Goal: Task Accomplishment & Management: Manage account settings

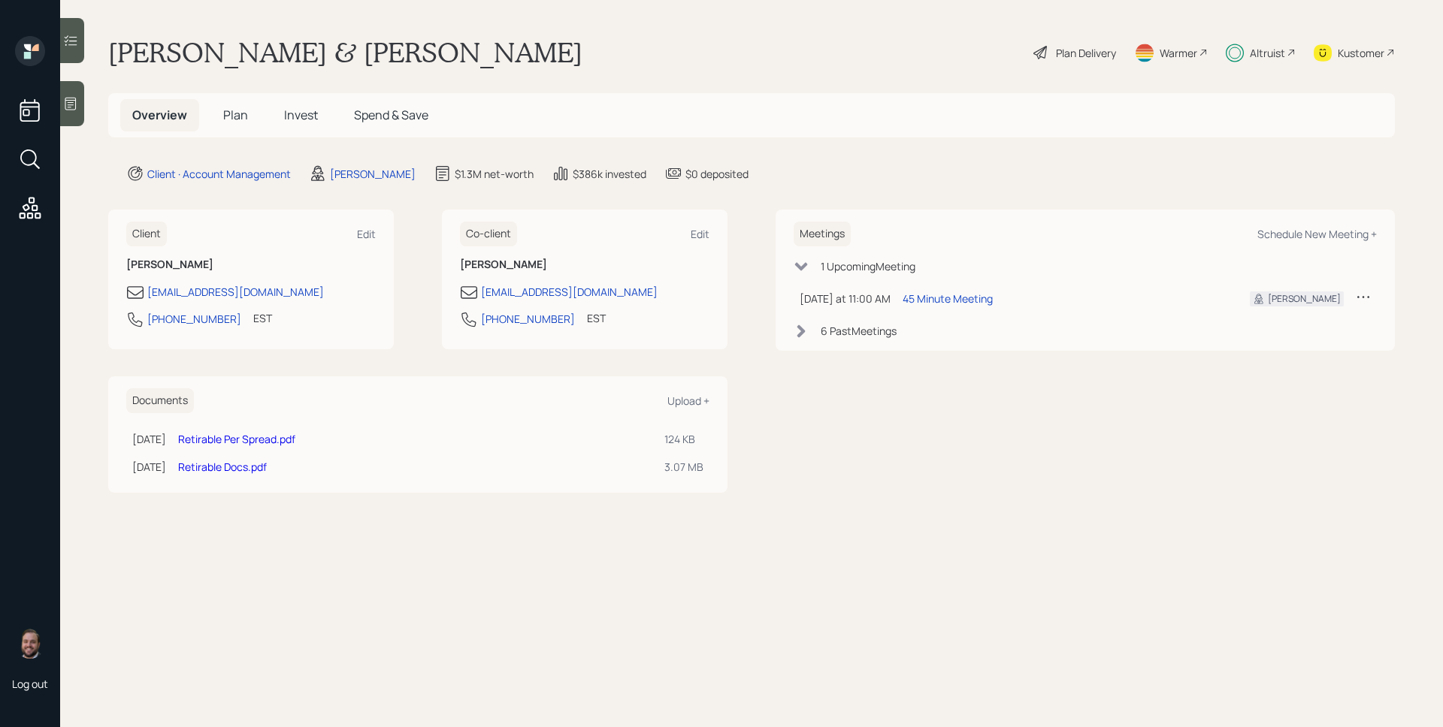
click at [1274, 51] on div "Altruist" at bounding box center [1267, 53] width 35 height 16
click at [960, 299] on div "45 Minute Meeting" at bounding box center [948, 299] width 90 height 16
click at [1067, 59] on div "Plan Delivery" at bounding box center [1086, 53] width 60 height 16
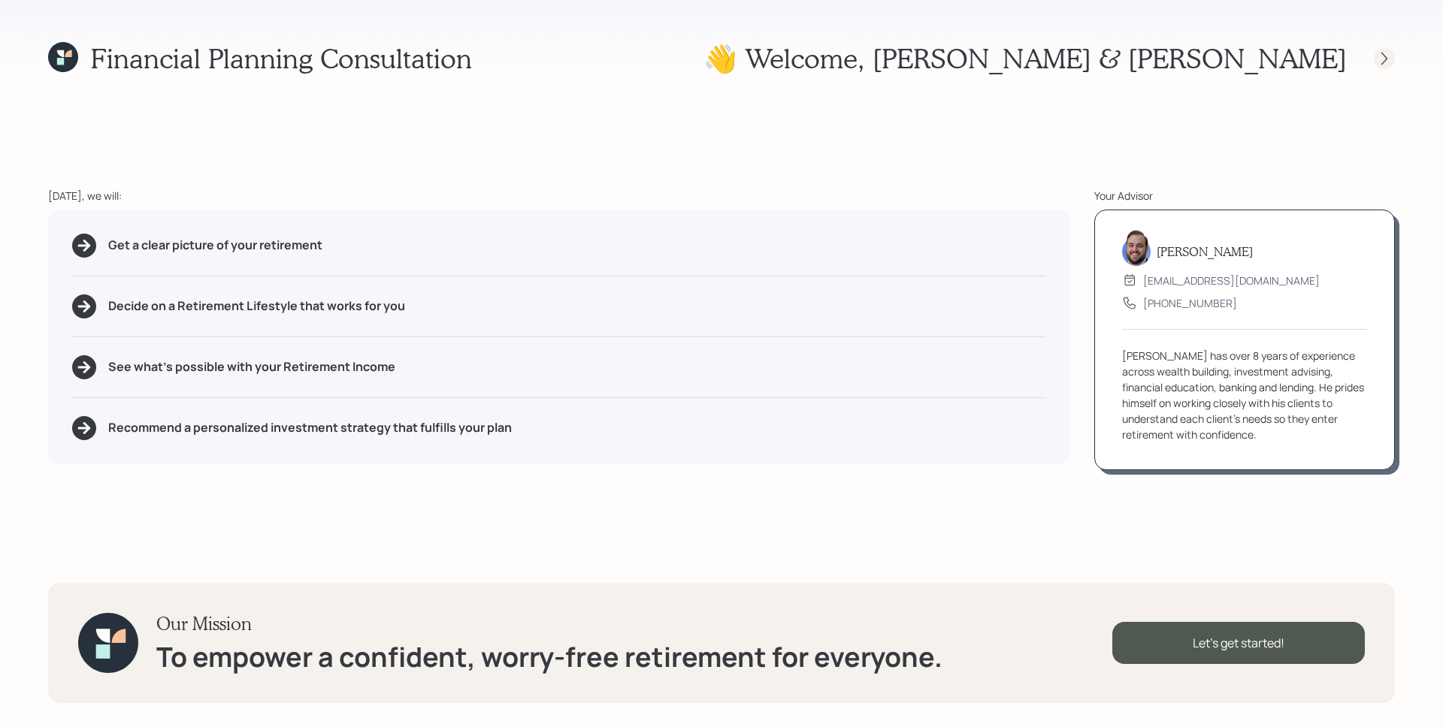
click at [1390, 56] on icon at bounding box center [1384, 58] width 15 height 15
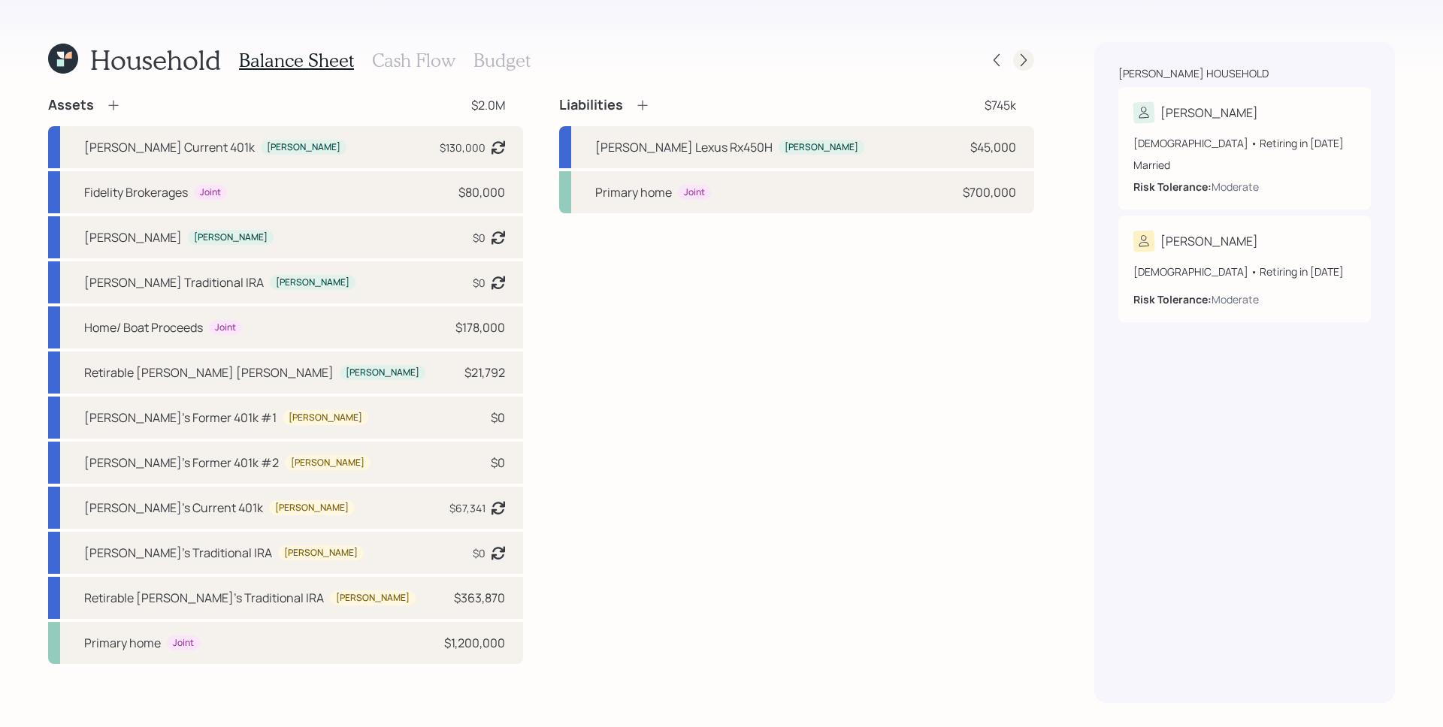
click at [1031, 57] on div at bounding box center [1023, 60] width 21 height 21
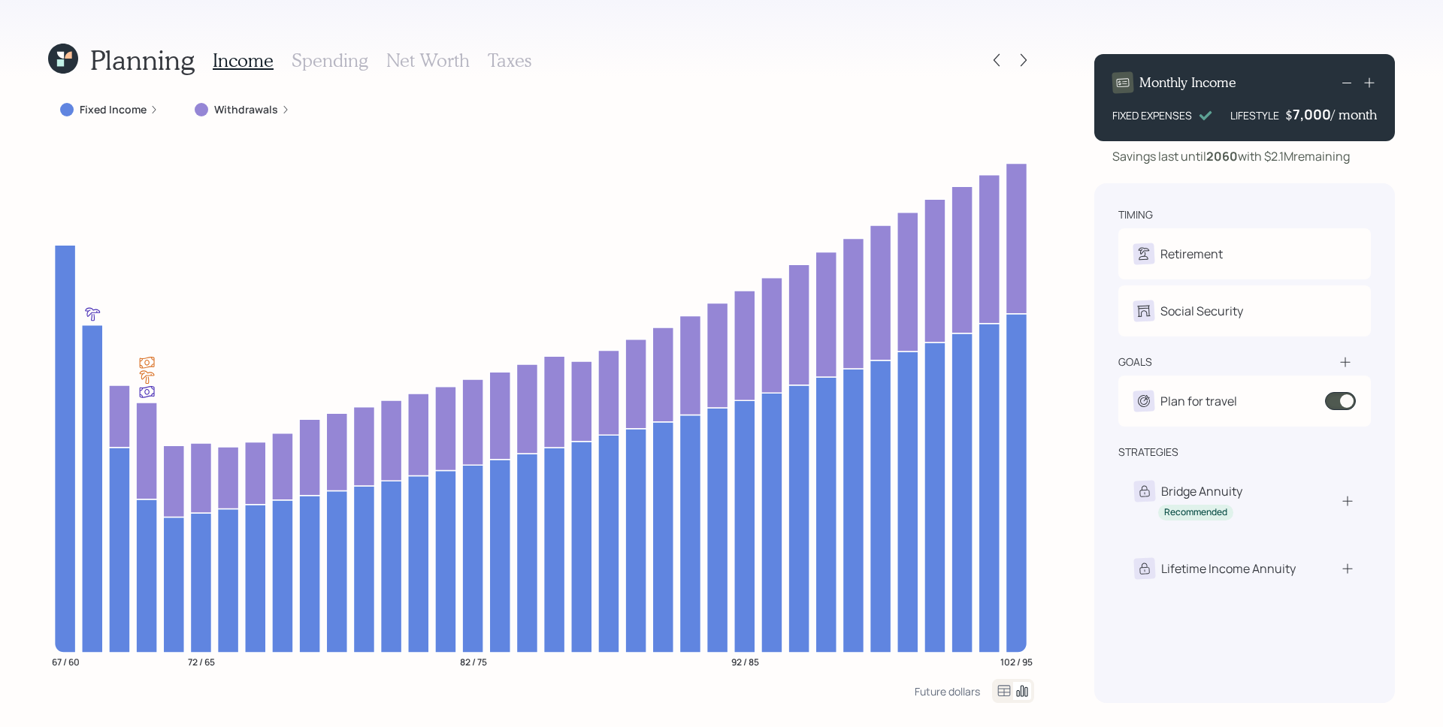
click at [50, 57] on icon at bounding box center [63, 59] width 30 height 30
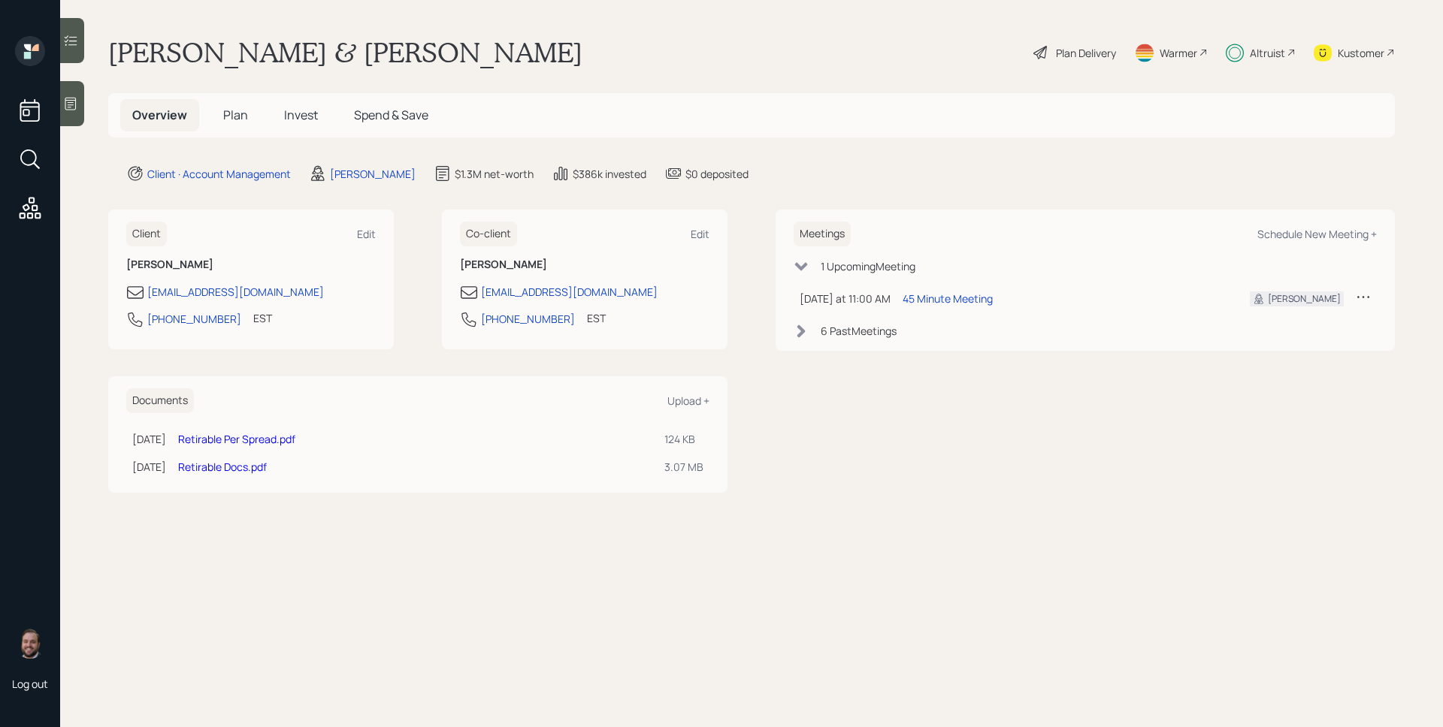
click at [1381, 44] on div "Kustomer" at bounding box center [1354, 52] width 81 height 33
click at [1079, 52] on div "Plan Delivery" at bounding box center [1086, 53] width 60 height 16
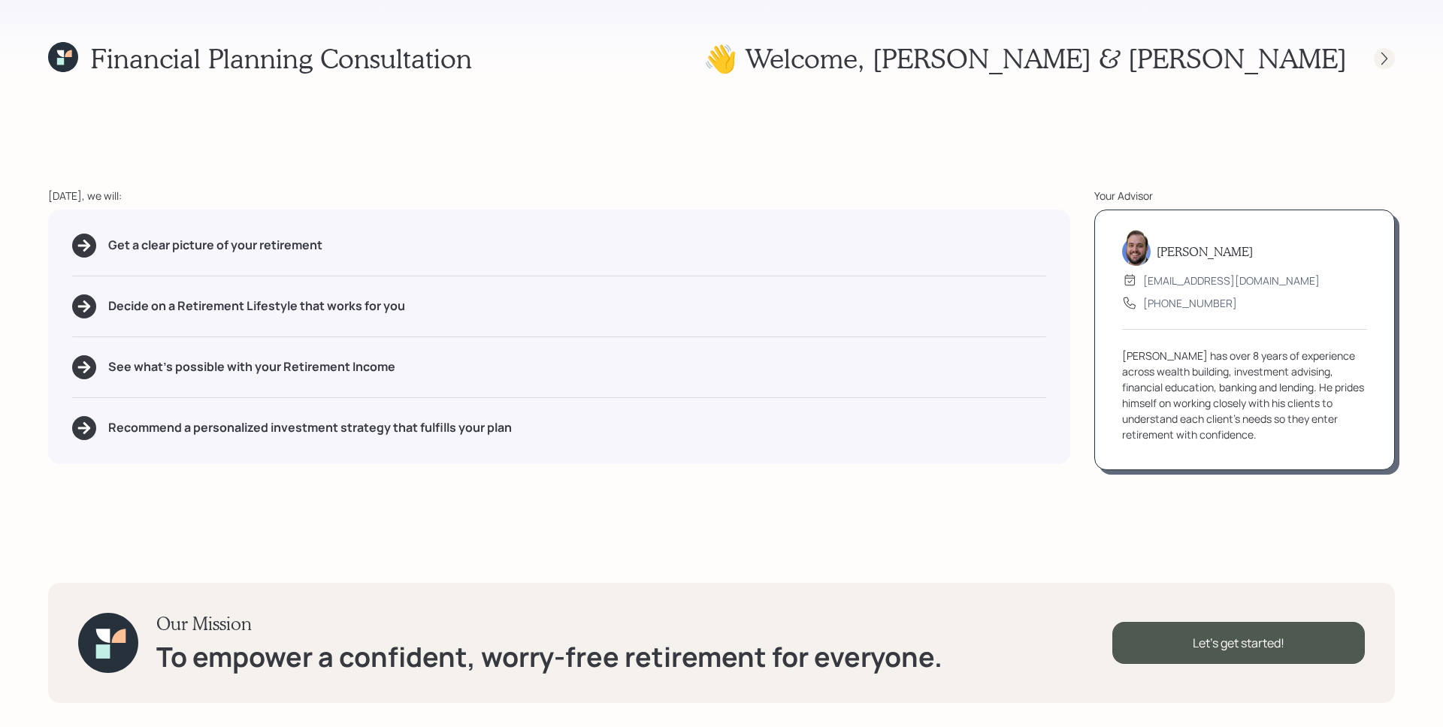
click at [1387, 62] on icon at bounding box center [1384, 58] width 15 height 15
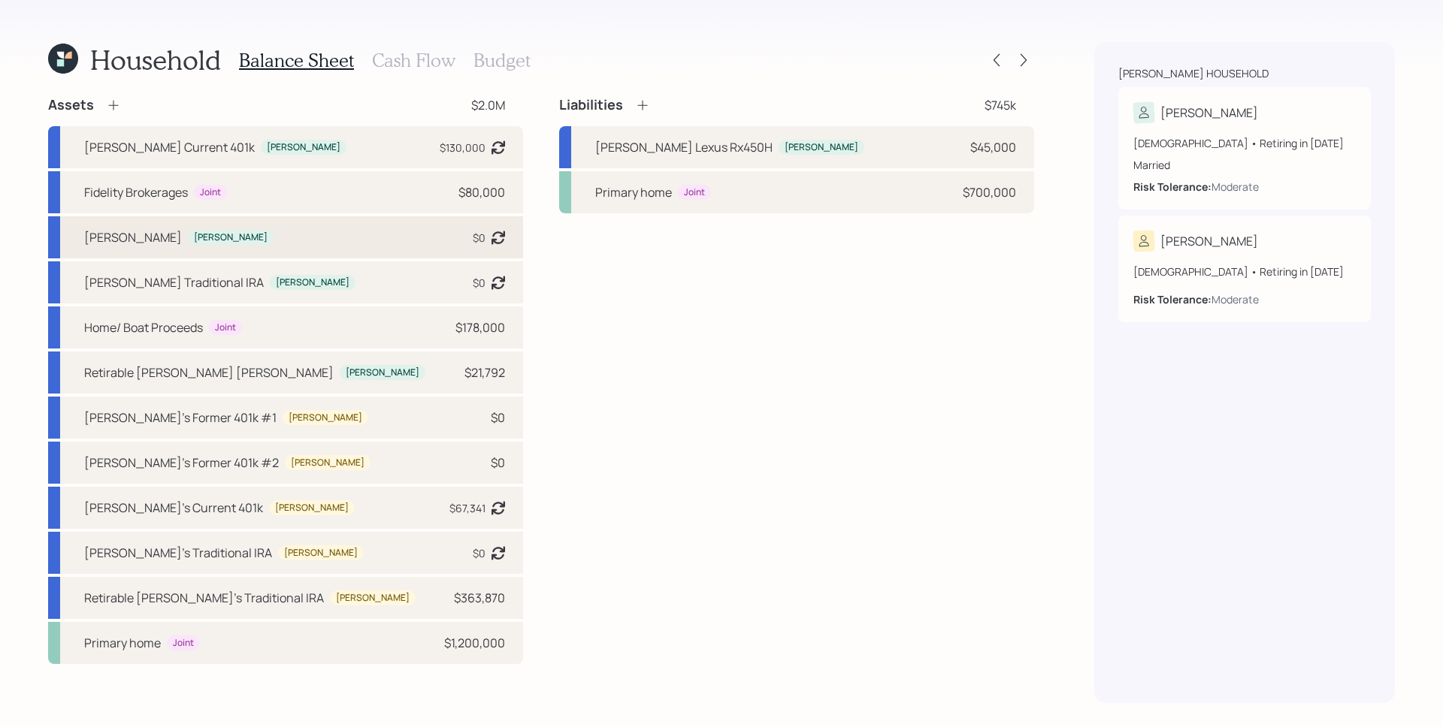
click at [410, 240] on div "[PERSON_NAME] [PERSON_NAME] $0 Asset balance last updated on [DATE]." at bounding box center [285, 237] width 475 height 42
select select "roth_ira"
select select "balanced"
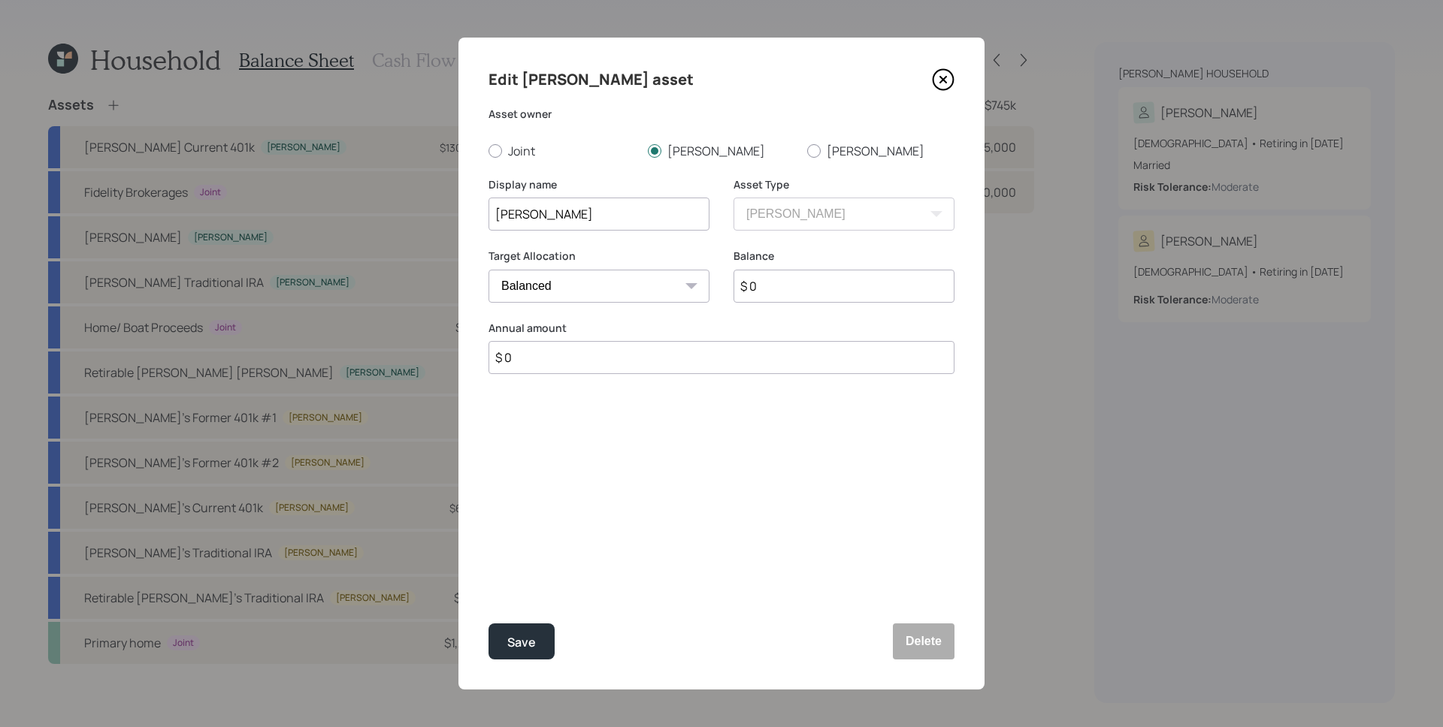
click at [942, 68] on icon at bounding box center [943, 79] width 23 height 23
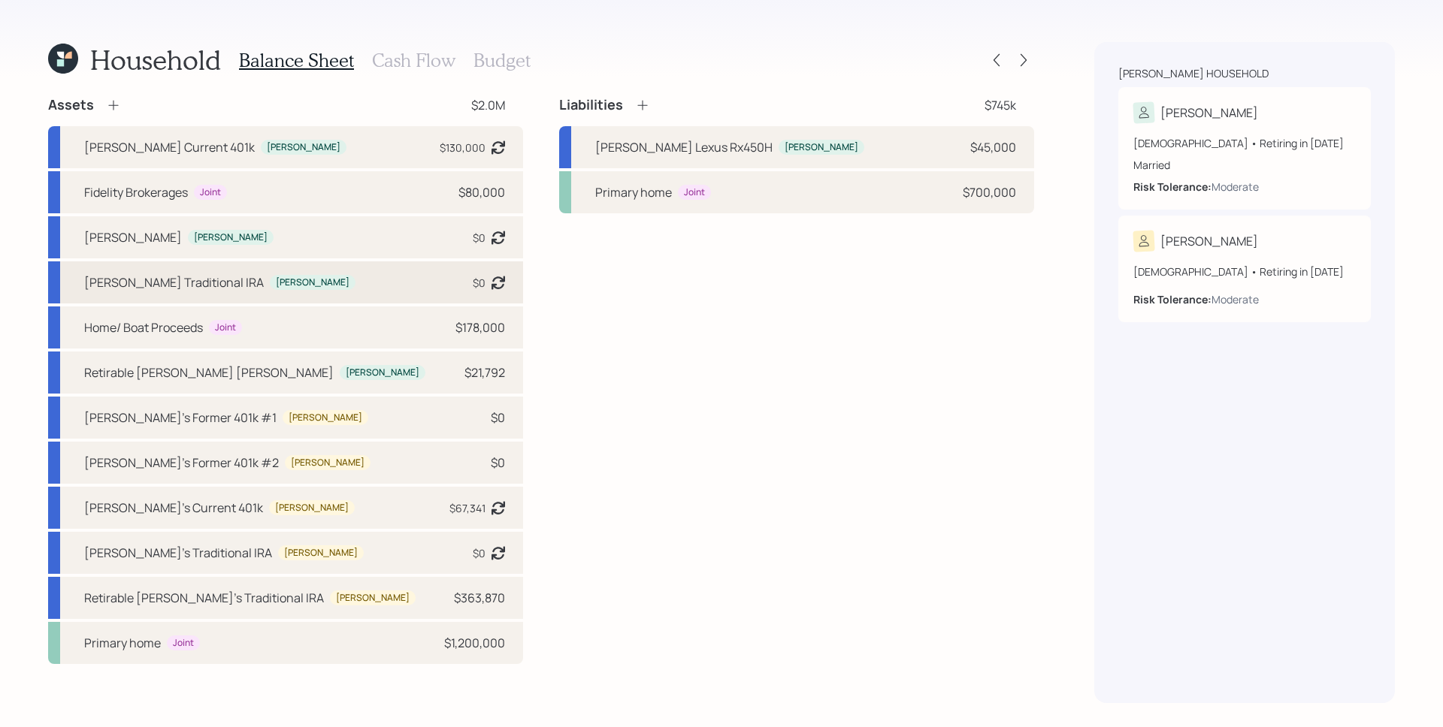
click at [300, 277] on div "[PERSON_NAME] Traditional [PERSON_NAME] $0 Asset balance last updated on [DATE]." at bounding box center [285, 283] width 475 height 42
select select "ira"
select select "balanced"
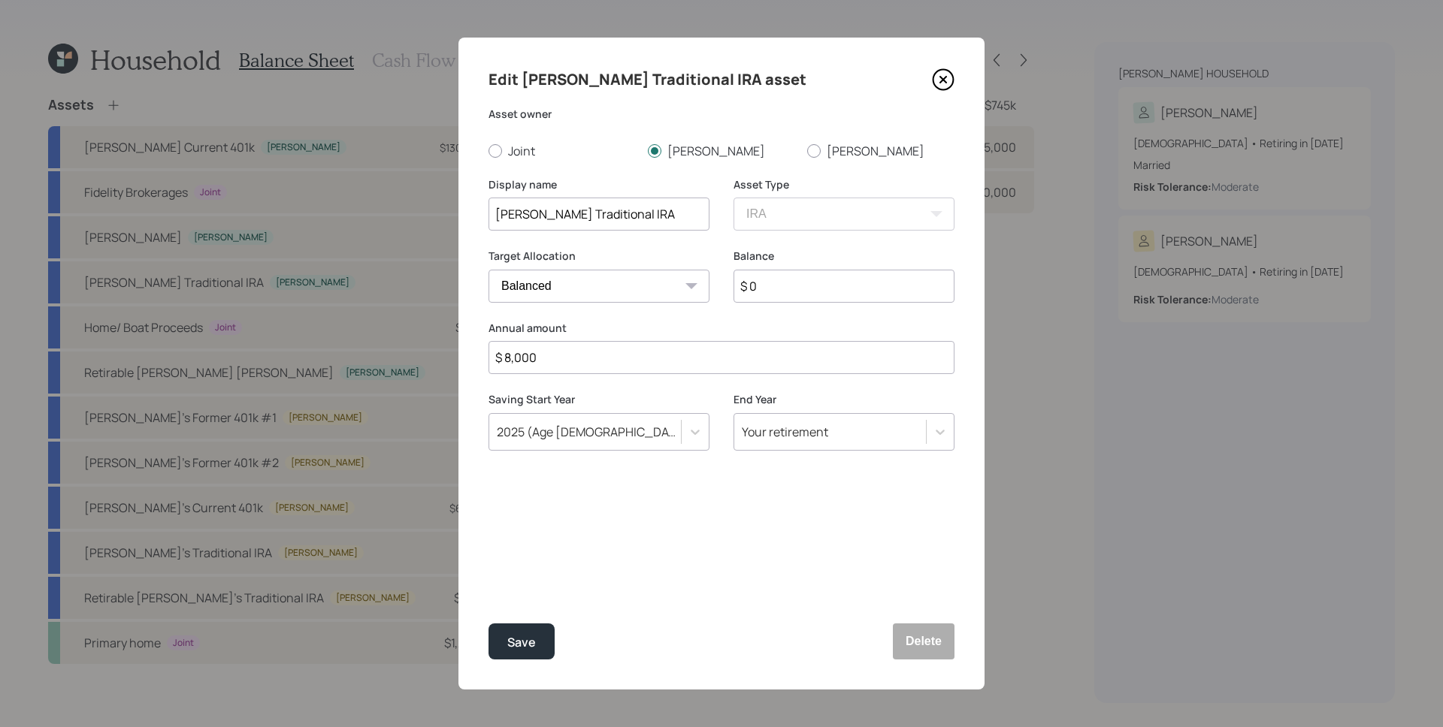
click at [940, 81] on icon at bounding box center [943, 80] width 6 height 6
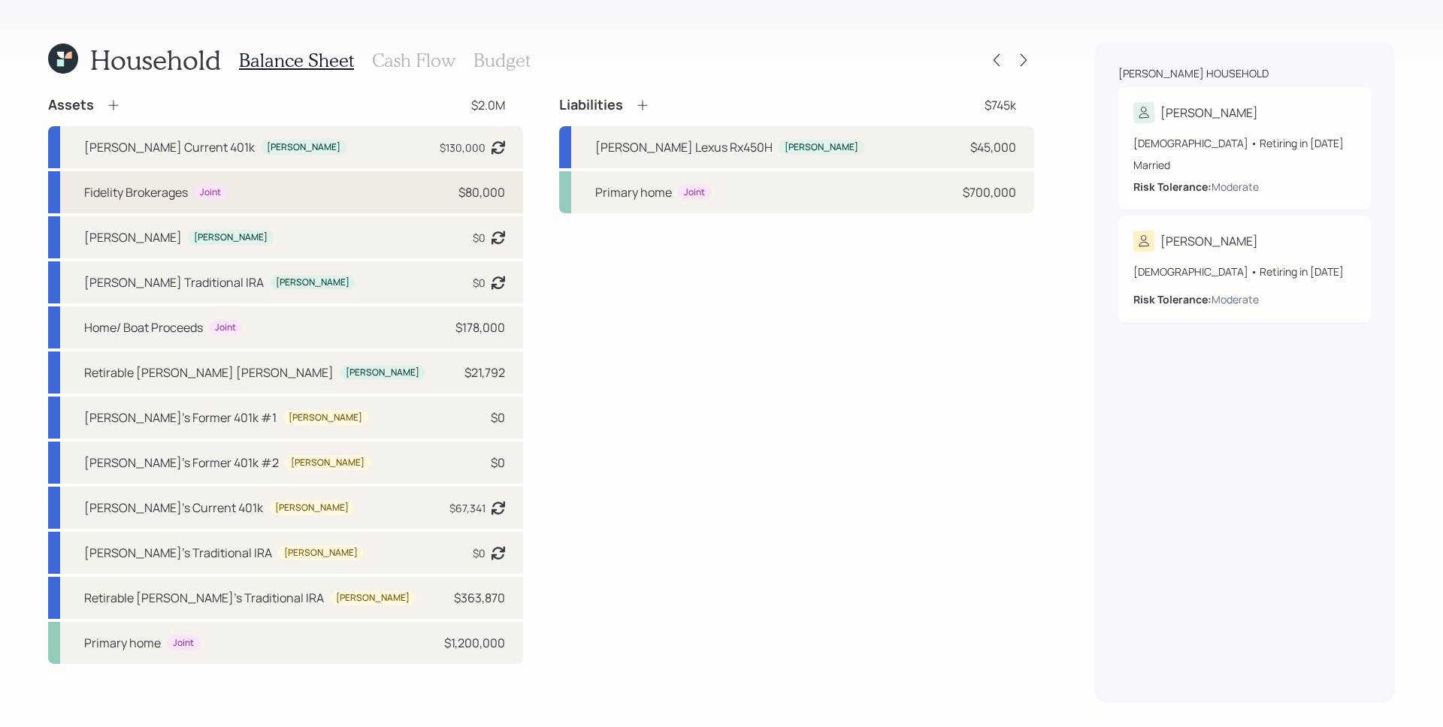
click at [463, 190] on div "$80,000" at bounding box center [481, 192] width 47 height 18
select select "taxable"
select select "balanced"
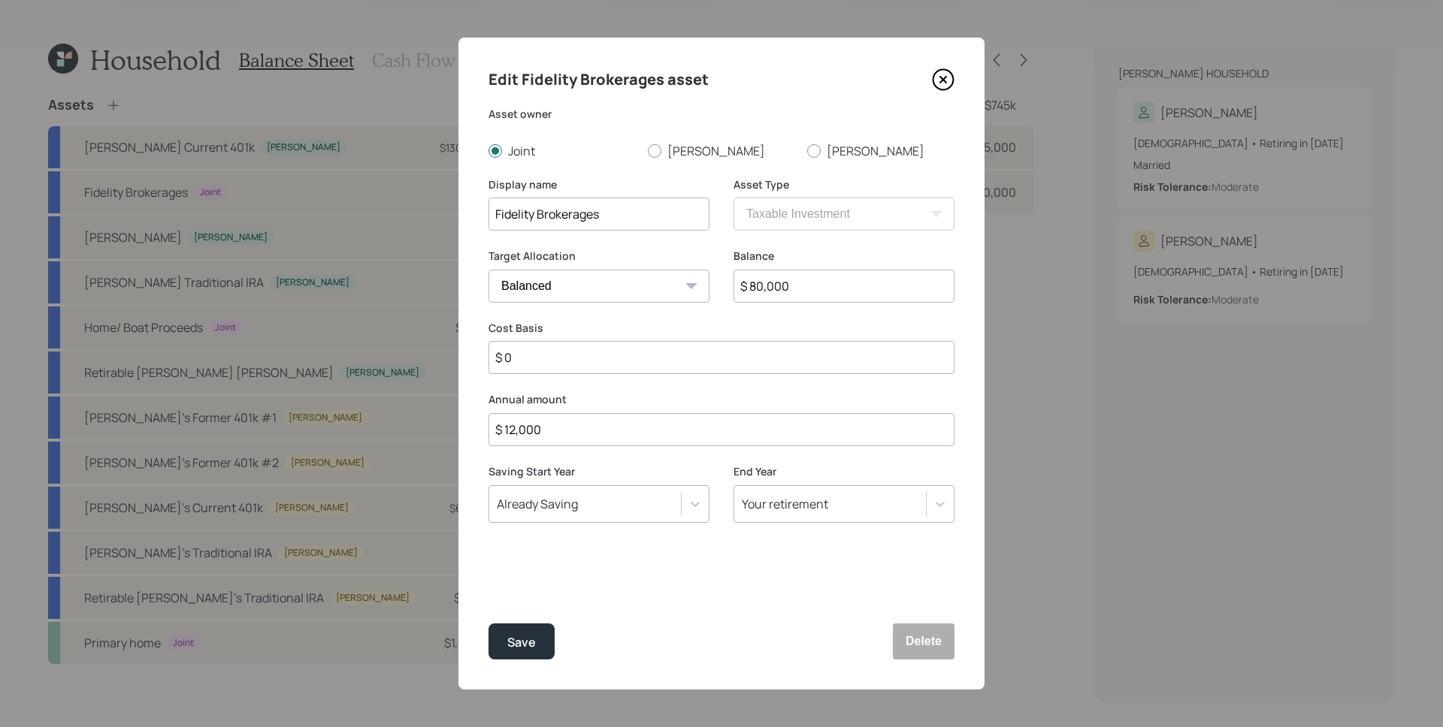
click at [817, 282] on input "$ 80,000" at bounding box center [843, 286] width 221 height 33
type input "$ 130,000"
click at [488, 624] on button "Save" at bounding box center [521, 642] width 66 height 36
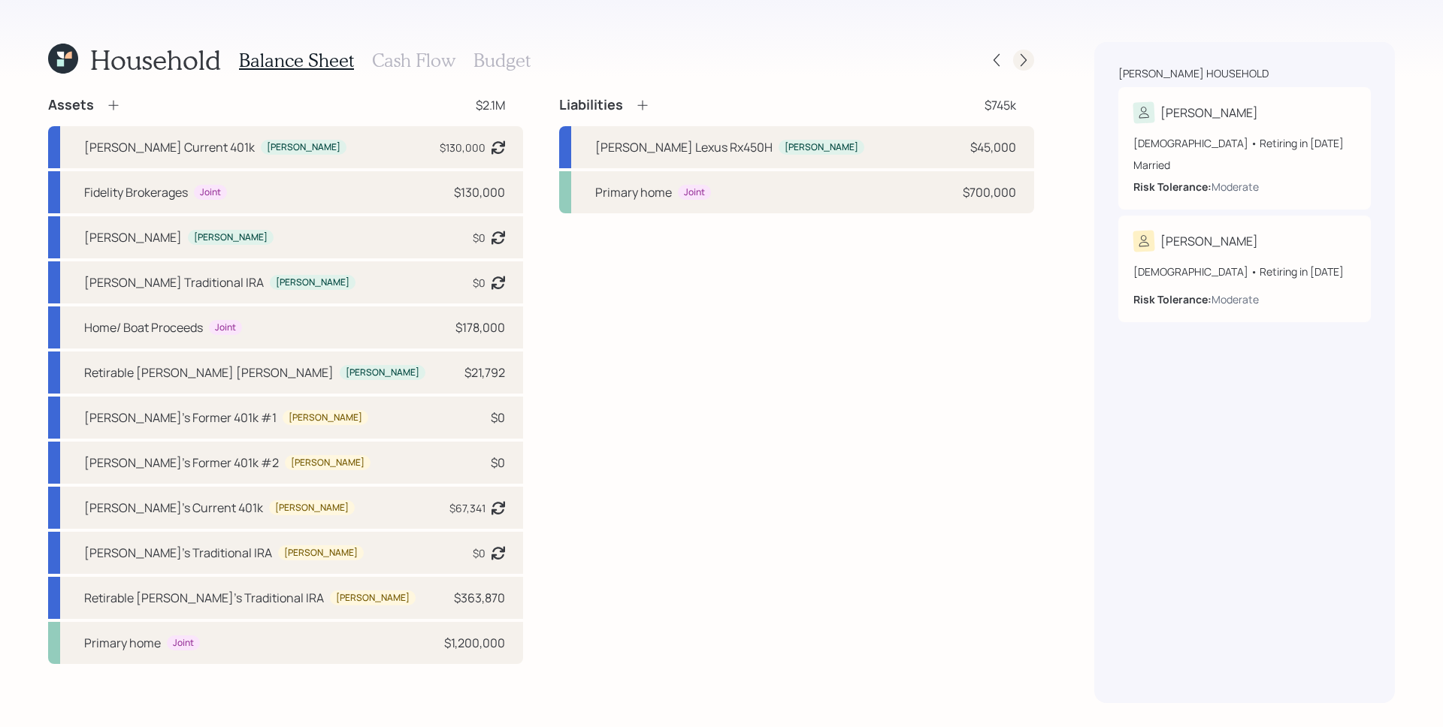
click at [1021, 57] on icon at bounding box center [1023, 60] width 15 height 15
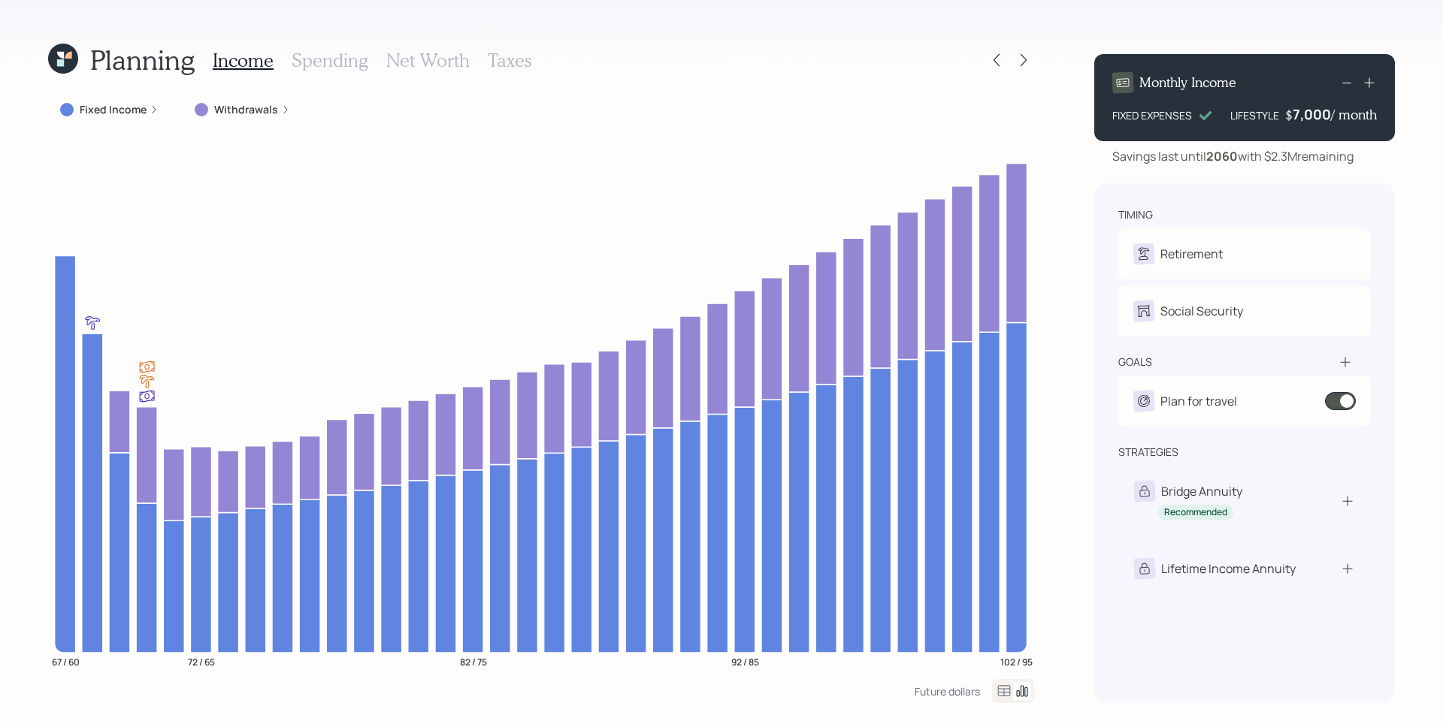
click at [248, 103] on label "Withdrawals" at bounding box center [246, 109] width 64 height 15
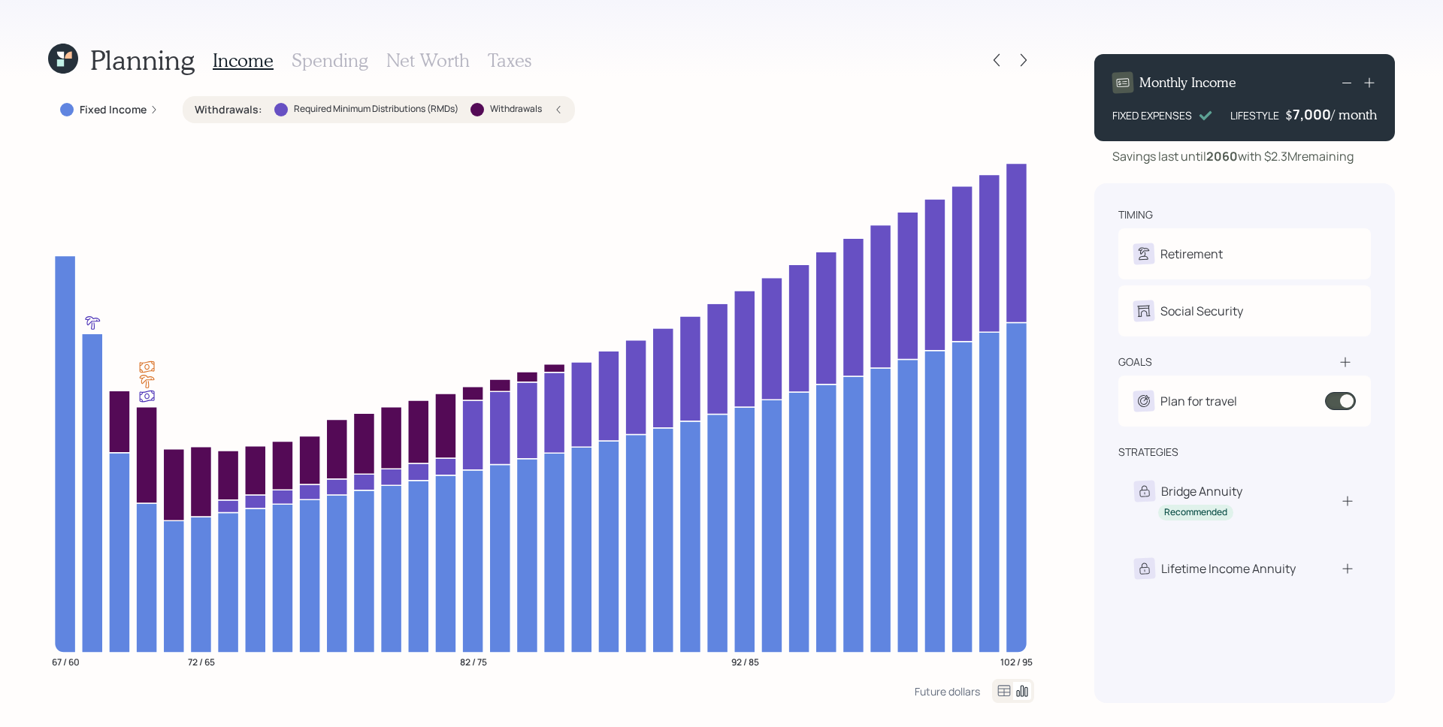
click at [532, 110] on label "Withdrawals" at bounding box center [516, 109] width 52 height 13
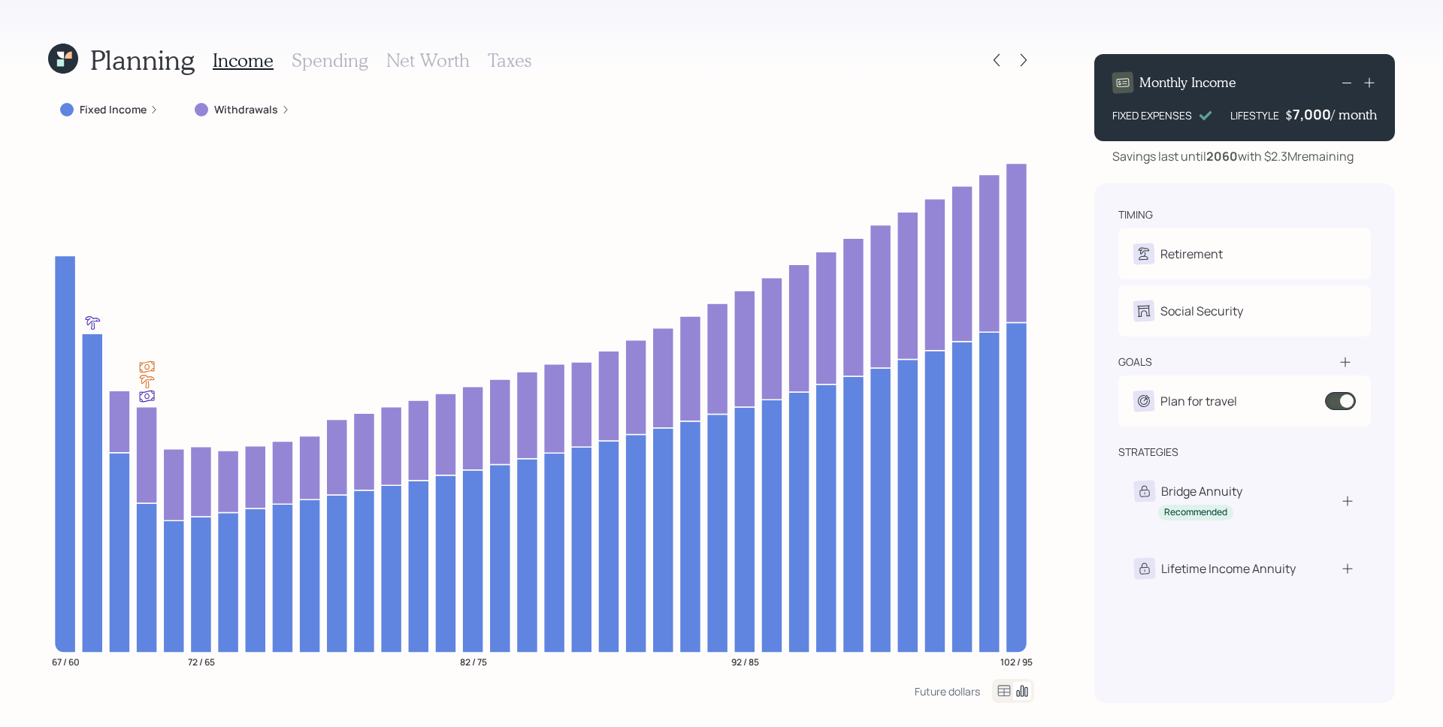
click at [133, 110] on label "Fixed Income" at bounding box center [113, 109] width 67 height 15
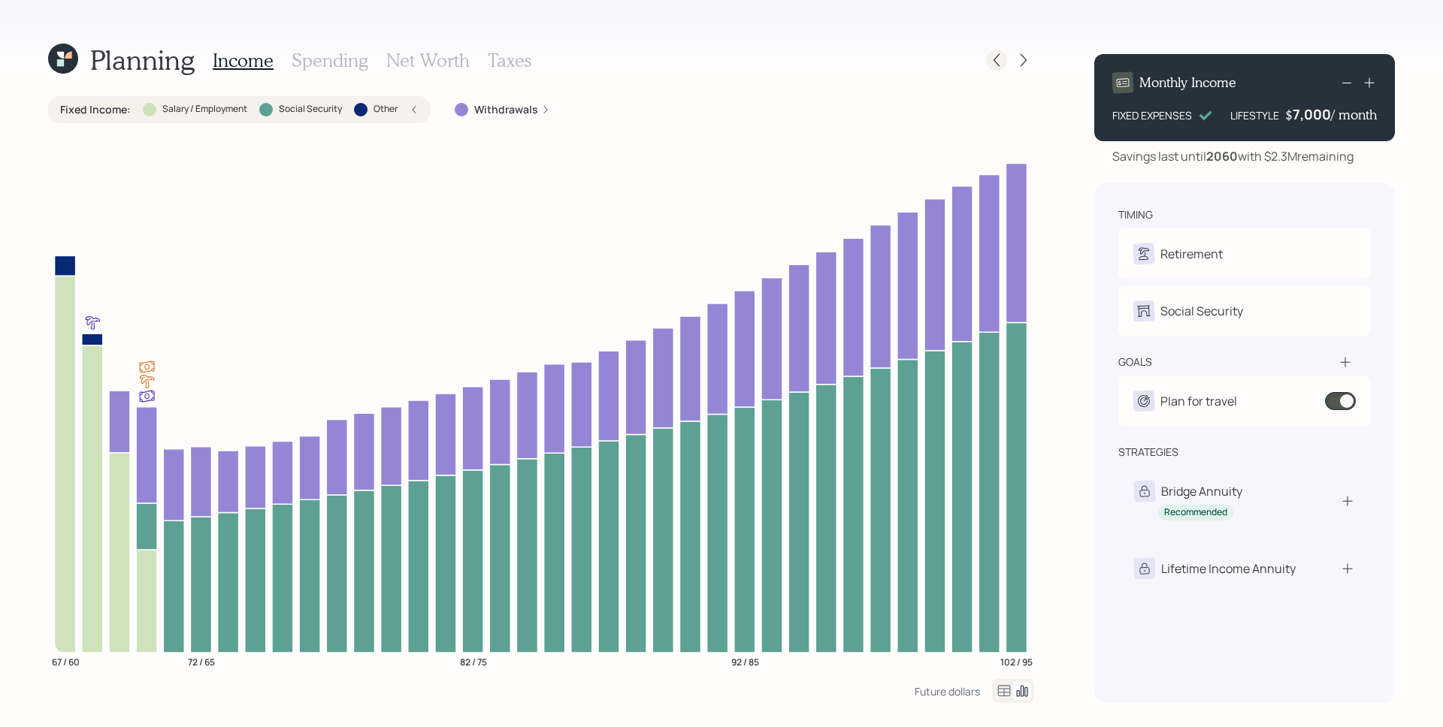
click at [991, 53] on icon at bounding box center [996, 60] width 15 height 15
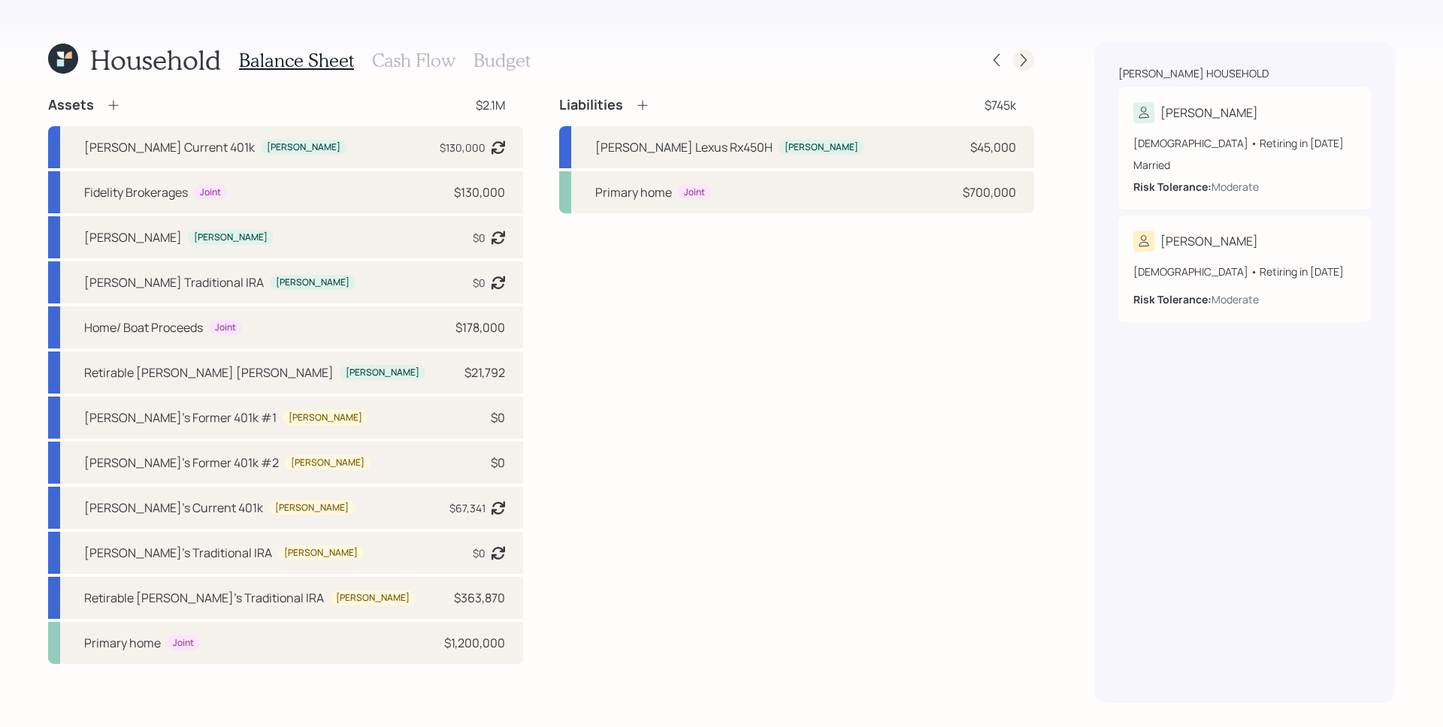
click at [1025, 64] on icon at bounding box center [1023, 60] width 15 height 15
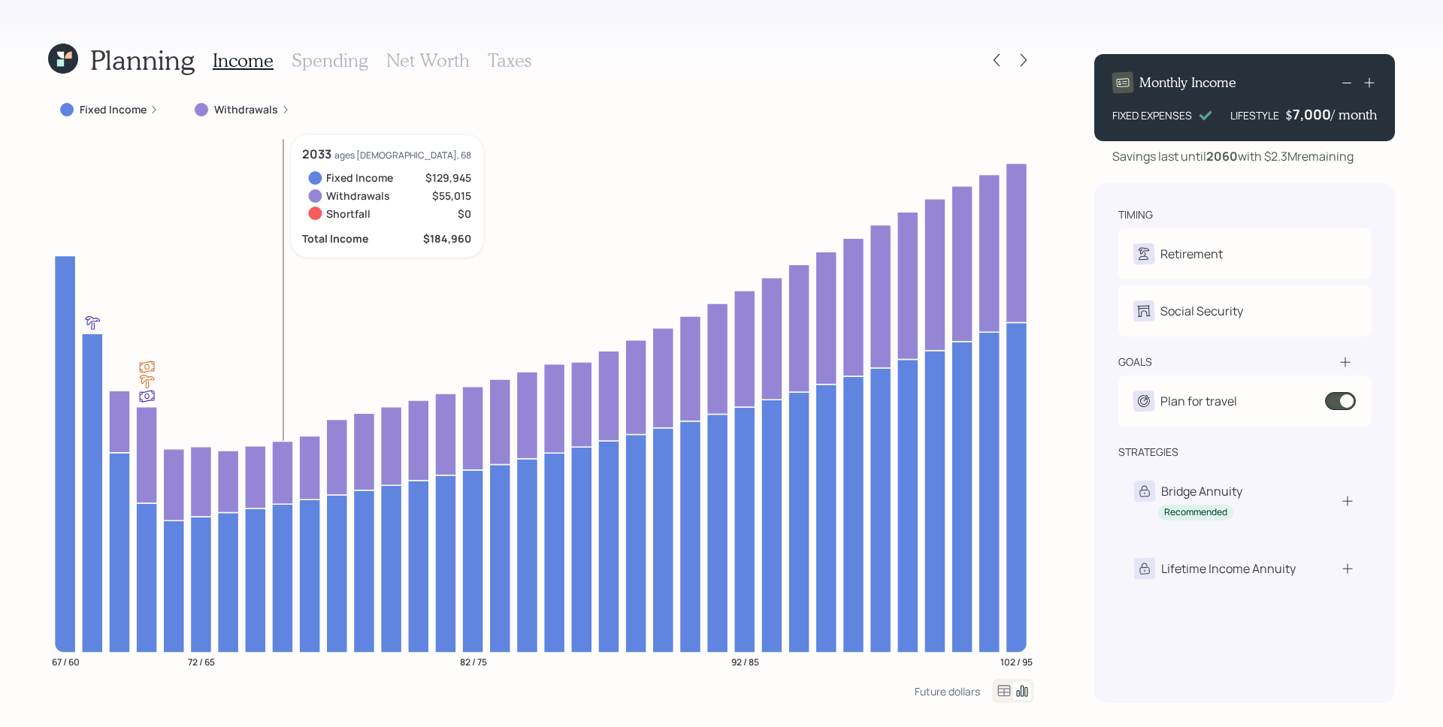
click at [265, 107] on label "Withdrawals" at bounding box center [246, 109] width 64 height 15
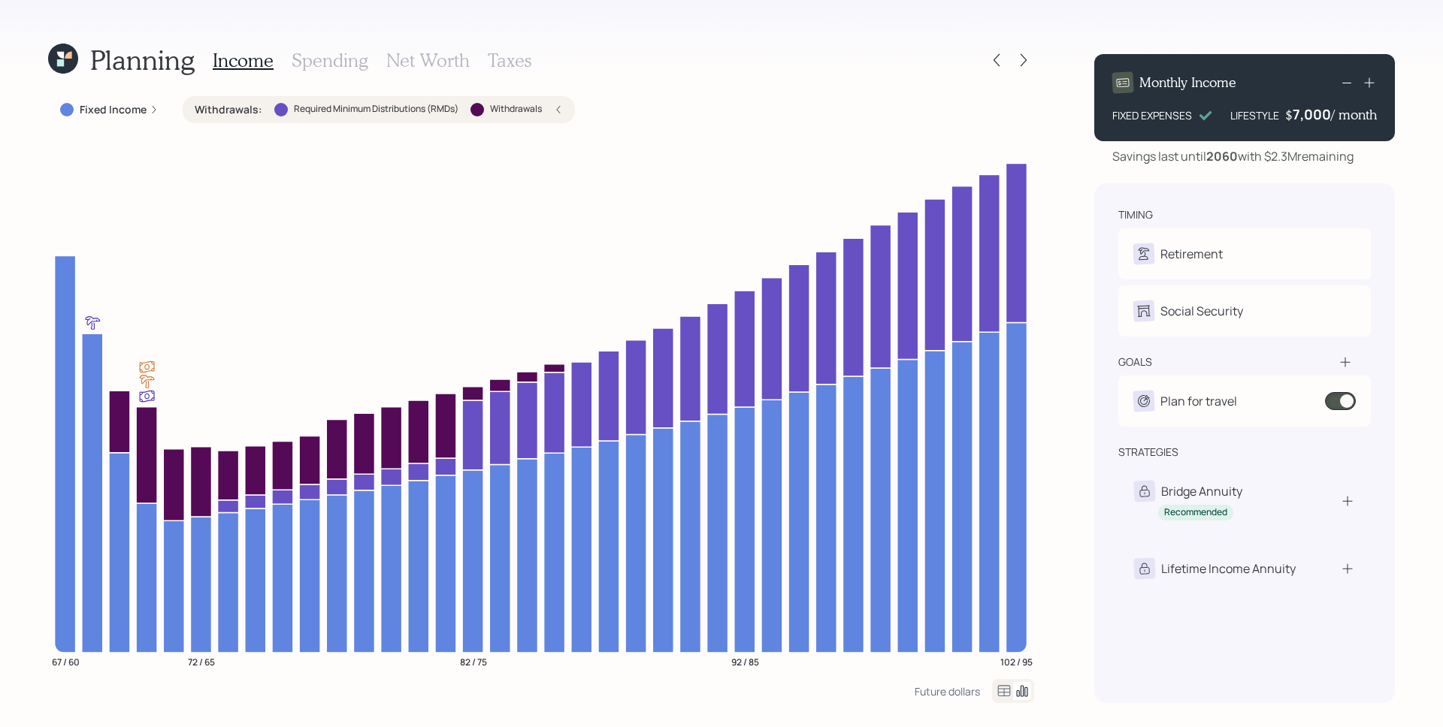
click at [556, 110] on icon at bounding box center [558, 109] width 9 height 9
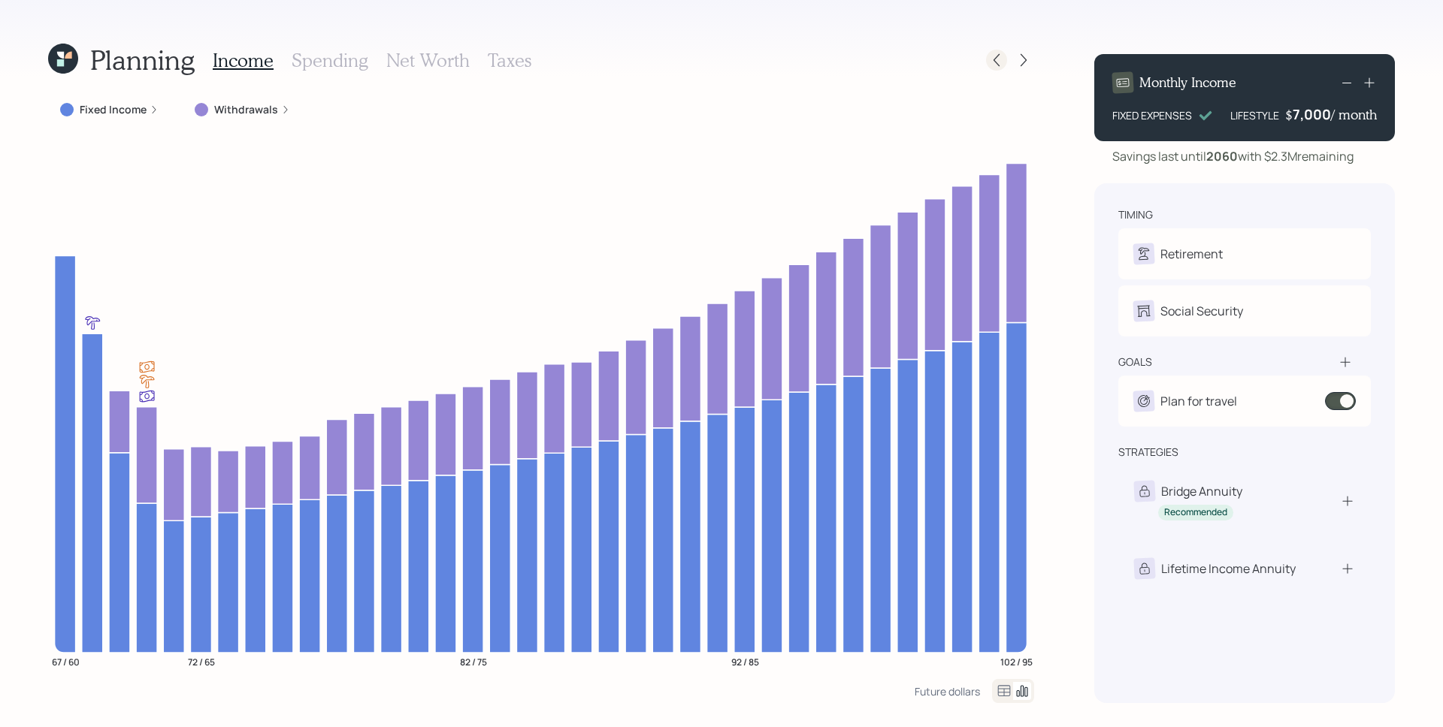
click at [996, 60] on icon at bounding box center [996, 60] width 15 height 15
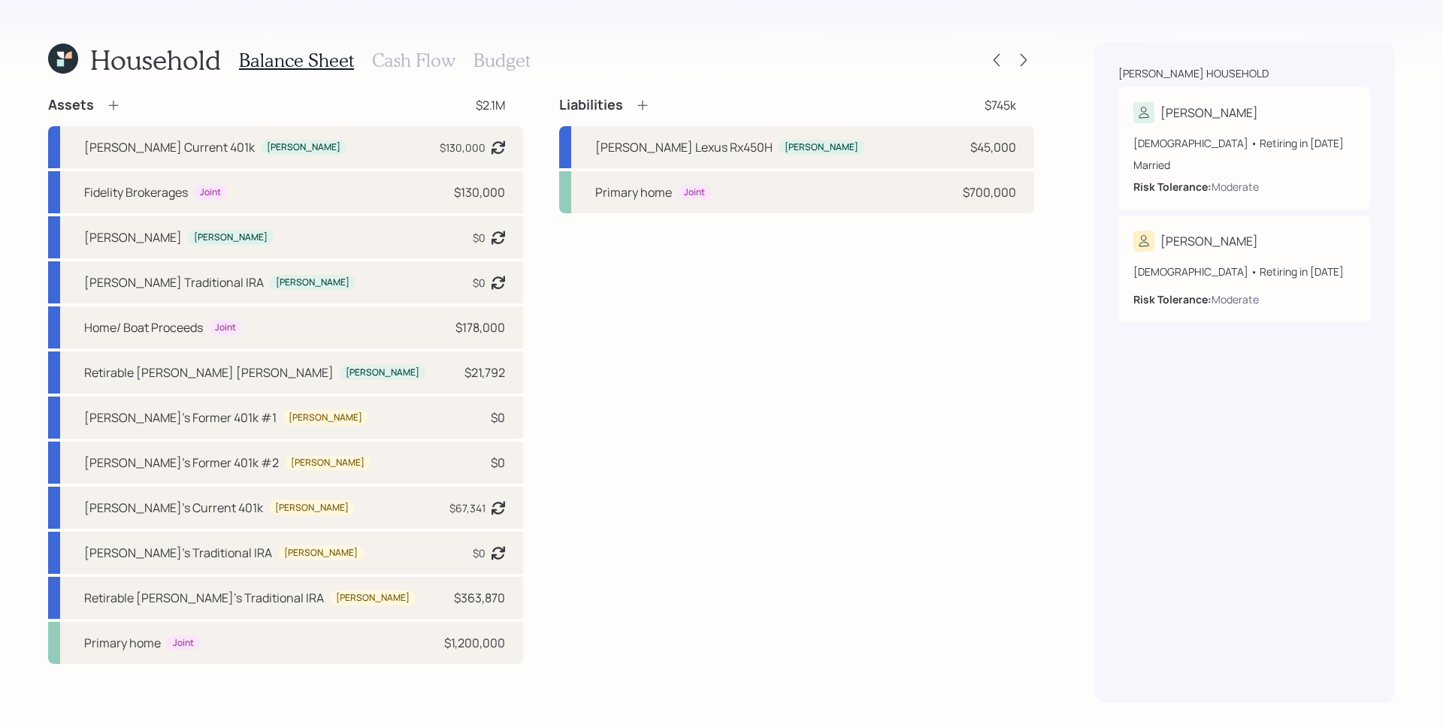
click at [843, 523] on div "Liabilities $745k [PERSON_NAME] Lexus Rx450H [PERSON_NAME] $45,000 Primary home…" at bounding box center [796, 380] width 475 height 568
click at [1025, 59] on icon at bounding box center [1023, 60] width 15 height 15
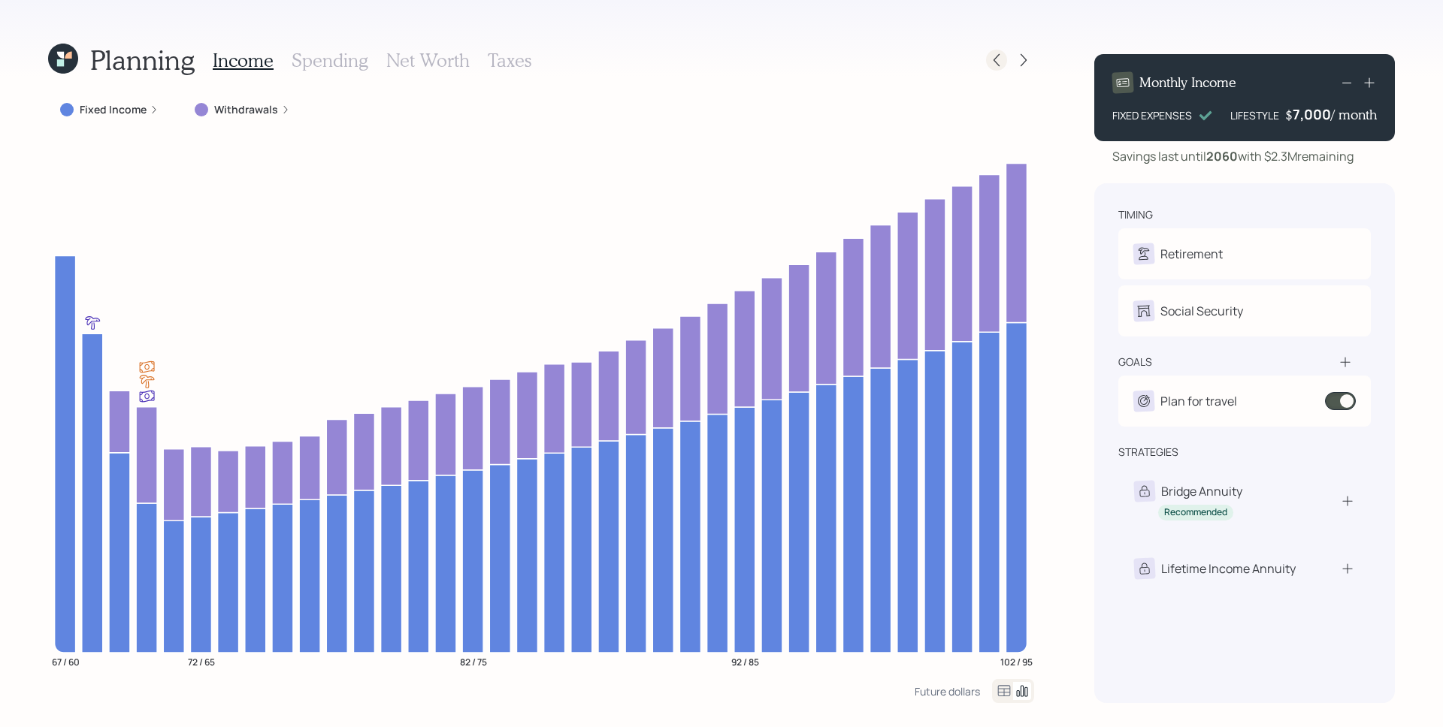
click at [1000, 62] on icon at bounding box center [996, 60] width 15 height 15
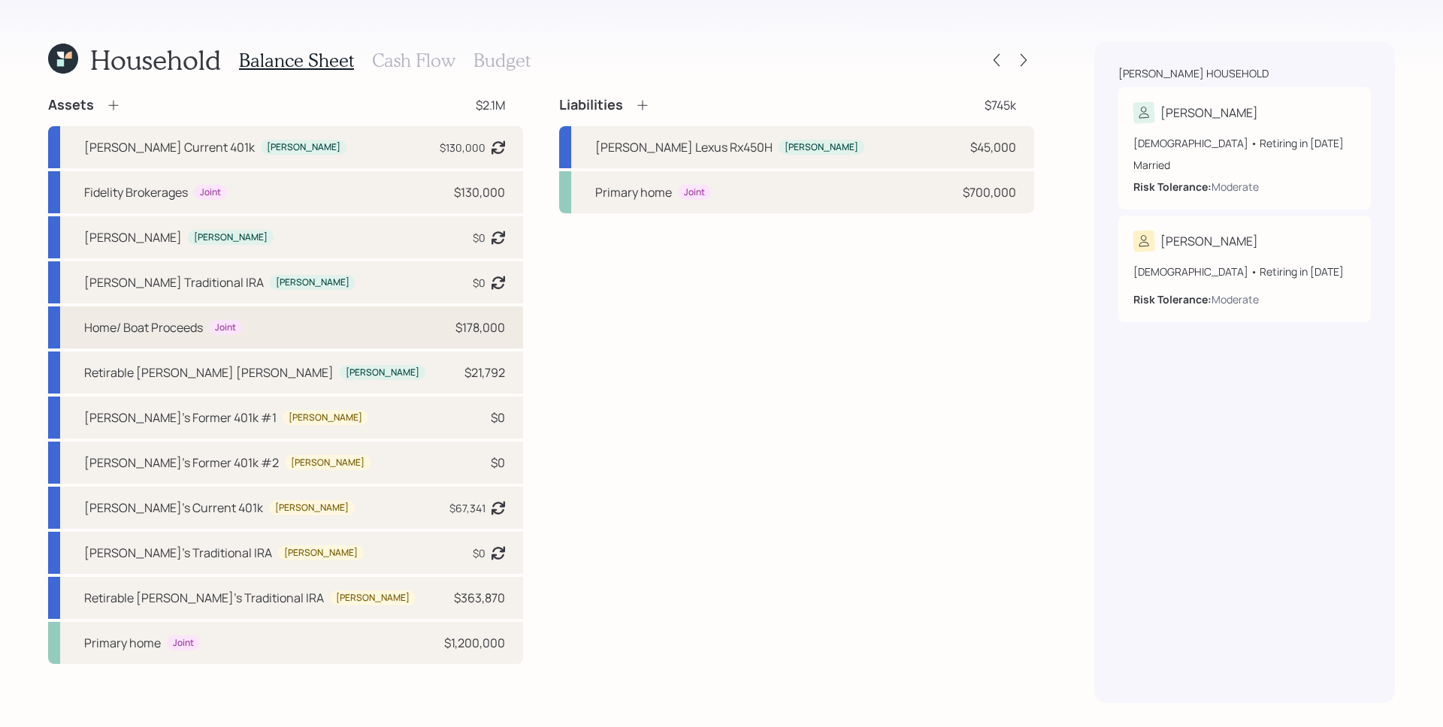
click at [482, 330] on div "$178,000" at bounding box center [480, 328] width 50 height 18
select select "taxable"
select select "conservative"
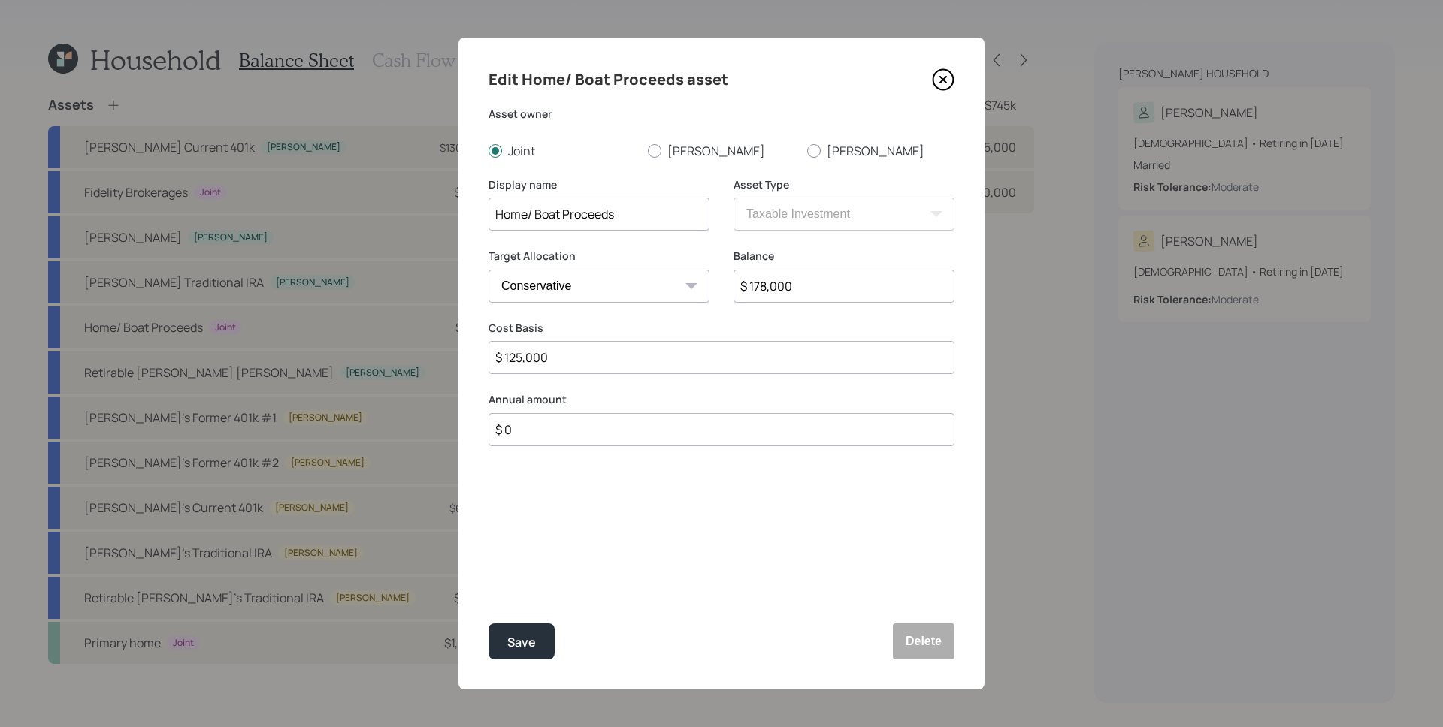
click at [655, 328] on label "Cost Basis" at bounding box center [721, 328] width 466 height 15
click at [943, 77] on icon at bounding box center [943, 79] width 23 height 23
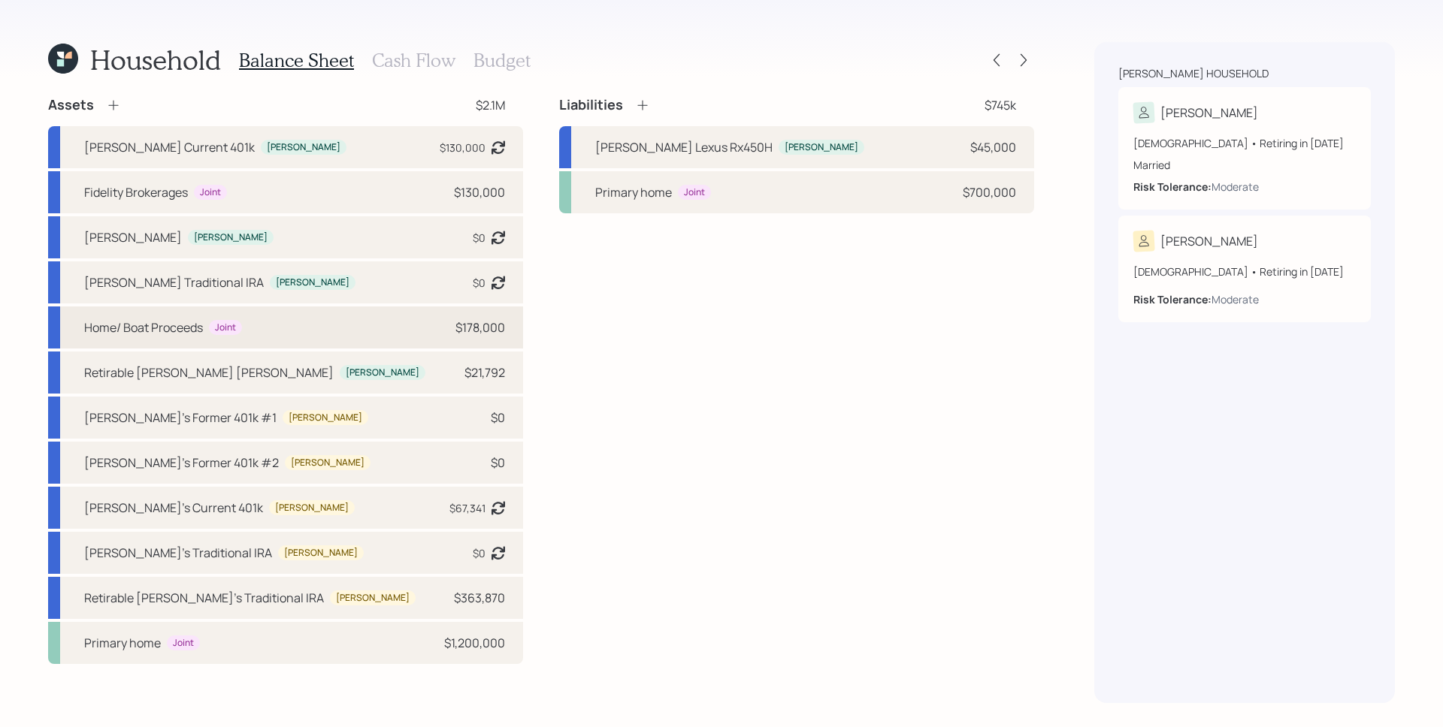
click at [471, 331] on div "$178,000" at bounding box center [480, 328] width 50 height 18
select select "taxable"
select select "conservative"
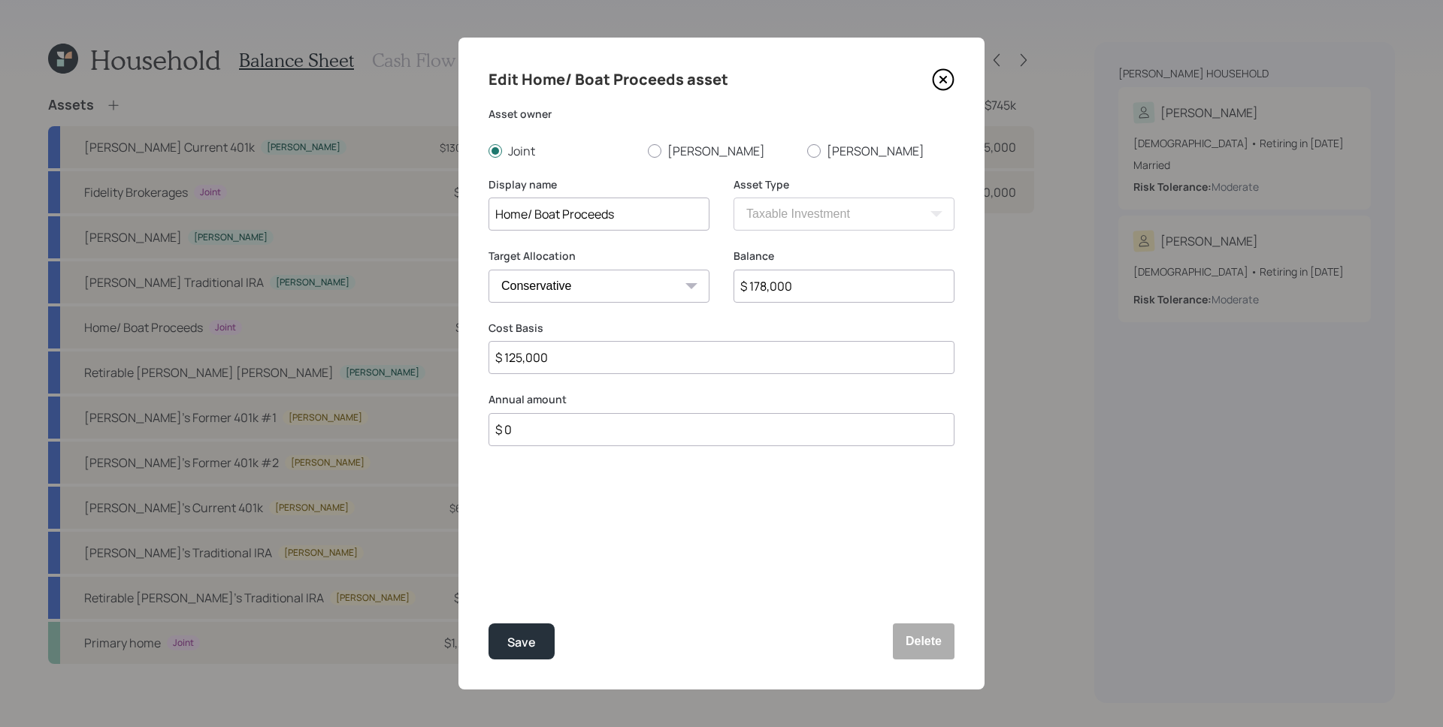
click at [940, 79] on icon at bounding box center [943, 79] width 23 height 23
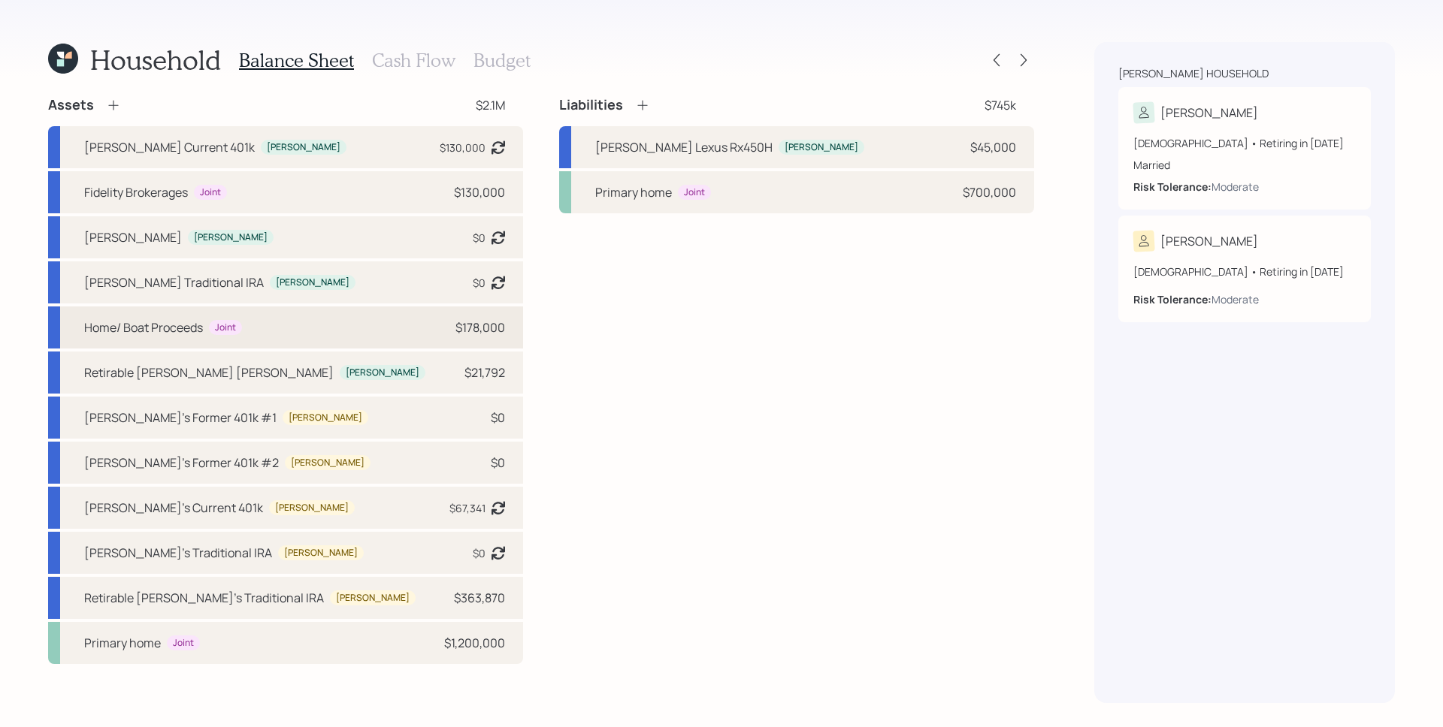
click at [497, 337] on div "Home/ Boat Proceeds Joint $178,000" at bounding box center [285, 328] width 475 height 42
select select "taxable"
select select "conservative"
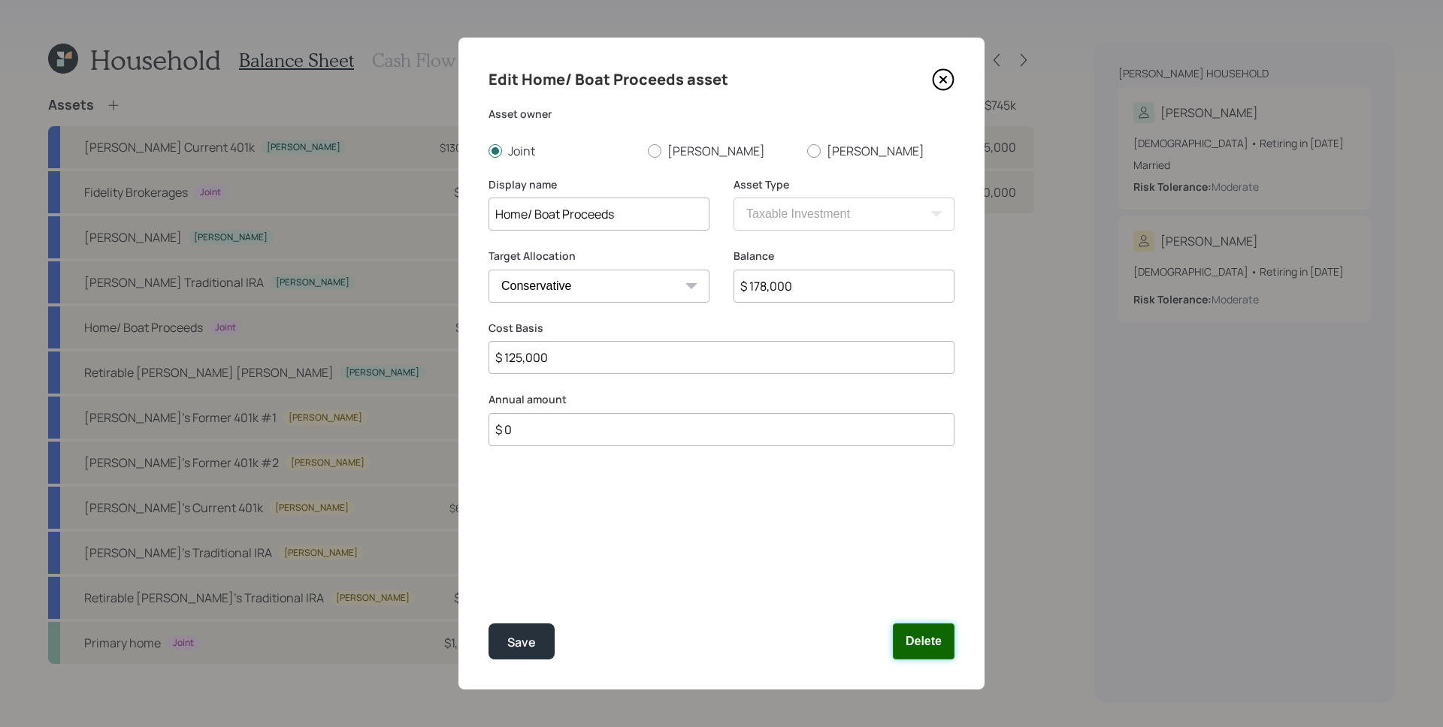
click at [934, 638] on button "Delete" at bounding box center [924, 642] width 62 height 36
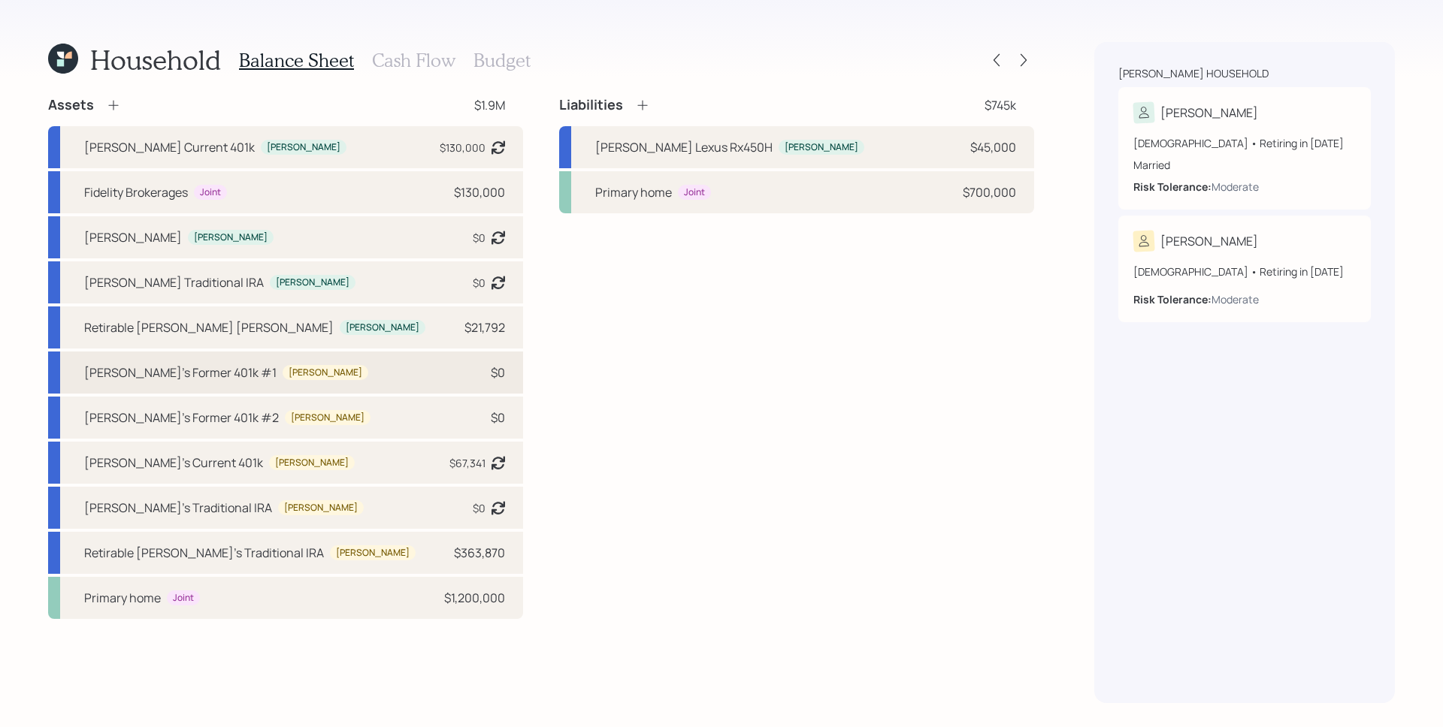
click at [395, 374] on div "[PERSON_NAME]'s Former 401k #1 [PERSON_NAME] $0" at bounding box center [285, 373] width 475 height 42
select select "company_sponsored"
select select "balanced"
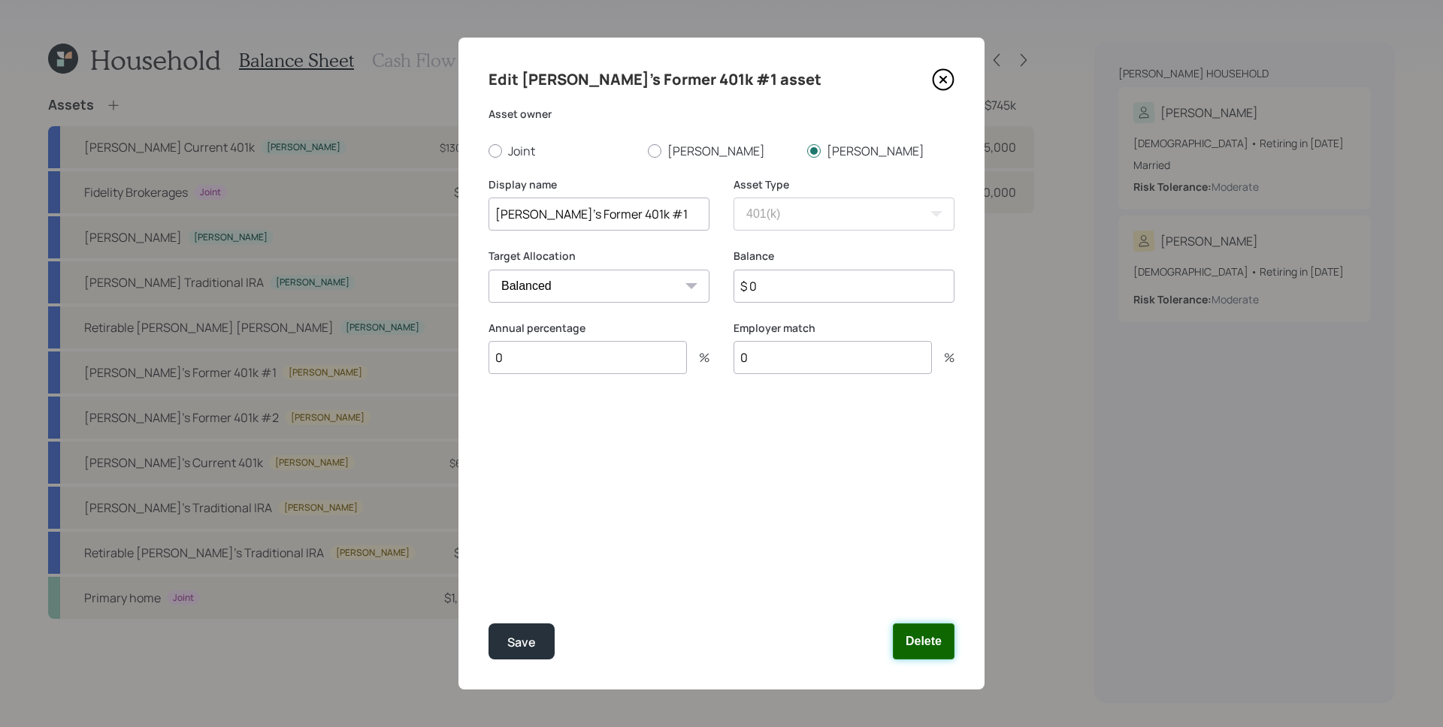
click at [924, 637] on button "Delete" at bounding box center [924, 642] width 62 height 36
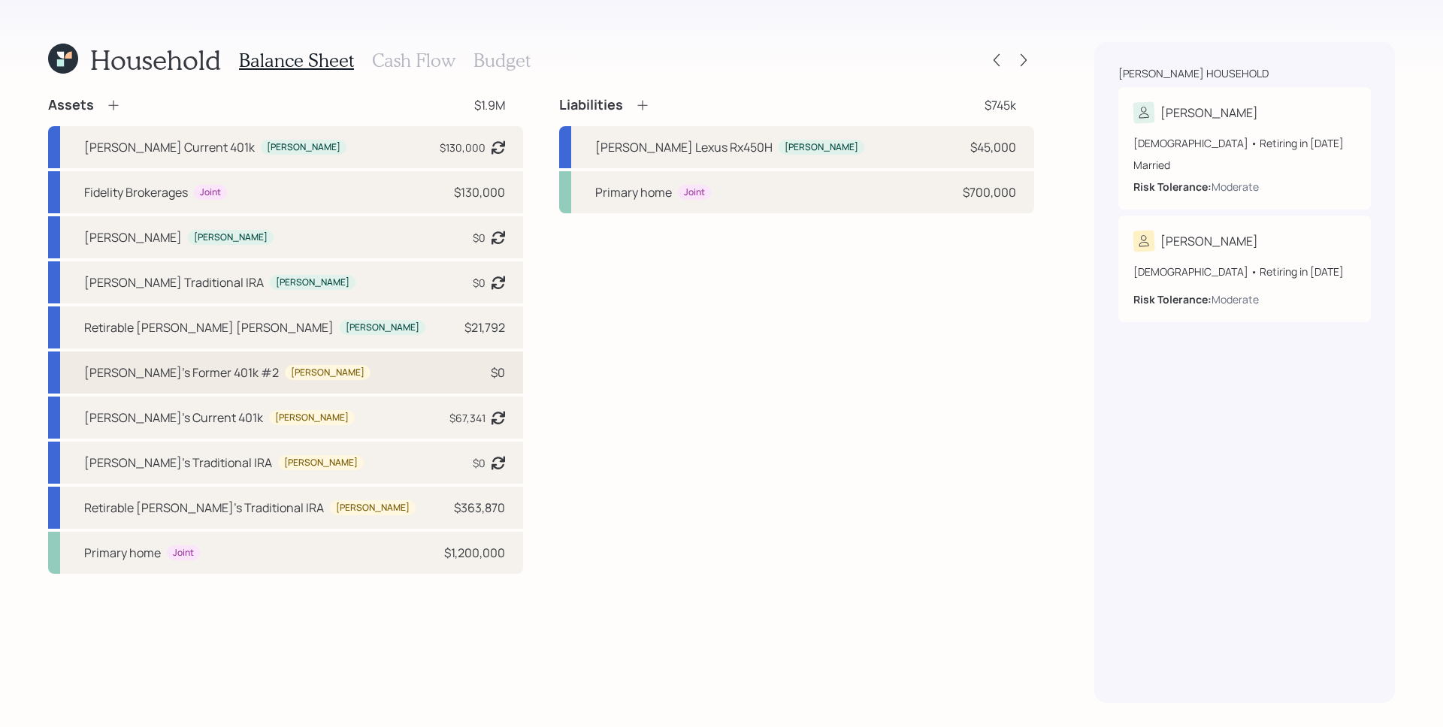
click at [343, 372] on div "[PERSON_NAME]'s Former 401k #2 [PERSON_NAME] $0" at bounding box center [285, 373] width 475 height 42
click at [443, 371] on div "[PERSON_NAME]'s Former 401k #2 [PERSON_NAME] $0" at bounding box center [285, 373] width 475 height 42
select select "company_sponsored"
select select "balanced"
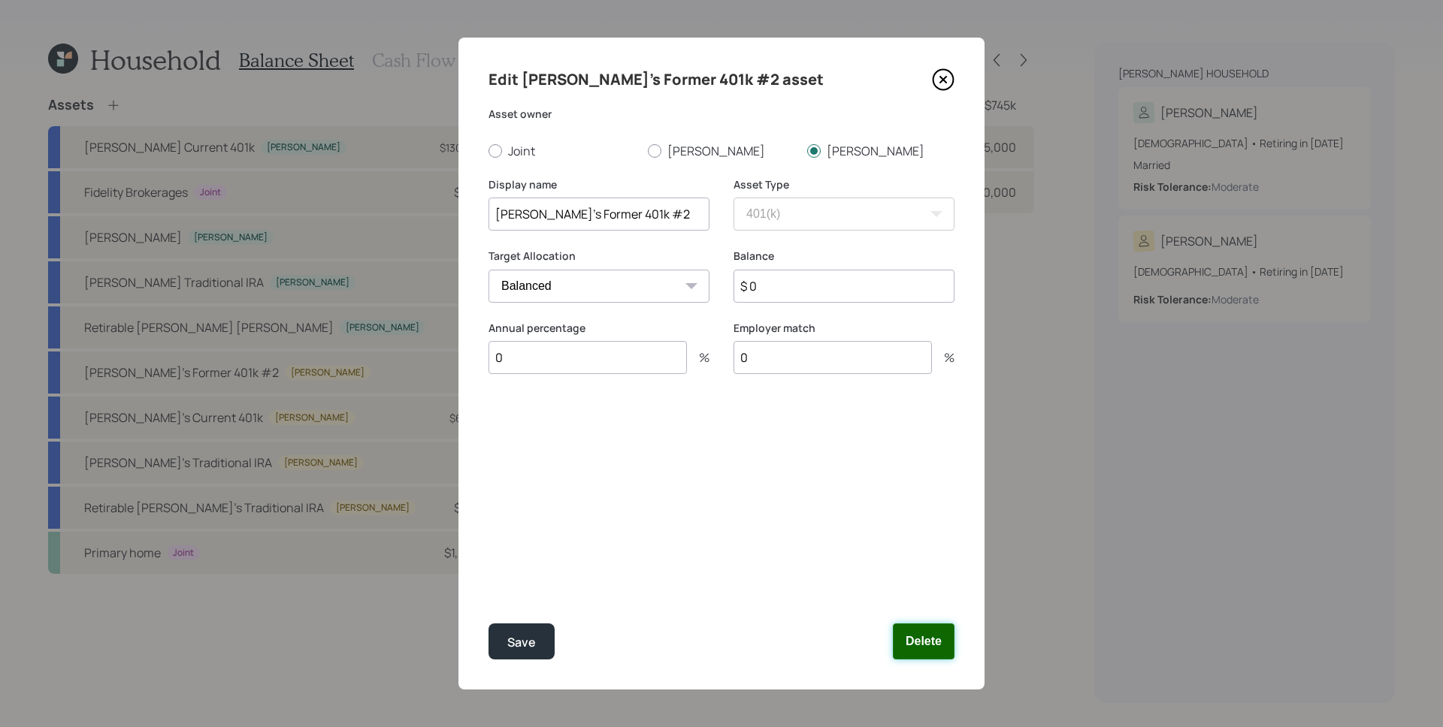
click at [904, 638] on button "Delete" at bounding box center [924, 642] width 62 height 36
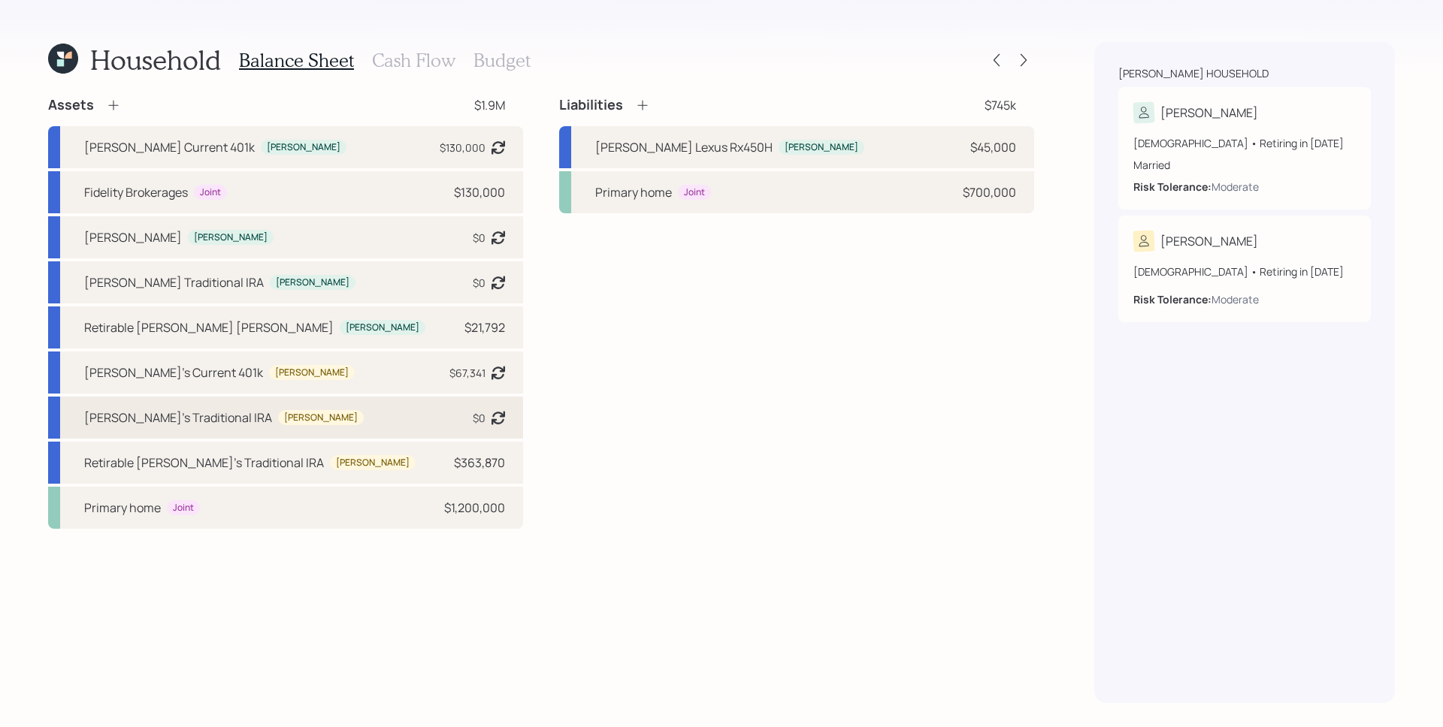
click at [447, 419] on div "[PERSON_NAME]'s Traditional IRA [PERSON_NAME] $0 Asset balance last updated on …" at bounding box center [285, 418] width 475 height 42
select select "ira"
select select "balanced"
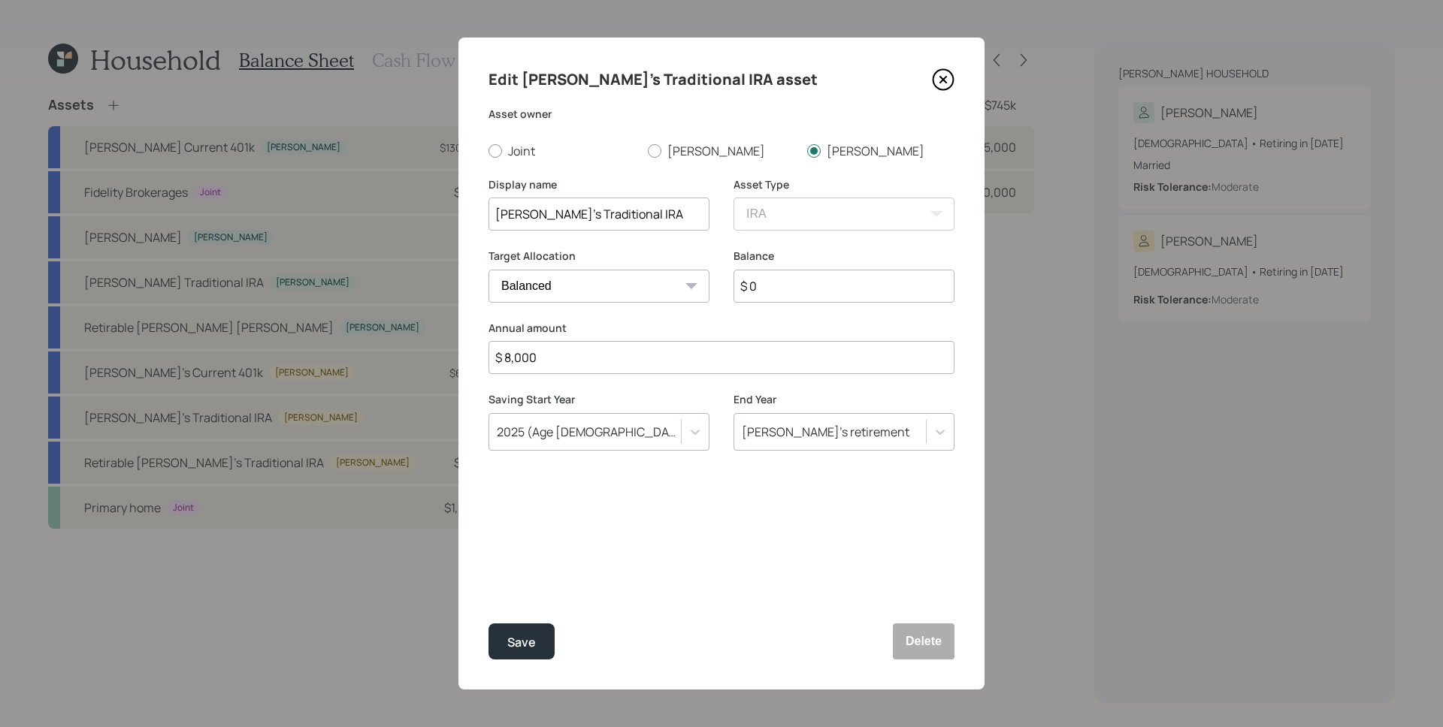
click at [944, 80] on icon at bounding box center [943, 80] width 6 height 6
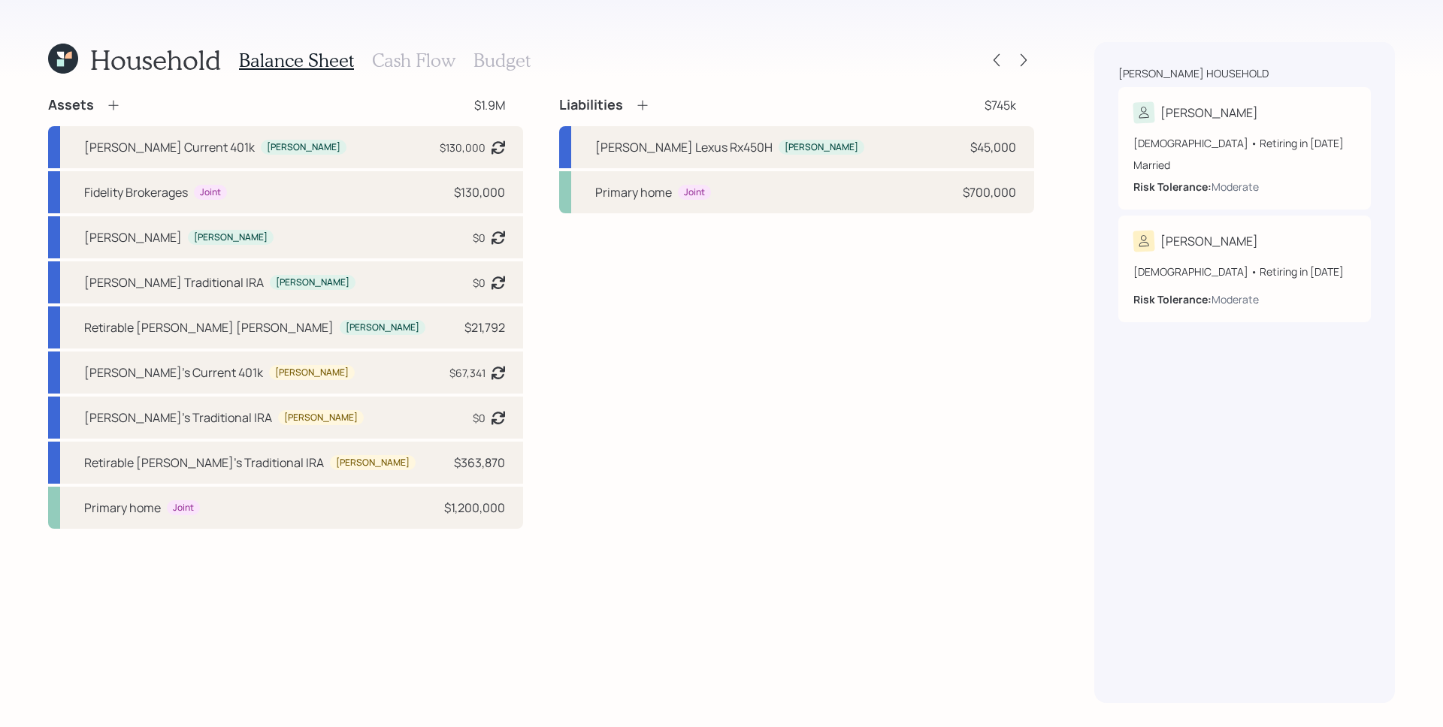
click at [431, 53] on h3 "Cash Flow" at bounding box center [413, 61] width 83 height 22
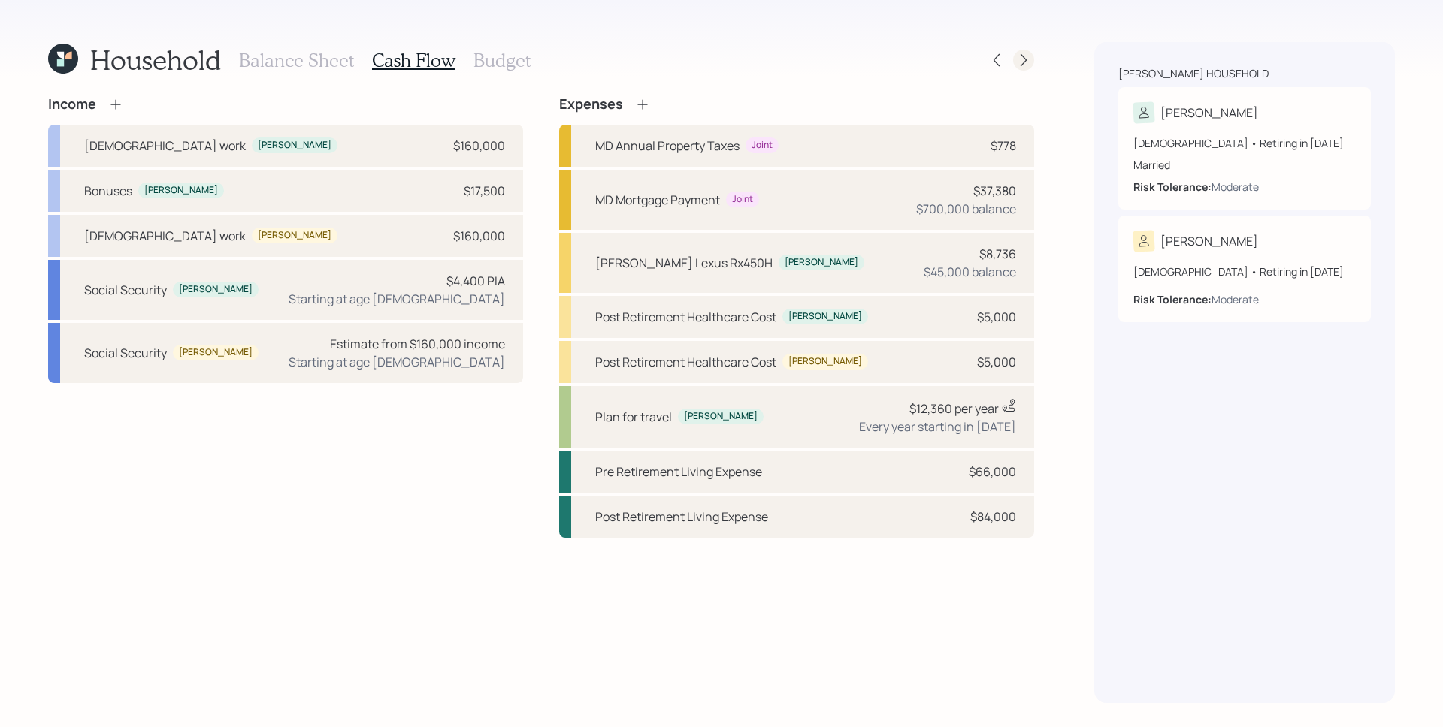
click at [1025, 60] on icon at bounding box center [1023, 60] width 15 height 15
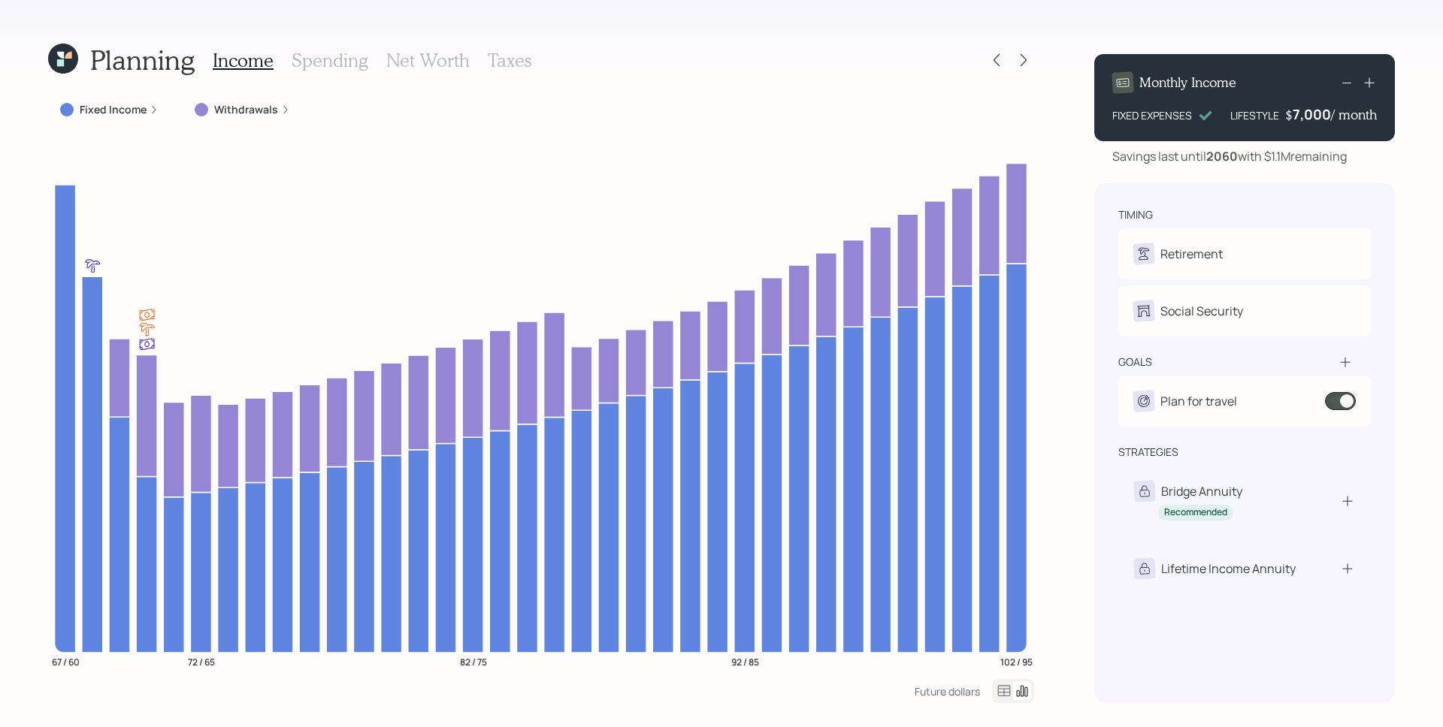
click at [502, 59] on h3 "Taxes" at bounding box center [510, 61] width 44 height 22
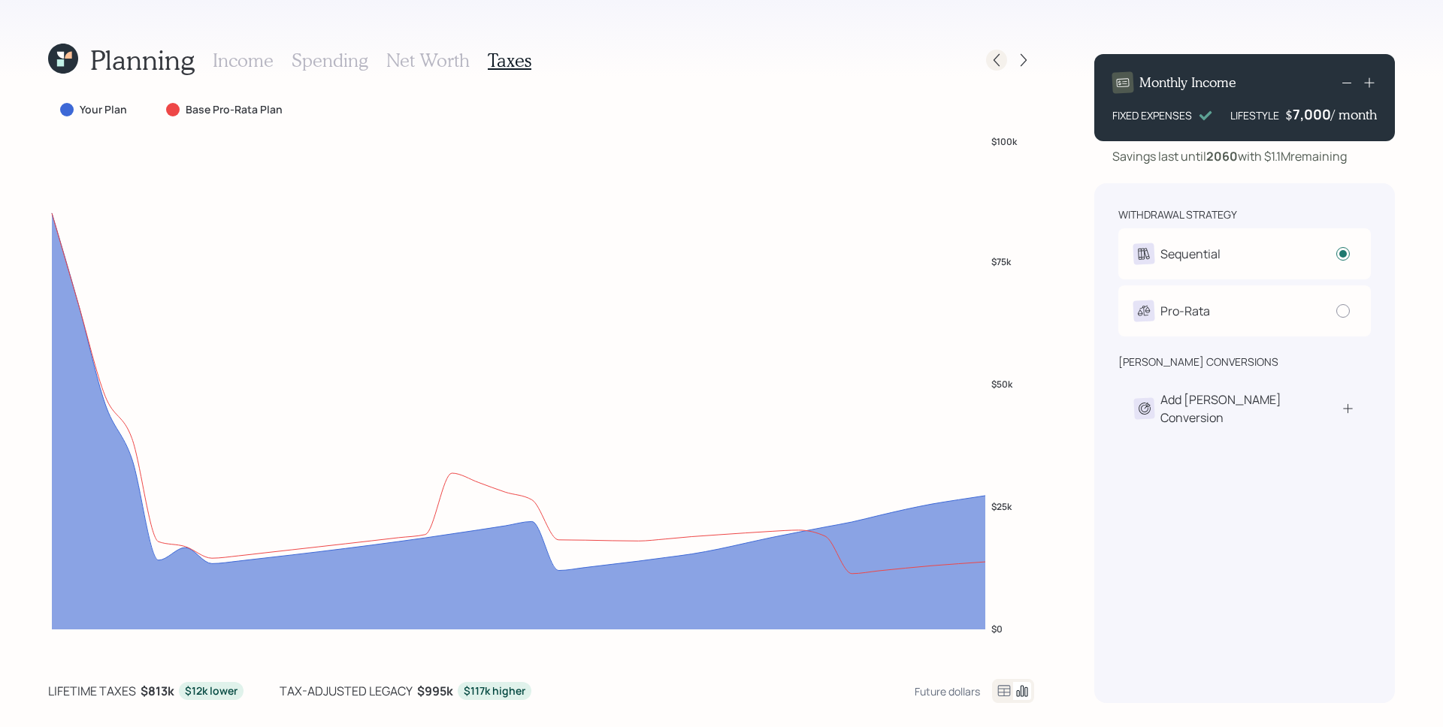
click at [997, 54] on icon at bounding box center [996, 60] width 15 height 15
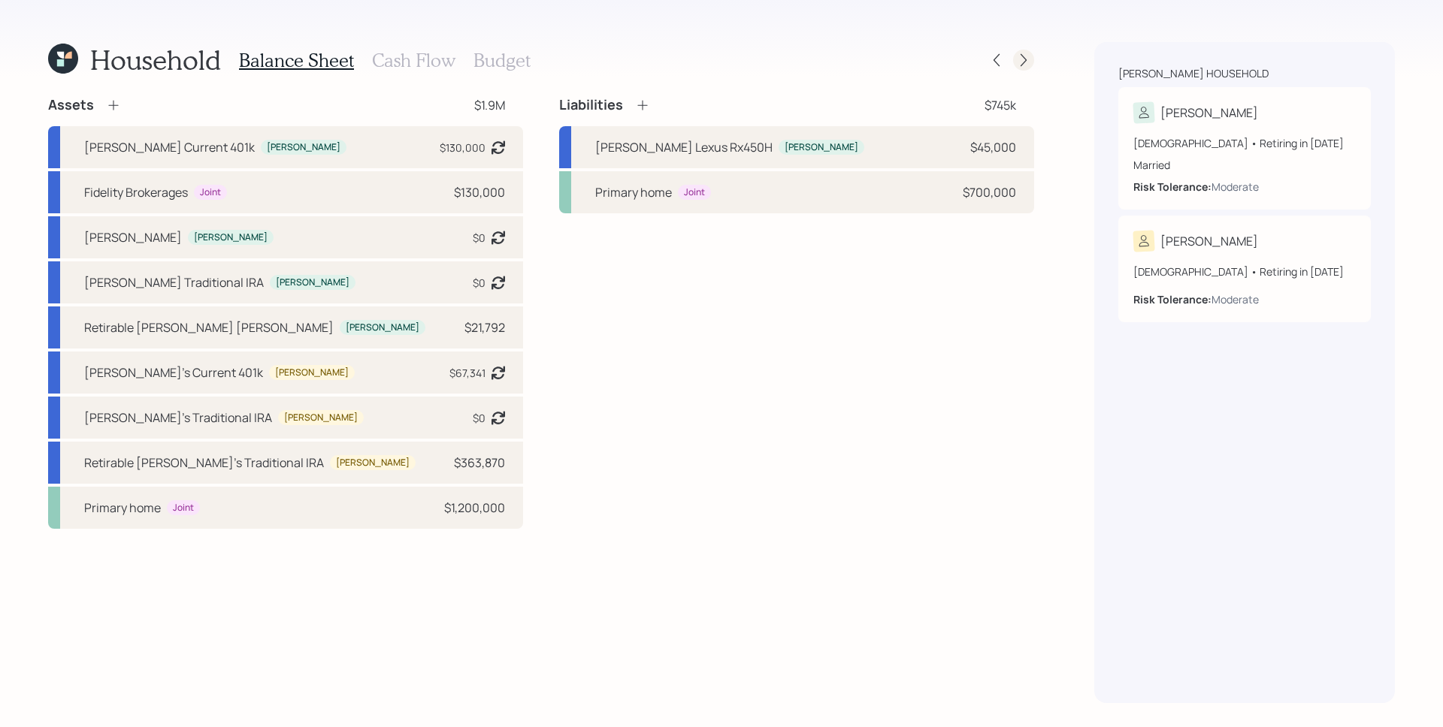
click at [1032, 63] on div at bounding box center [1023, 60] width 21 height 21
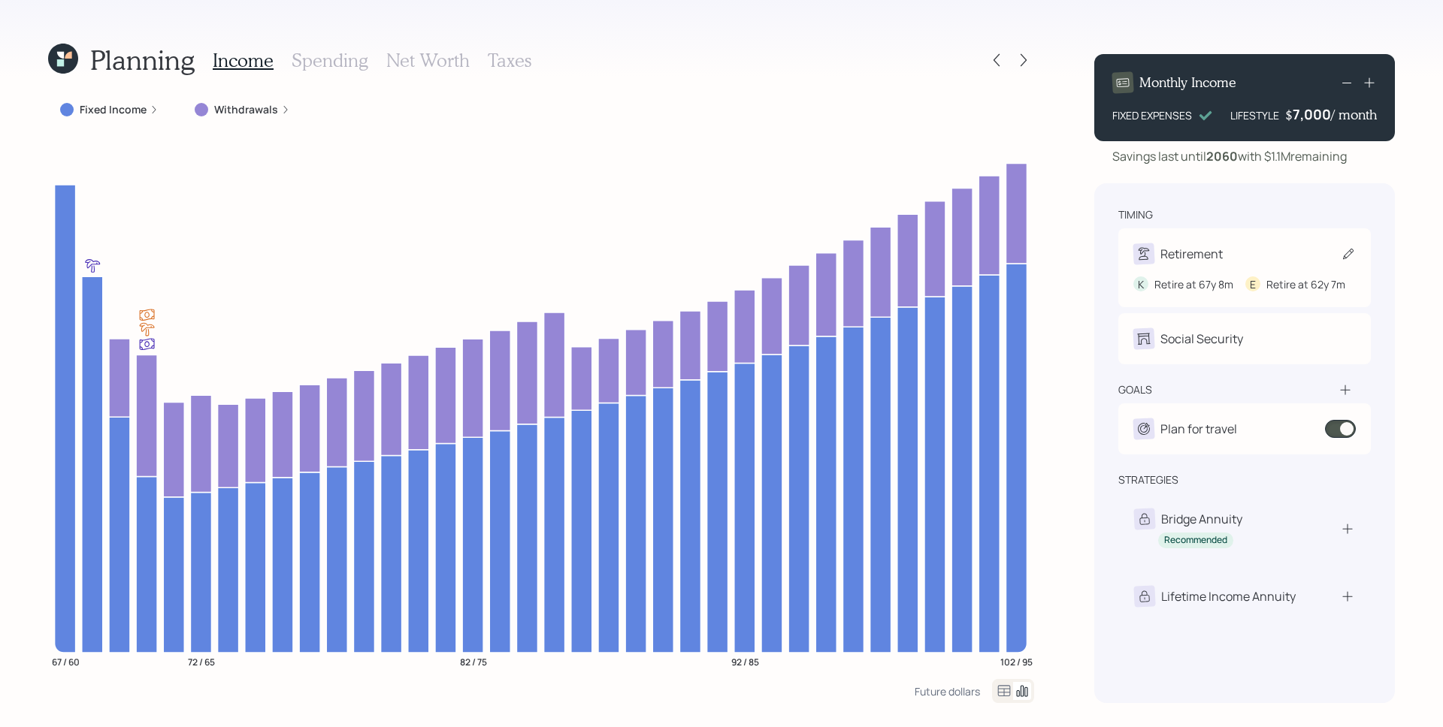
click at [1206, 250] on div "Retirement" at bounding box center [1191, 254] width 62 height 18
select select "8"
select select "7"
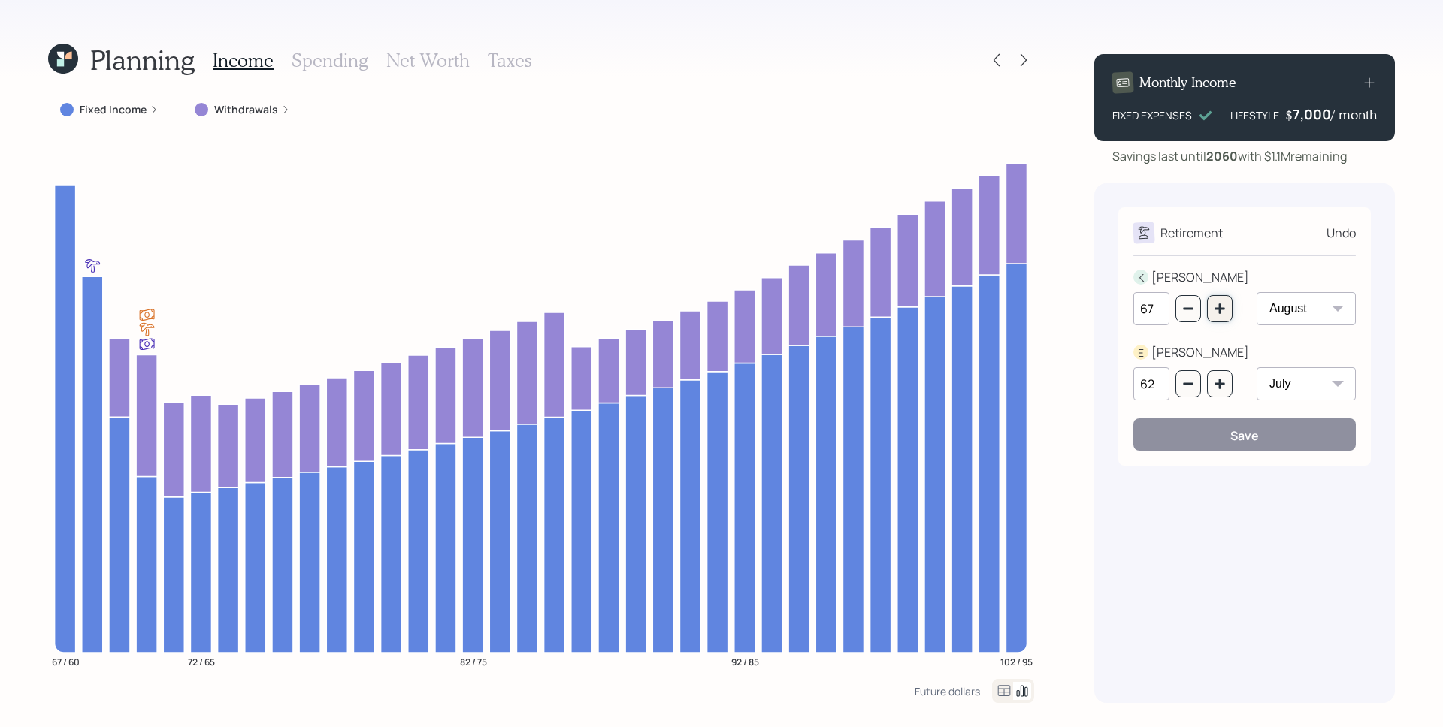
click at [1223, 304] on icon "button" at bounding box center [1220, 309] width 12 height 12
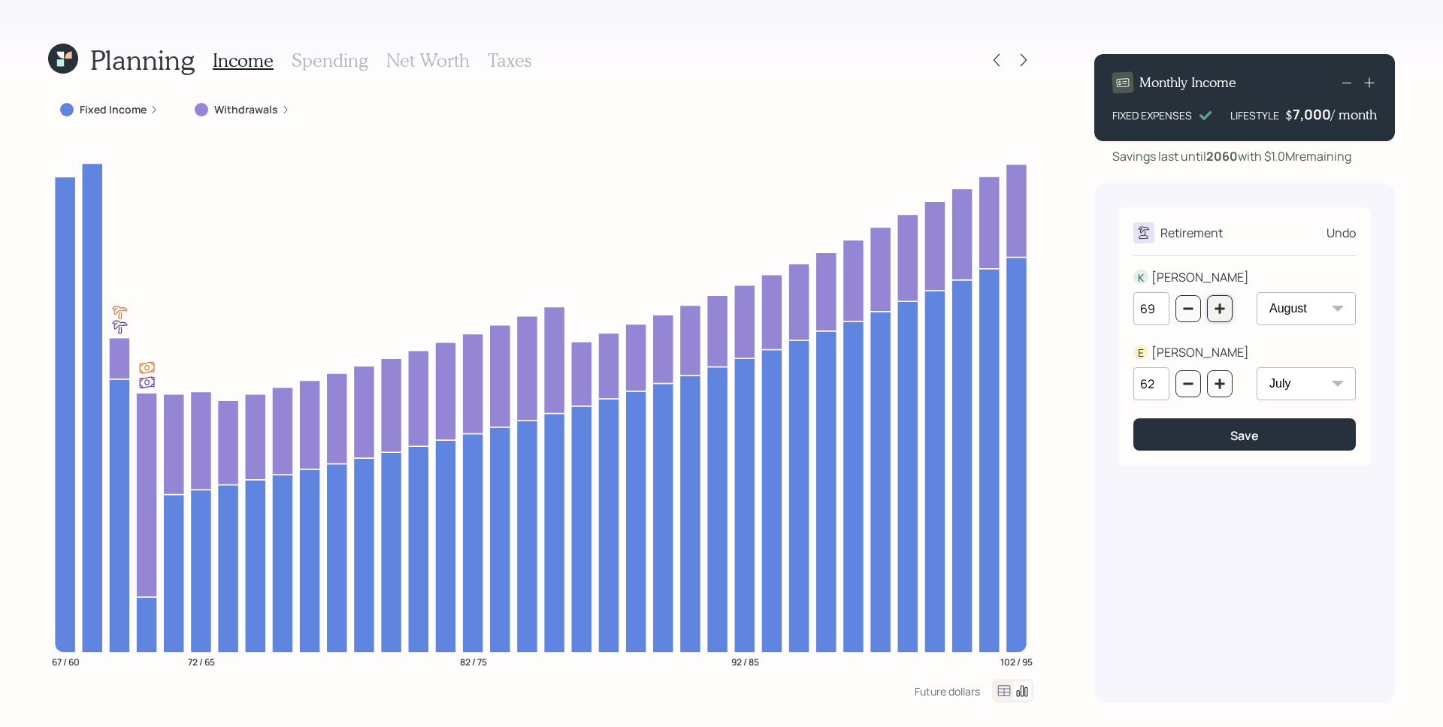
click at [1222, 303] on icon "button" at bounding box center [1220, 309] width 12 height 12
type input "70"
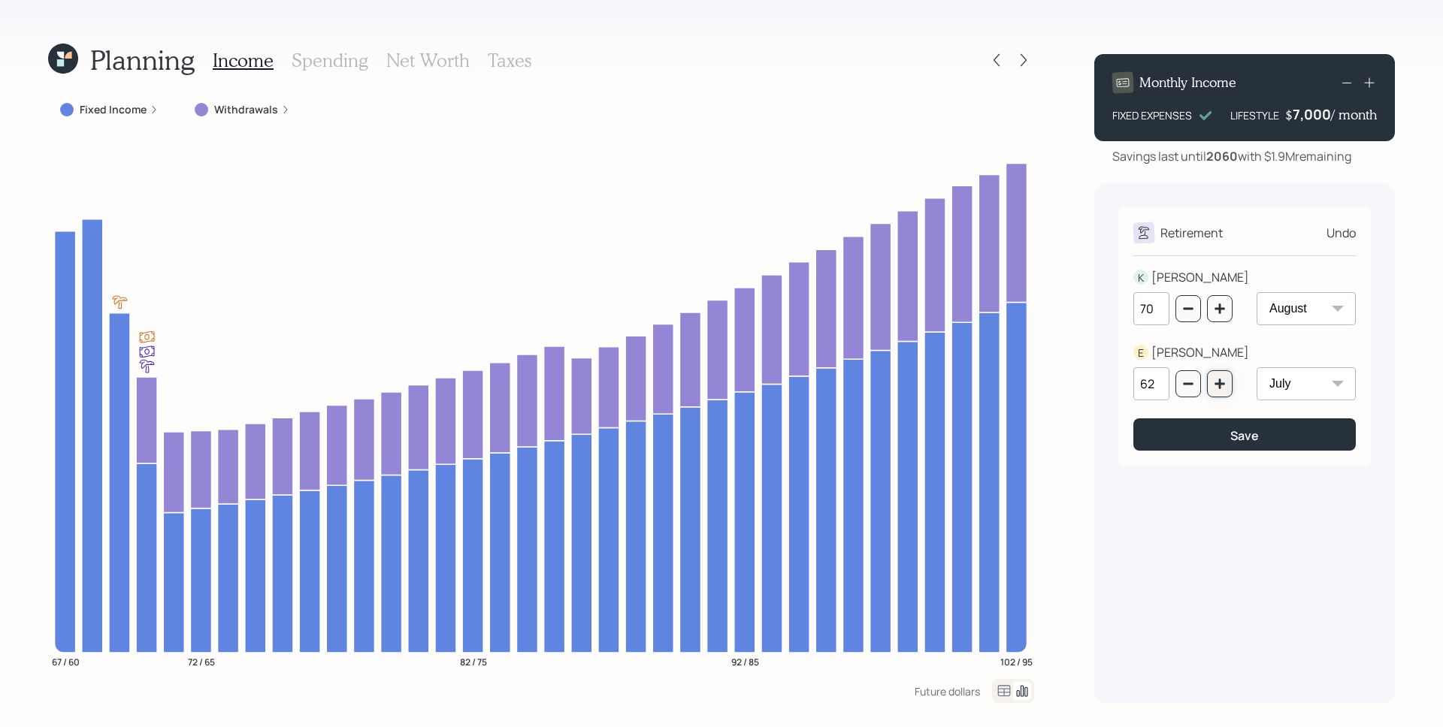
click at [1210, 385] on button "button" at bounding box center [1220, 384] width 26 height 27
type input "63"
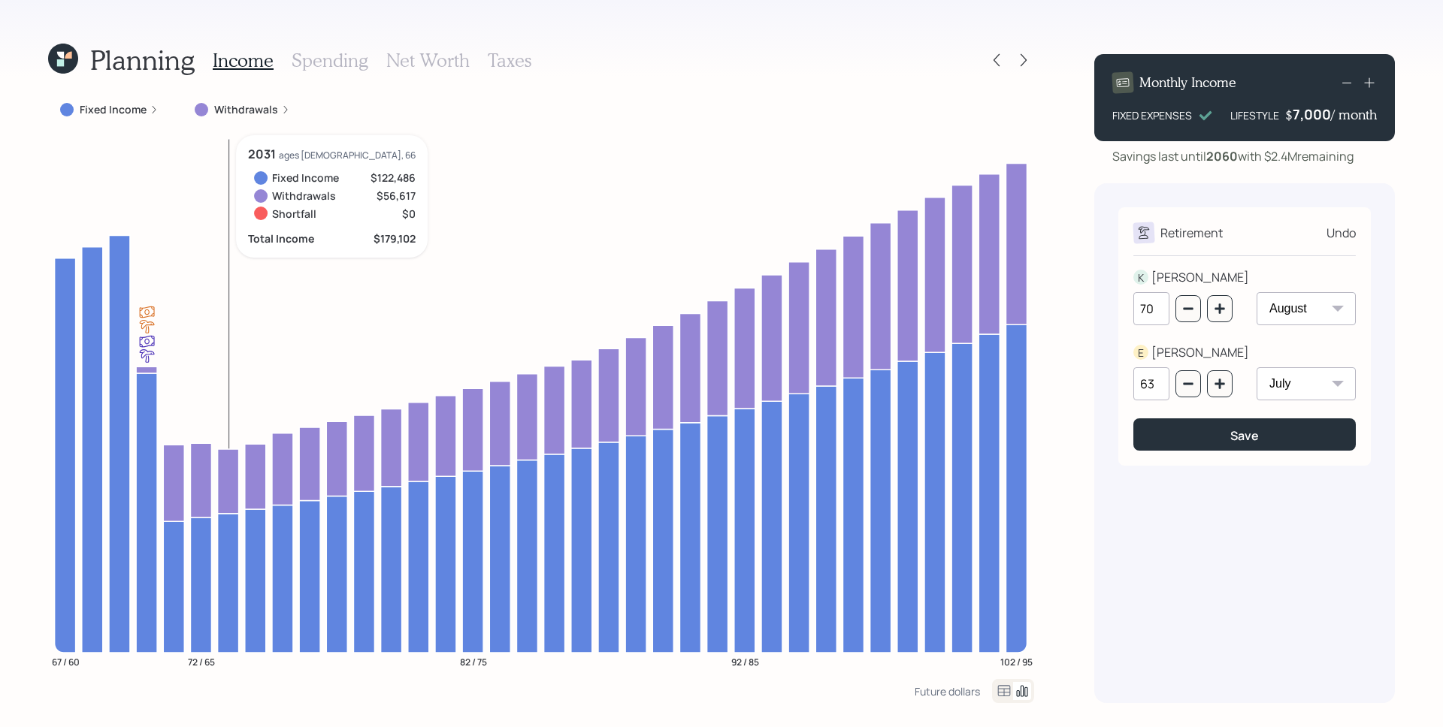
click at [254, 110] on label "Withdrawals" at bounding box center [246, 109] width 64 height 15
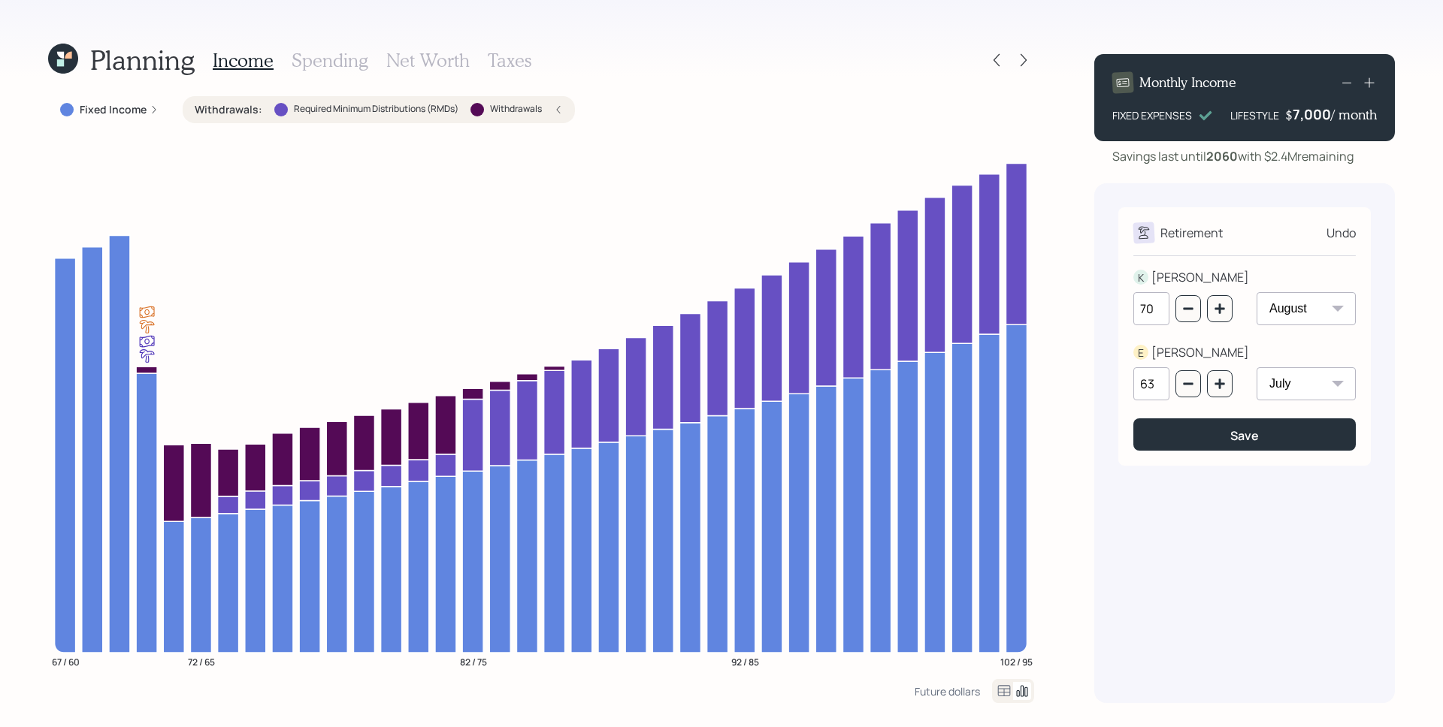
click at [153, 111] on icon at bounding box center [154, 109] width 9 height 9
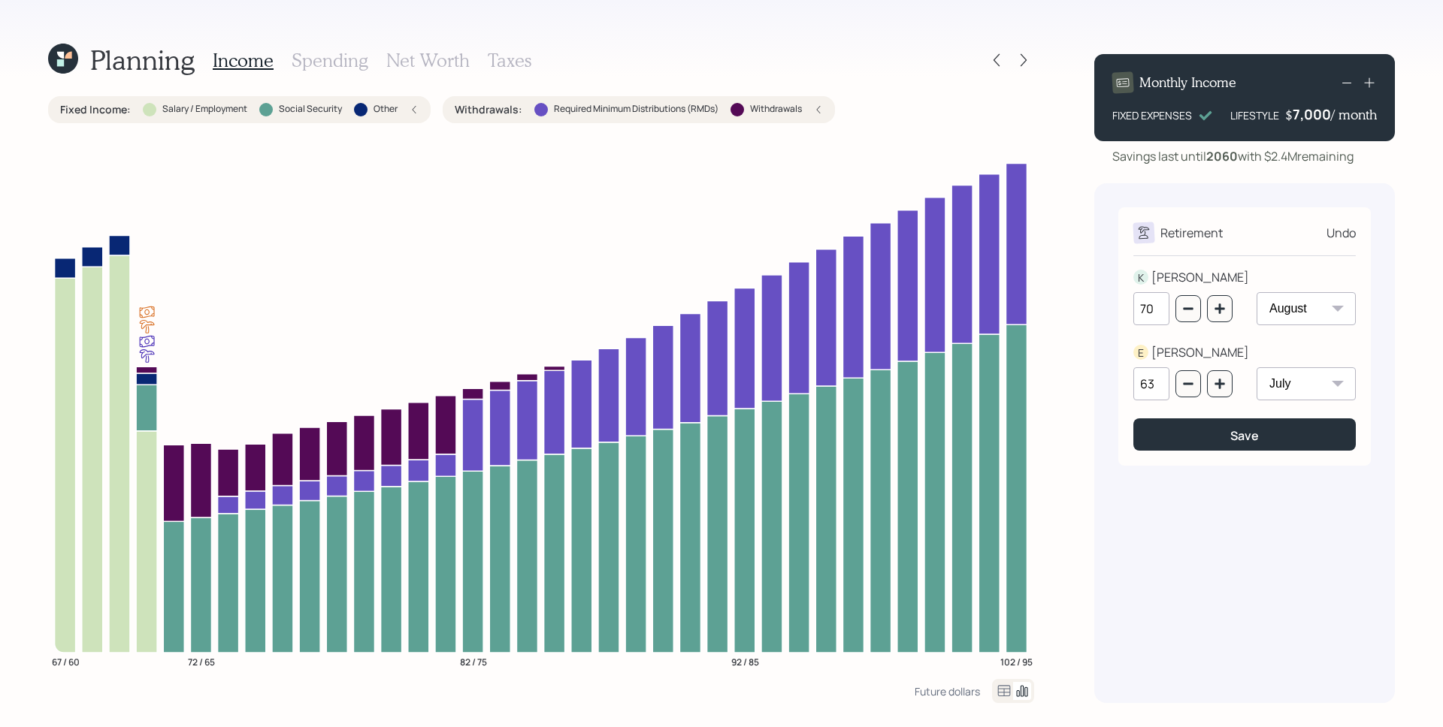
click at [519, 62] on h3 "Taxes" at bounding box center [510, 61] width 44 height 22
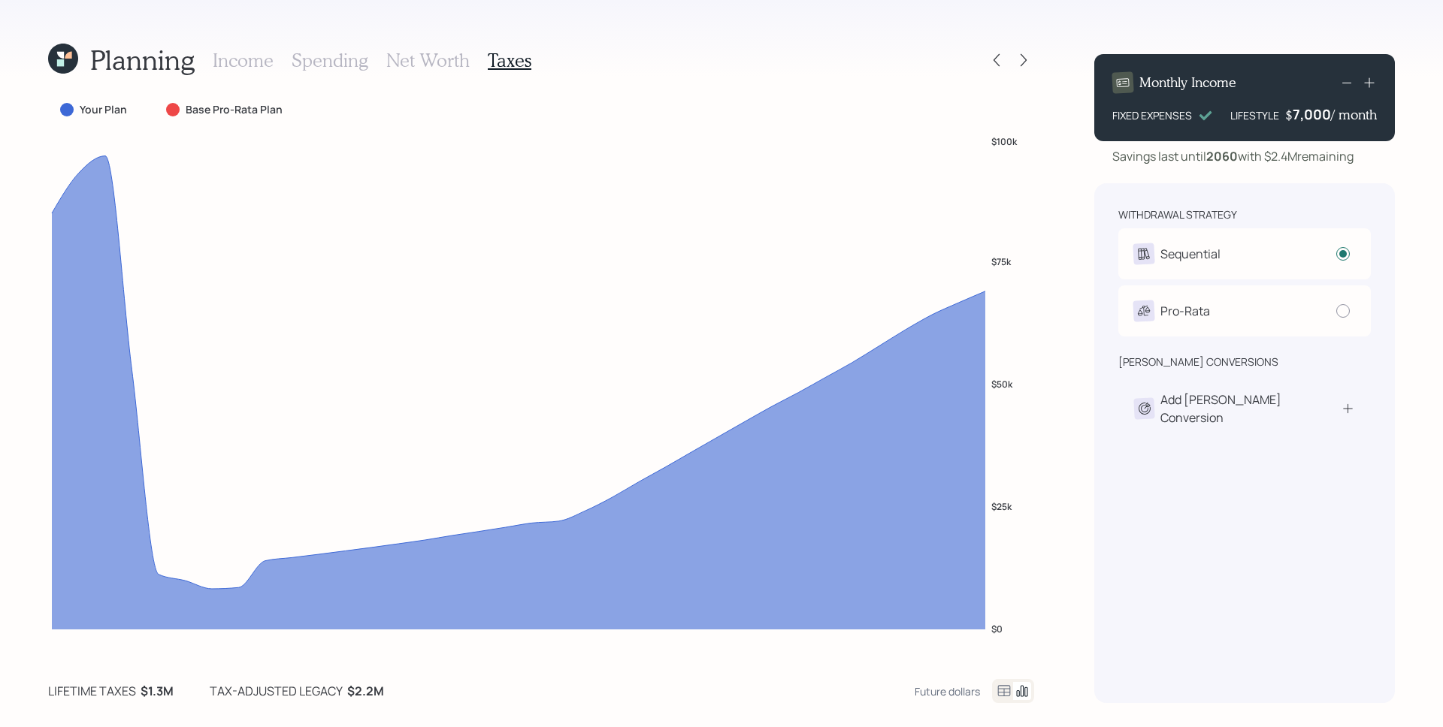
click at [1003, 682] on div at bounding box center [1013, 691] width 42 height 24
click at [1007, 699] on icon at bounding box center [1004, 691] width 18 height 18
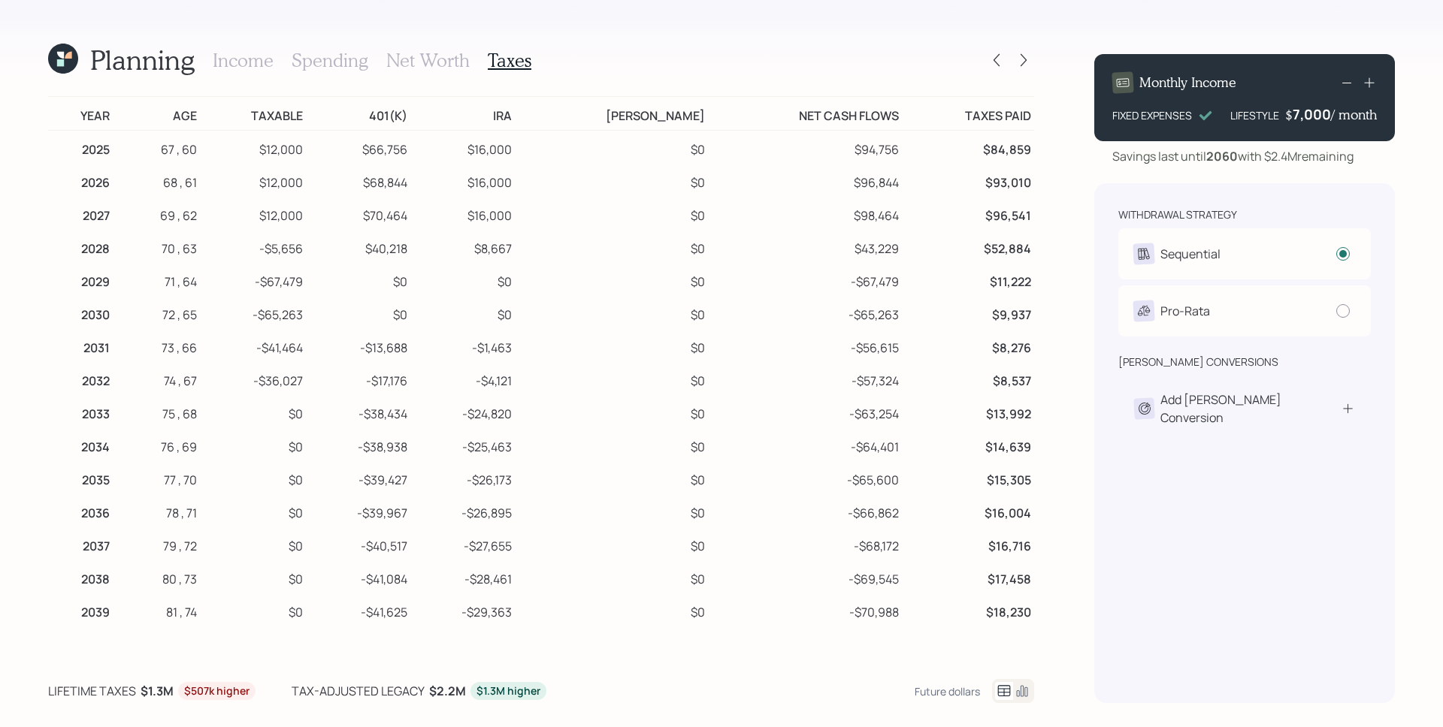
drag, startPoint x: 395, startPoint y: 113, endPoint x: 431, endPoint y: 106, distance: 36.7
click at [410, 106] on td "401(k)" at bounding box center [358, 114] width 104 height 34
drag, startPoint x: 446, startPoint y: 113, endPoint x: 399, endPoint y: 113, distance: 47.4
click at [399, 113] on tr "Year Age Taxable 401(k) [PERSON_NAME] [PERSON_NAME] Net Cash Flows Taxes Paid" at bounding box center [541, 114] width 986 height 34
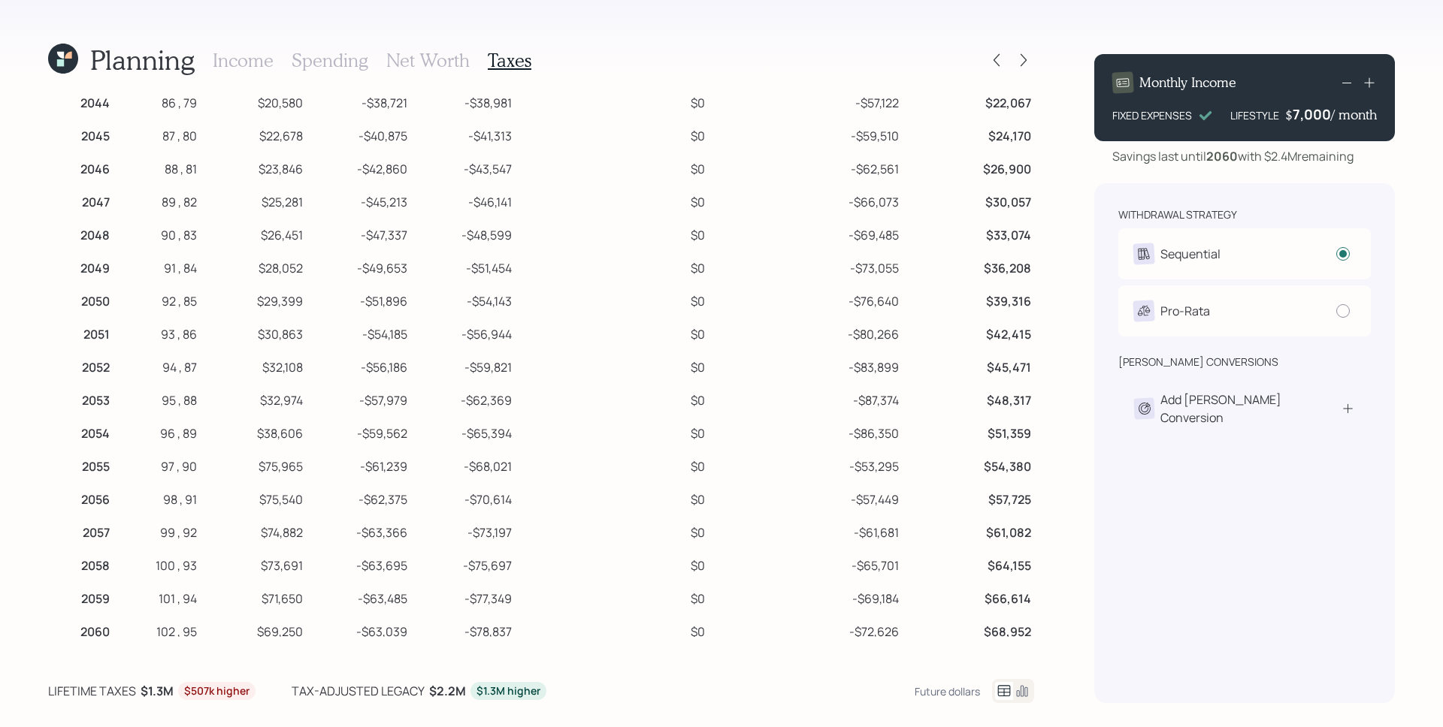
scroll to position [684, 0]
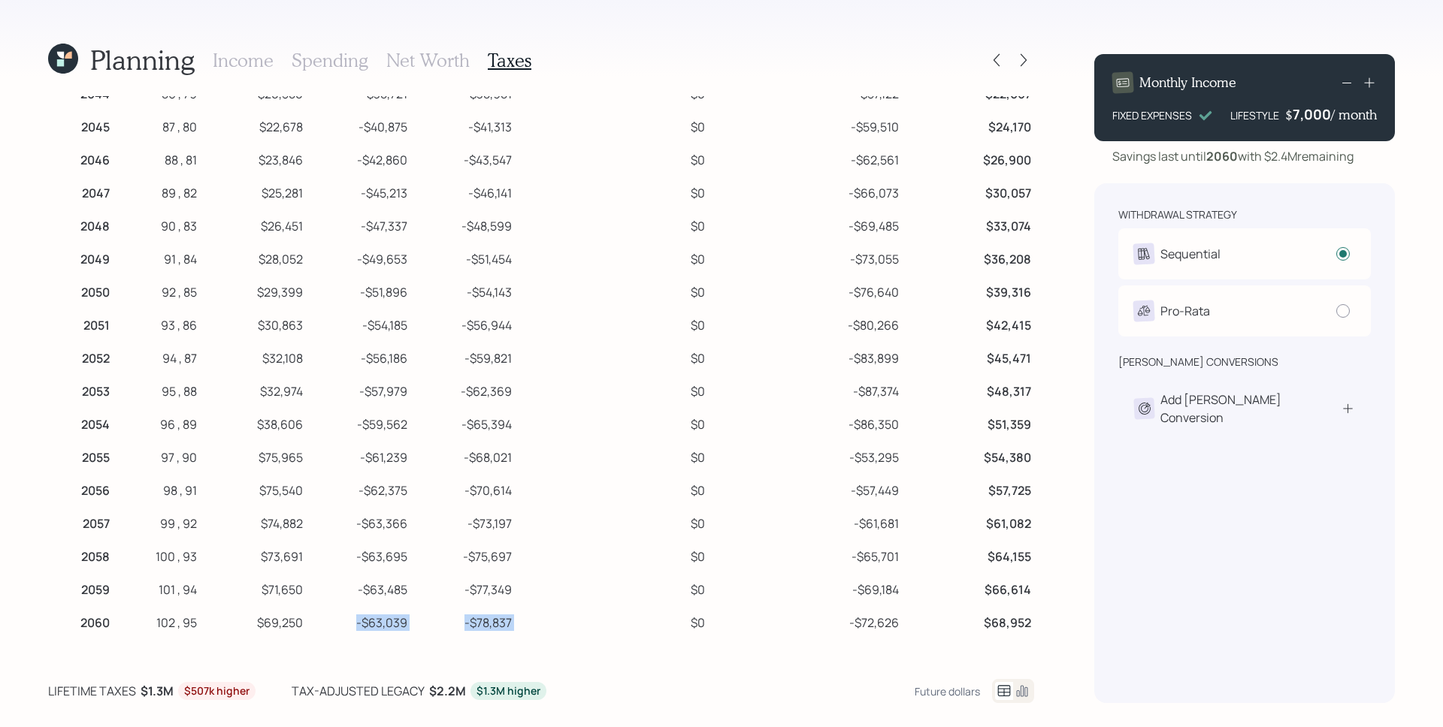
drag, startPoint x: 555, startPoint y: 627, endPoint x: 382, endPoint y: 625, distance: 173.6
click at [380, 631] on tr "2060 102 , 95 $69,250 -$63,039 -$78,837 $0 -$72,626 $68,952" at bounding box center [541, 620] width 986 height 33
click at [306, 631] on td "$69,250" at bounding box center [253, 620] width 106 height 33
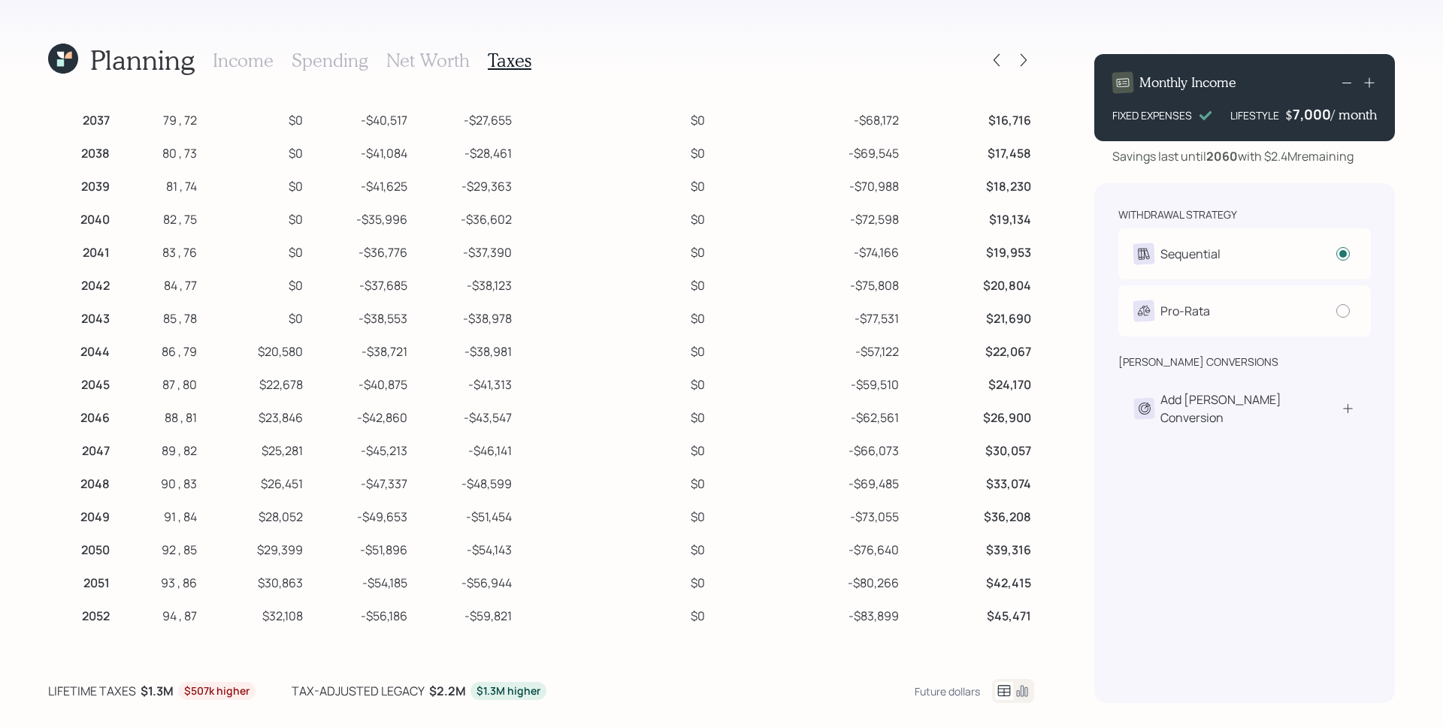
scroll to position [385, 0]
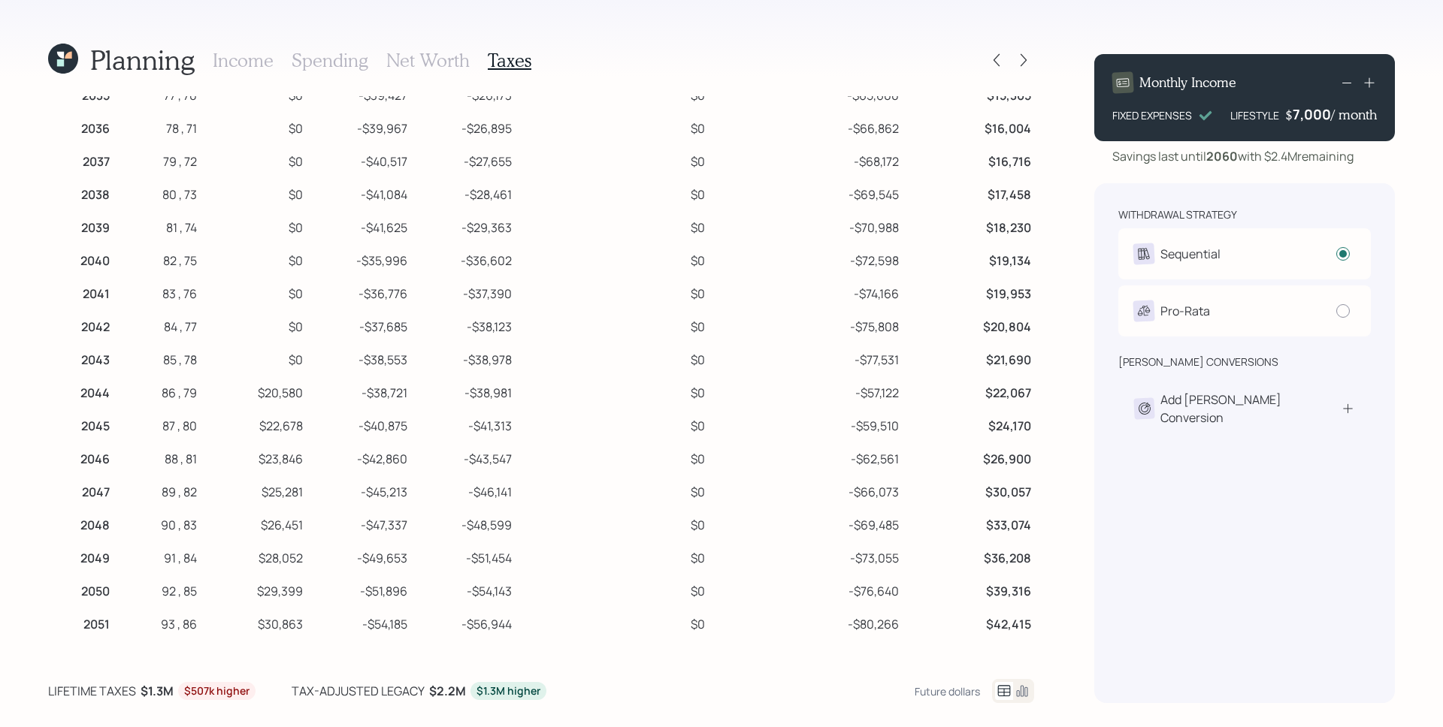
drag, startPoint x: 282, startPoint y: 392, endPoint x: 301, endPoint y: 446, distance: 57.3
click at [302, 451] on tbody "2025 67 , 60 $12,000 $66,756 $16,000 $0 $94,756 $84,859 2026 68 , 61 $12,000 $6…" at bounding box center [541, 341] width 986 height 1191
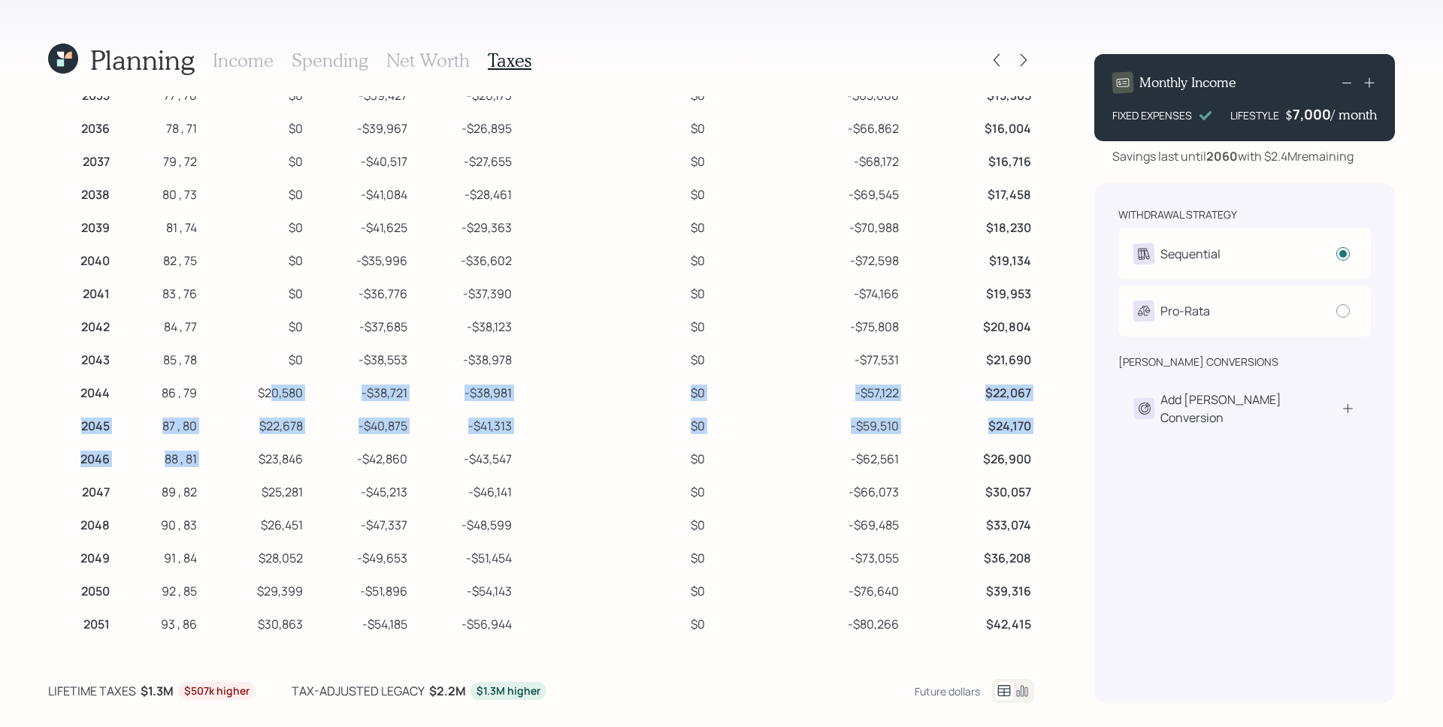
drag, startPoint x: 290, startPoint y: 393, endPoint x: 316, endPoint y: 449, distance: 61.2
click at [316, 449] on tbody "2025 67 , 60 $12,000 $66,756 $16,000 $0 $94,756 $84,859 2026 68 , 61 $12,000 $6…" at bounding box center [541, 341] width 986 height 1191
click at [306, 449] on td "$23,846" at bounding box center [253, 456] width 106 height 33
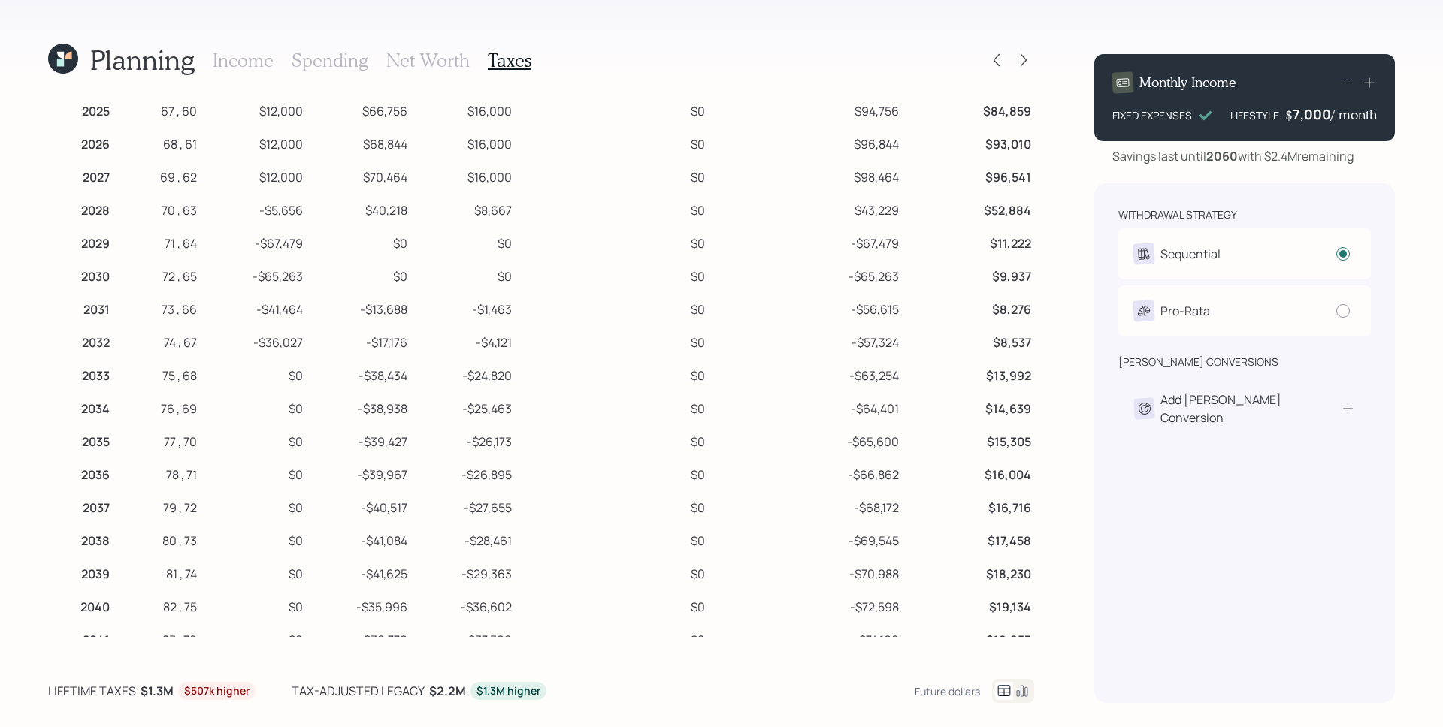
scroll to position [0, 0]
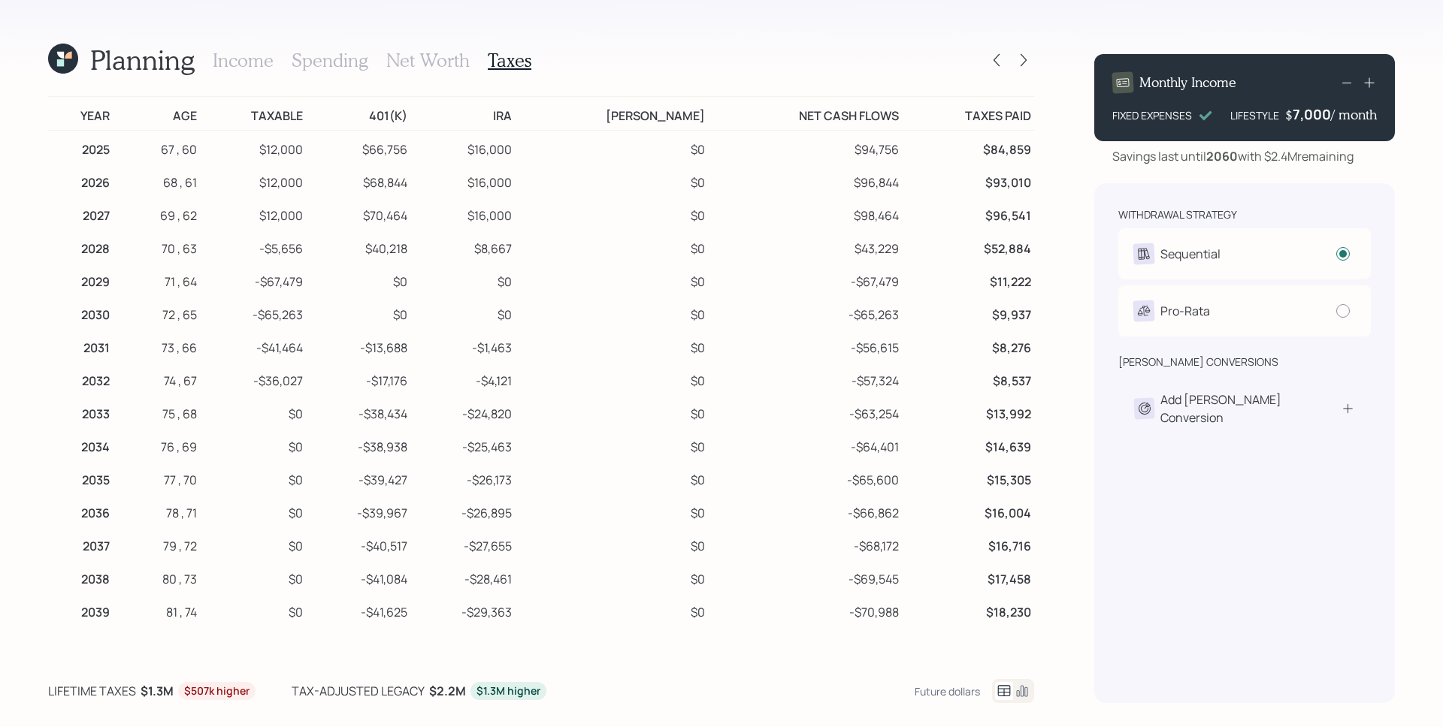
click at [238, 58] on h3 "Income" at bounding box center [243, 61] width 61 height 22
select select "8"
select select "7"
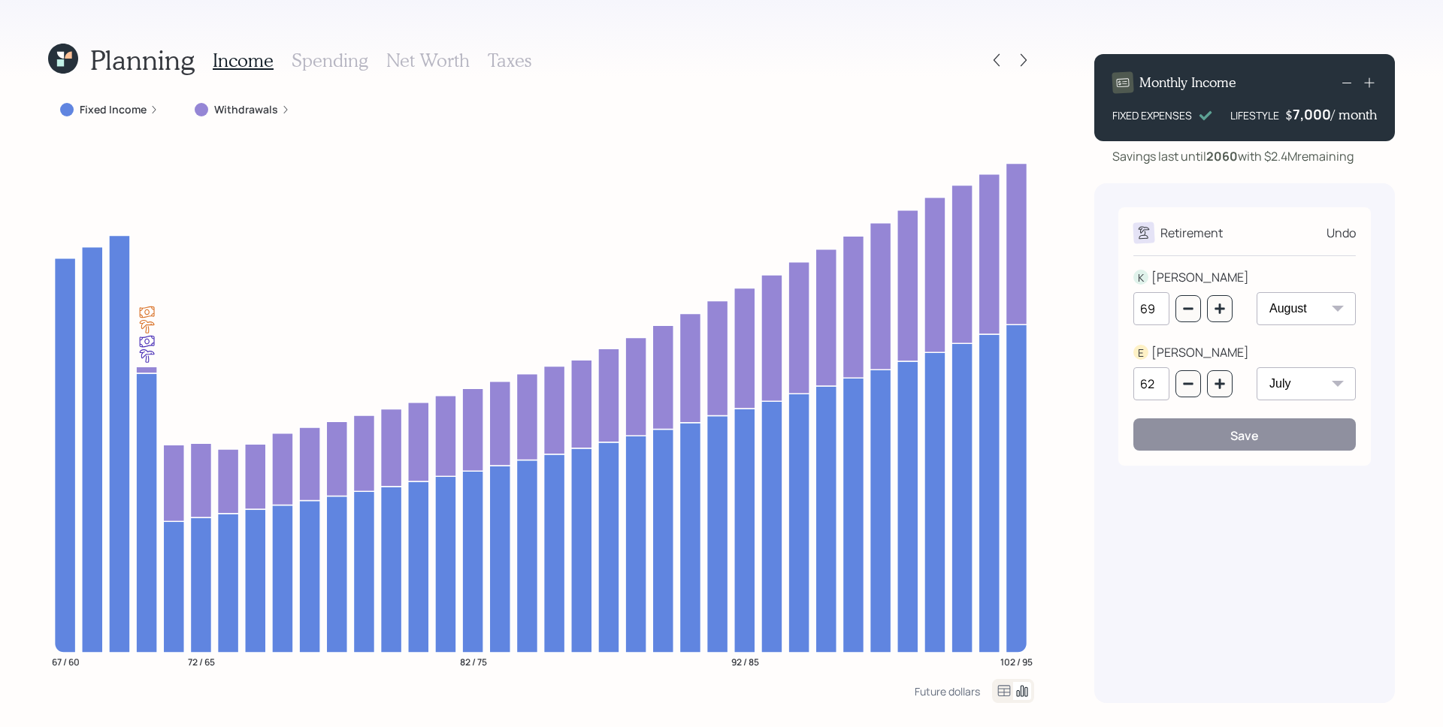
click at [1335, 231] on div "Undo" at bounding box center [1340, 233] width 29 height 18
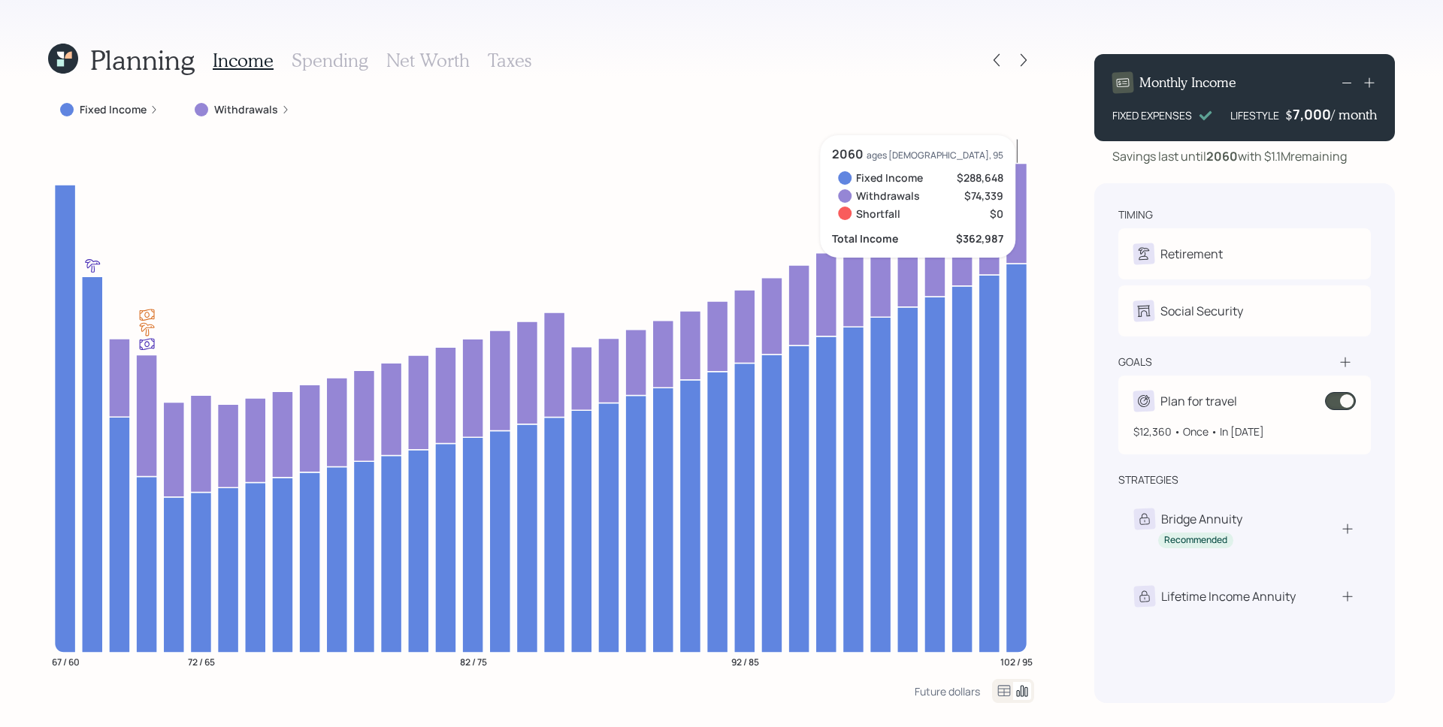
click at [1236, 406] on div "Plan for travel" at bounding box center [1244, 401] width 222 height 21
select select "1"
select select "2028"
select select "2043"
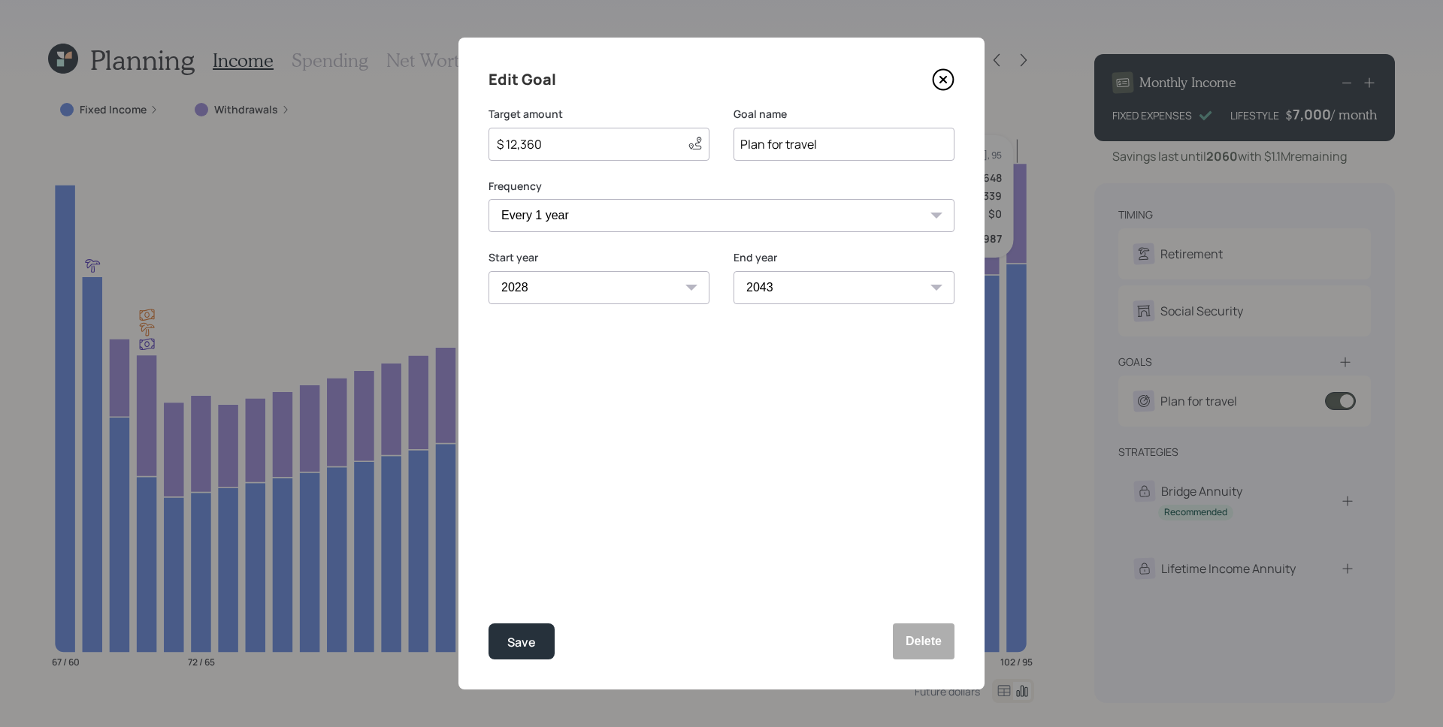
drag, startPoint x: 543, startPoint y: 144, endPoint x: 501, endPoint y: 144, distance: 41.3
click at [501, 144] on input "$ 12,360" at bounding box center [585, 144] width 180 height 18
click at [533, 642] on div "Save" at bounding box center [521, 643] width 29 height 20
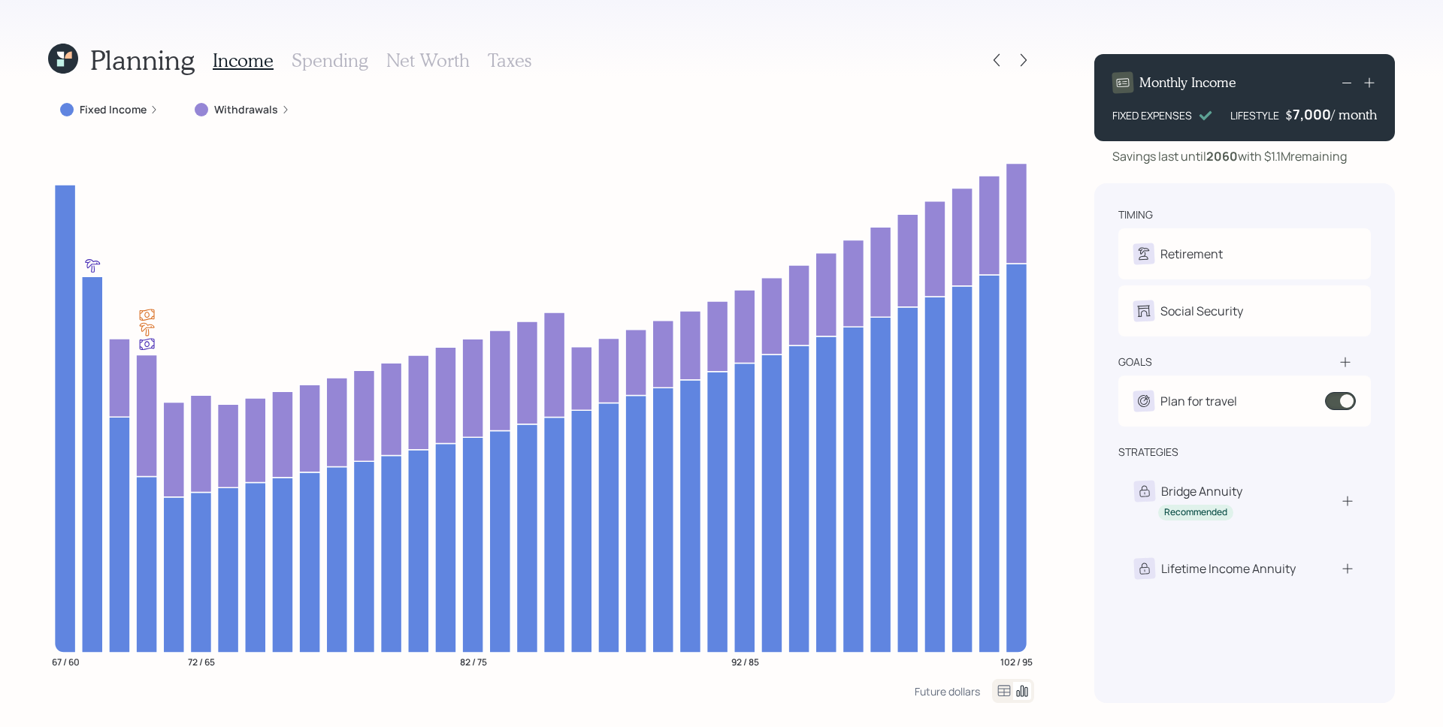
click at [1006, 694] on icon at bounding box center [1004, 691] width 18 height 18
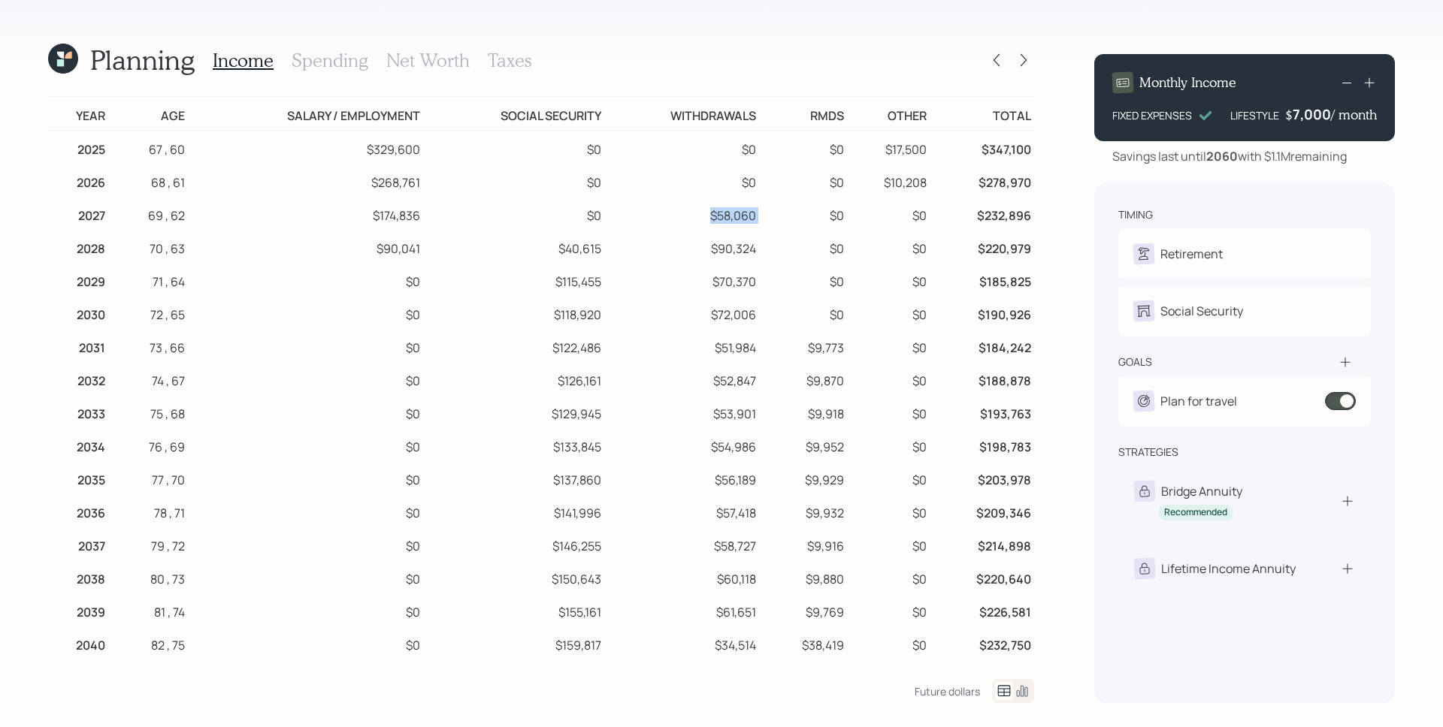
drag, startPoint x: 756, startPoint y: 216, endPoint x: 697, endPoint y: 204, distance: 59.8
click at [697, 204] on tr "2027 69 , 62 $174,836 $0 $58,060 $0 $0 $232,896" at bounding box center [541, 213] width 986 height 33
drag, startPoint x: 762, startPoint y: 244, endPoint x: 704, endPoint y: 240, distance: 58.0
click at [704, 240] on tr "2028 70 , 63 $90,041 $40,615 $90,324 $0 $0 $220,979" at bounding box center [541, 246] width 986 height 33
drag, startPoint x: 761, startPoint y: 279, endPoint x: 700, endPoint y: 271, distance: 62.2
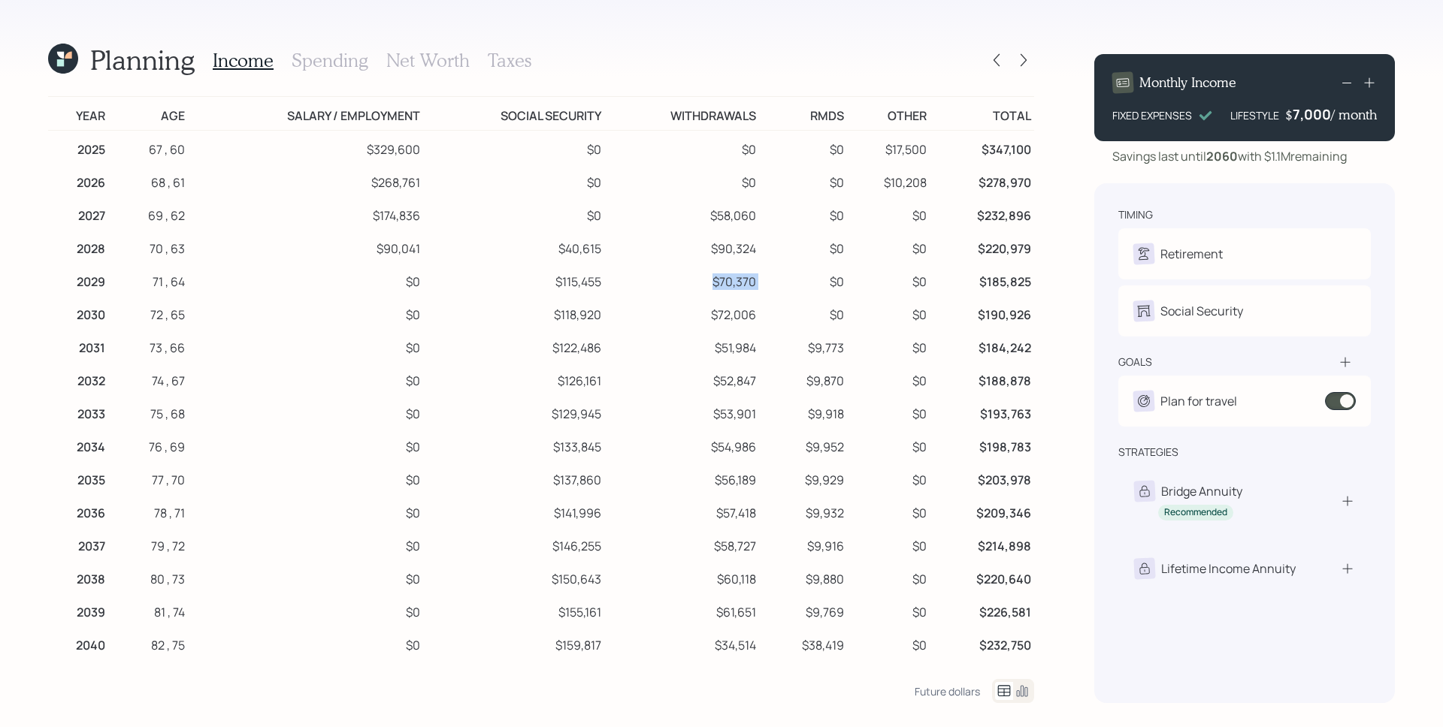
click at [700, 271] on tr "2029 71 , 64 $0 $115,455 $70,370 $0 $0 $185,825" at bounding box center [541, 279] width 986 height 33
drag, startPoint x: 756, startPoint y: 314, endPoint x: 661, endPoint y: 295, distance: 97.4
click at [661, 295] on tbody "2025 67 , 60 $329,600 $0 $0 $0 $17,500 $347,100 2026 68 , 61 $268,761 $0 $0 $0 …" at bounding box center [541, 726] width 986 height 1191
click at [760, 335] on td "$9,773" at bounding box center [803, 345] width 88 height 33
drag, startPoint x: 765, startPoint y: 348, endPoint x: 609, endPoint y: 333, distance: 157.0
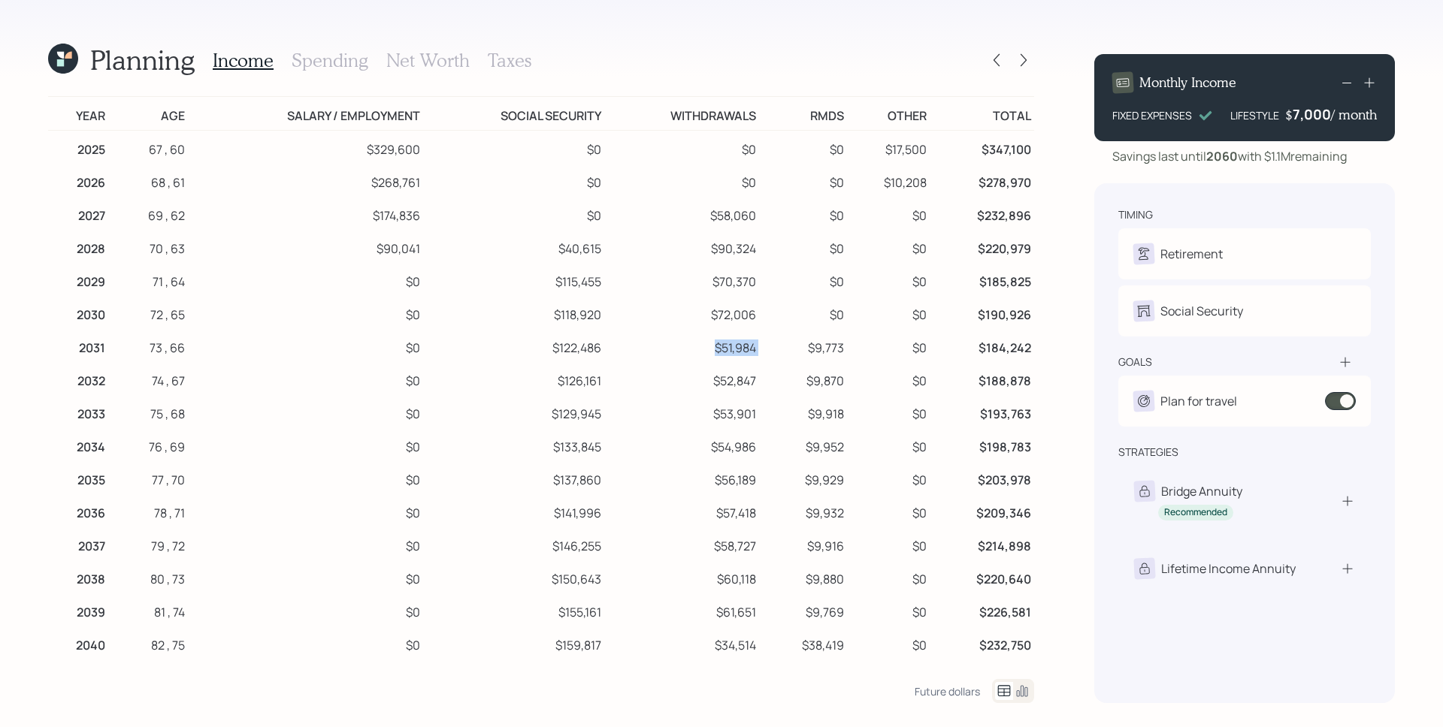
click at [625, 337] on tr "2031 73 , 66 $0 $122,486 $51,984 $9,773 $0 $184,242" at bounding box center [541, 345] width 986 height 33
click at [720, 322] on td "$72,006" at bounding box center [682, 312] width 156 height 33
drag, startPoint x: 1293, startPoint y: 116, endPoint x: 1325, endPoint y: 116, distance: 32.3
click at [1325, 116] on div "7000" at bounding box center [1312, 114] width 38 height 18
click at [1319, 117] on div "7000" at bounding box center [1312, 114] width 38 height 18
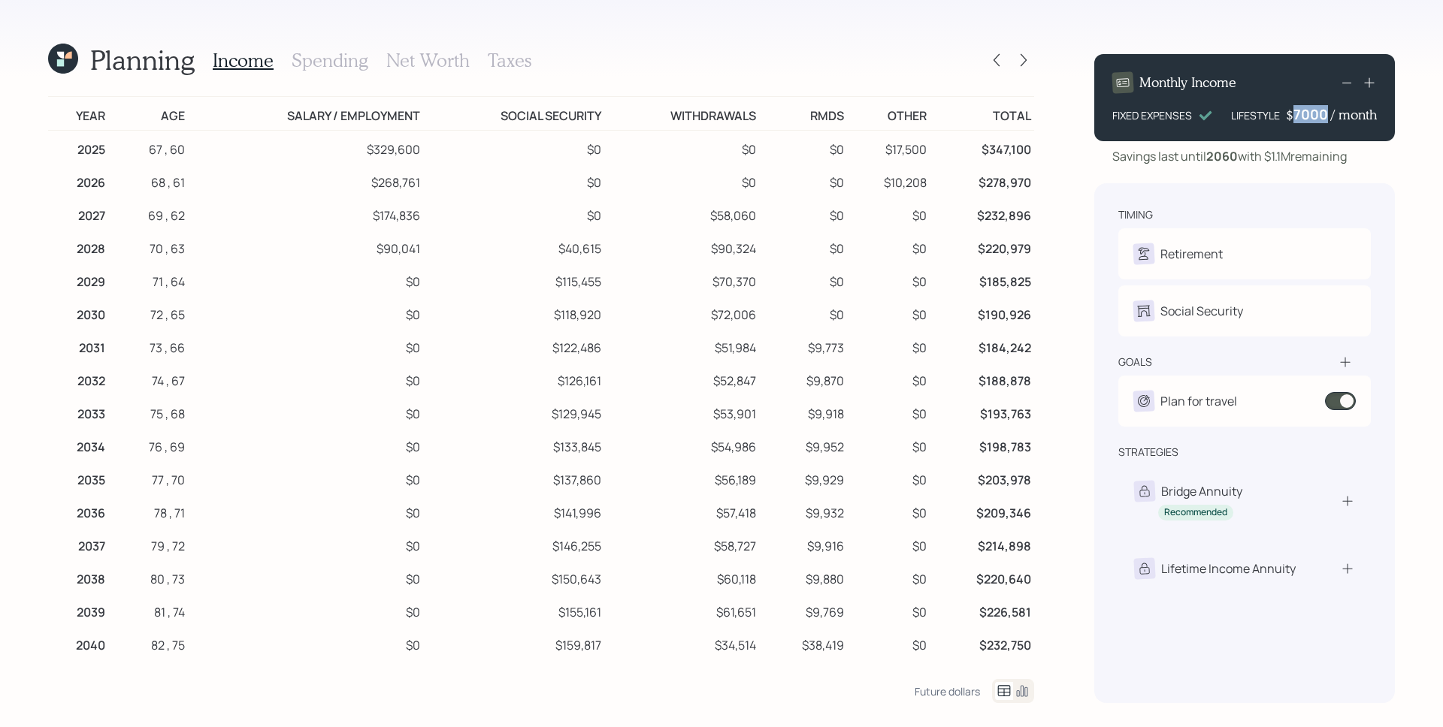
click at [1319, 117] on div "7000" at bounding box center [1312, 114] width 38 height 18
click at [1026, 697] on icon at bounding box center [1022, 691] width 18 height 18
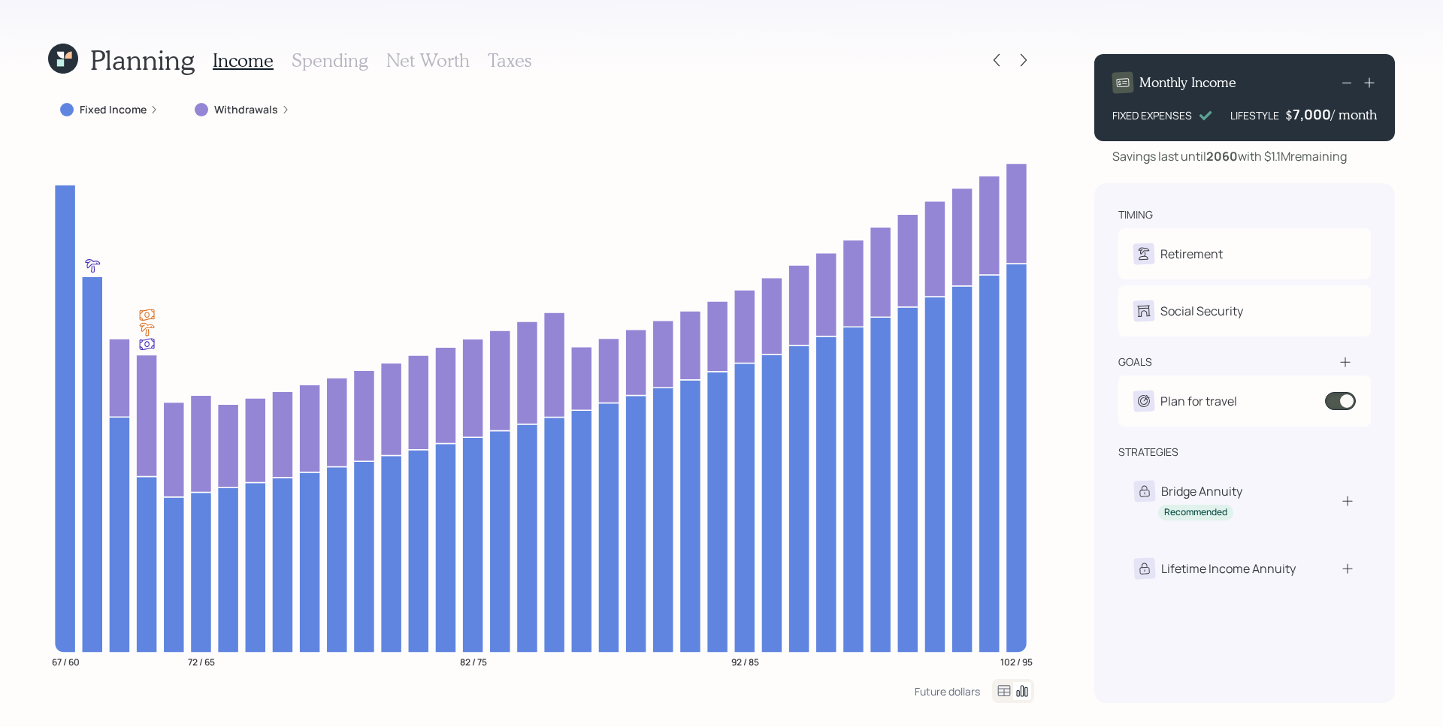
click at [353, 62] on h3 "Spending" at bounding box center [330, 61] width 77 height 22
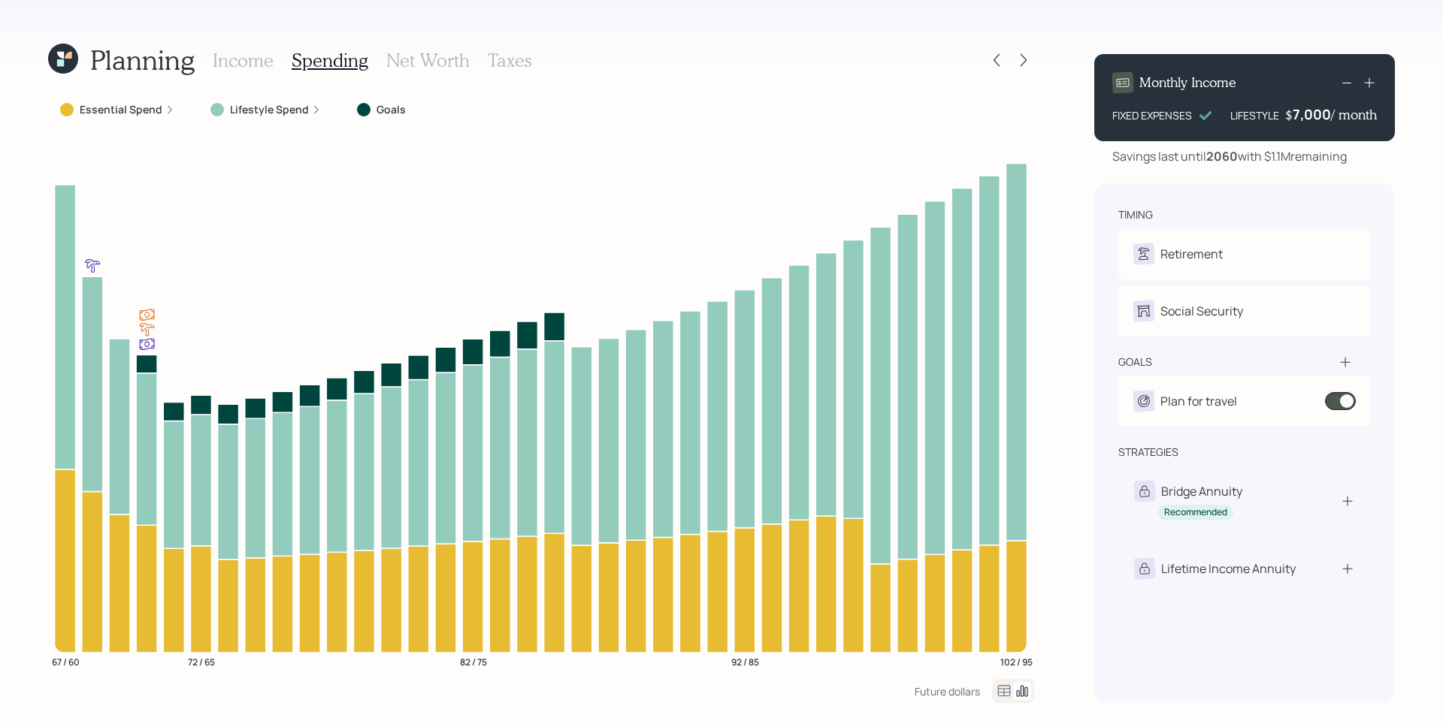
click at [168, 107] on icon at bounding box center [169, 109] width 9 height 9
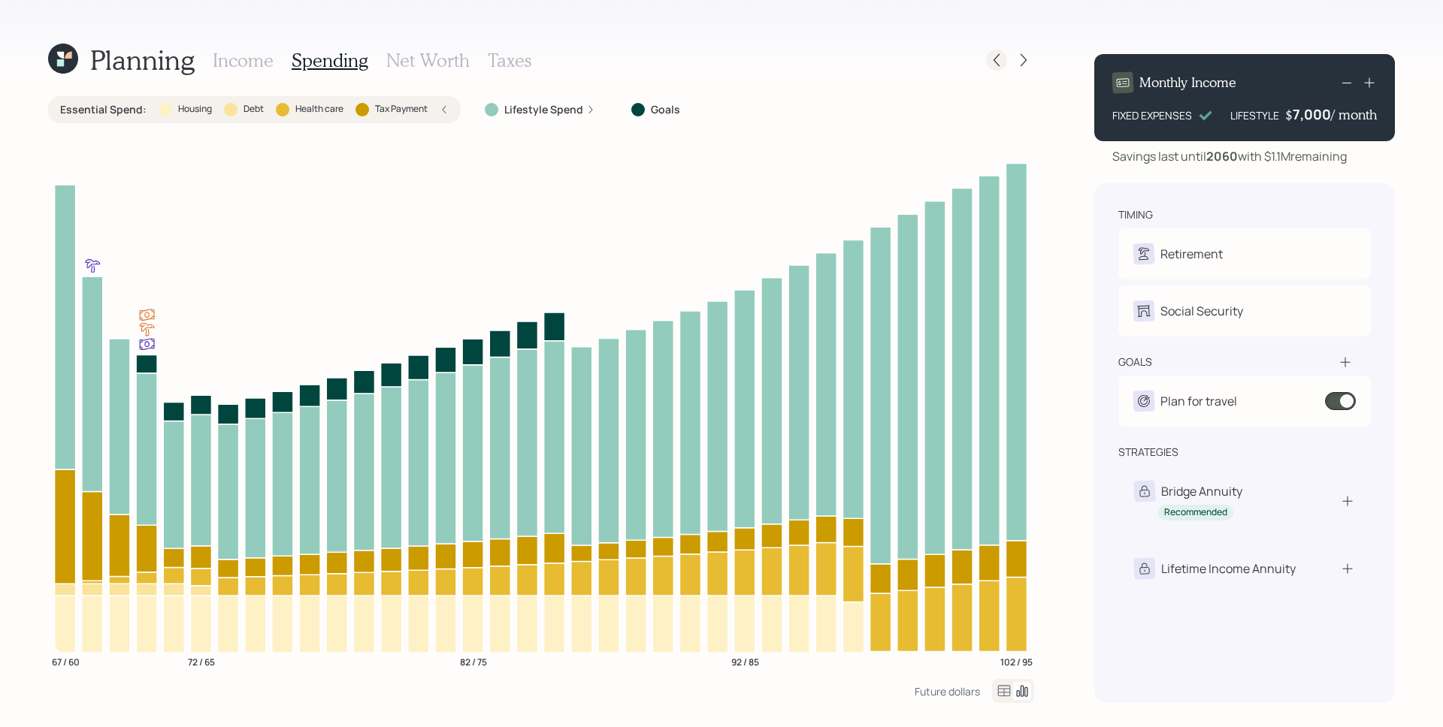
click at [998, 61] on icon at bounding box center [996, 60] width 15 height 15
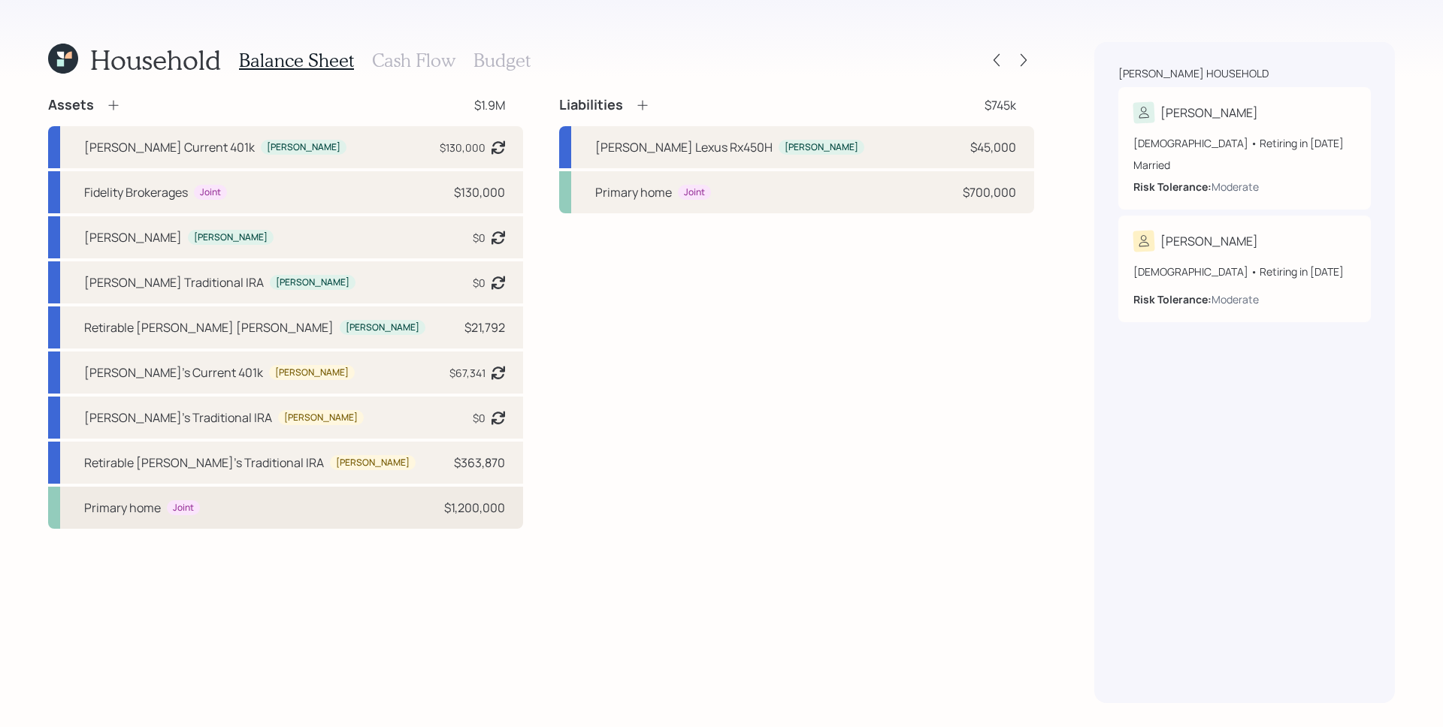
click at [428, 520] on div "Primary home Joint $1,200,000" at bounding box center [285, 508] width 475 height 42
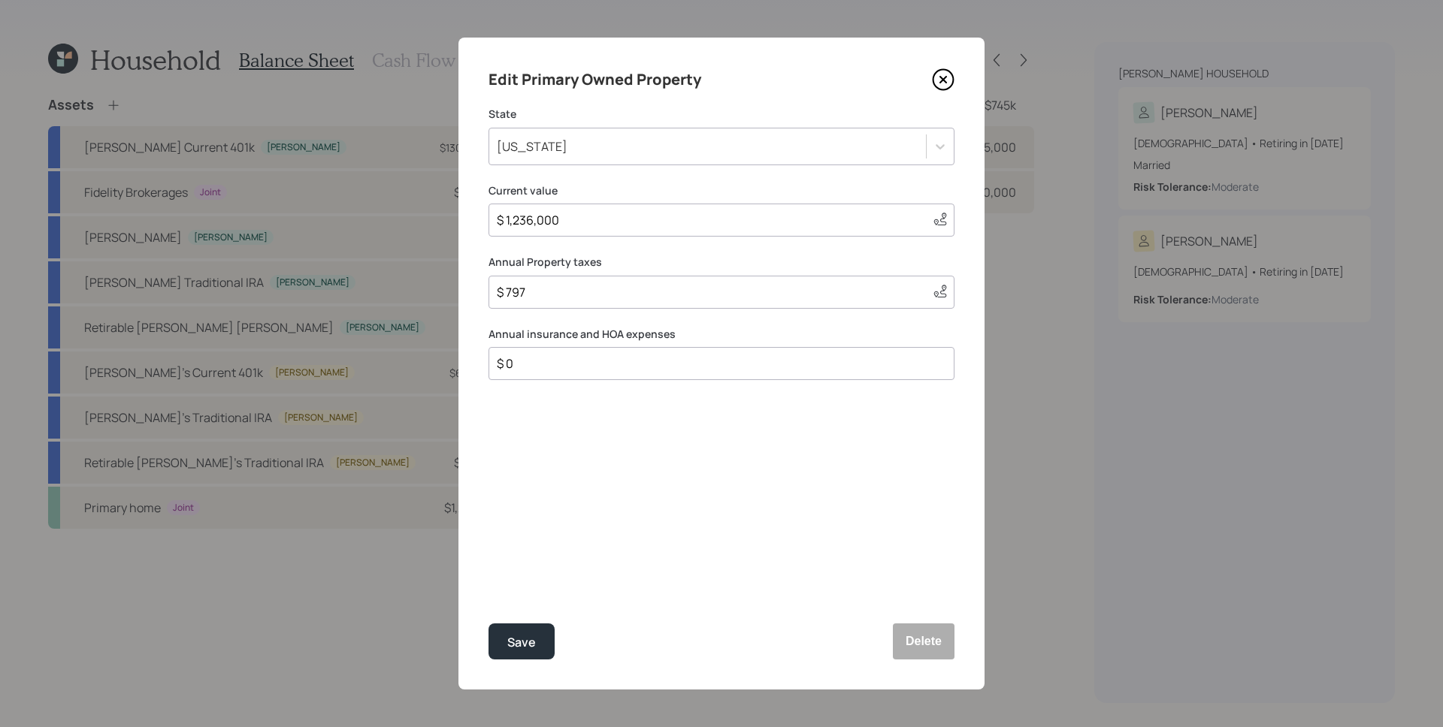
click at [945, 81] on icon at bounding box center [943, 80] width 6 height 6
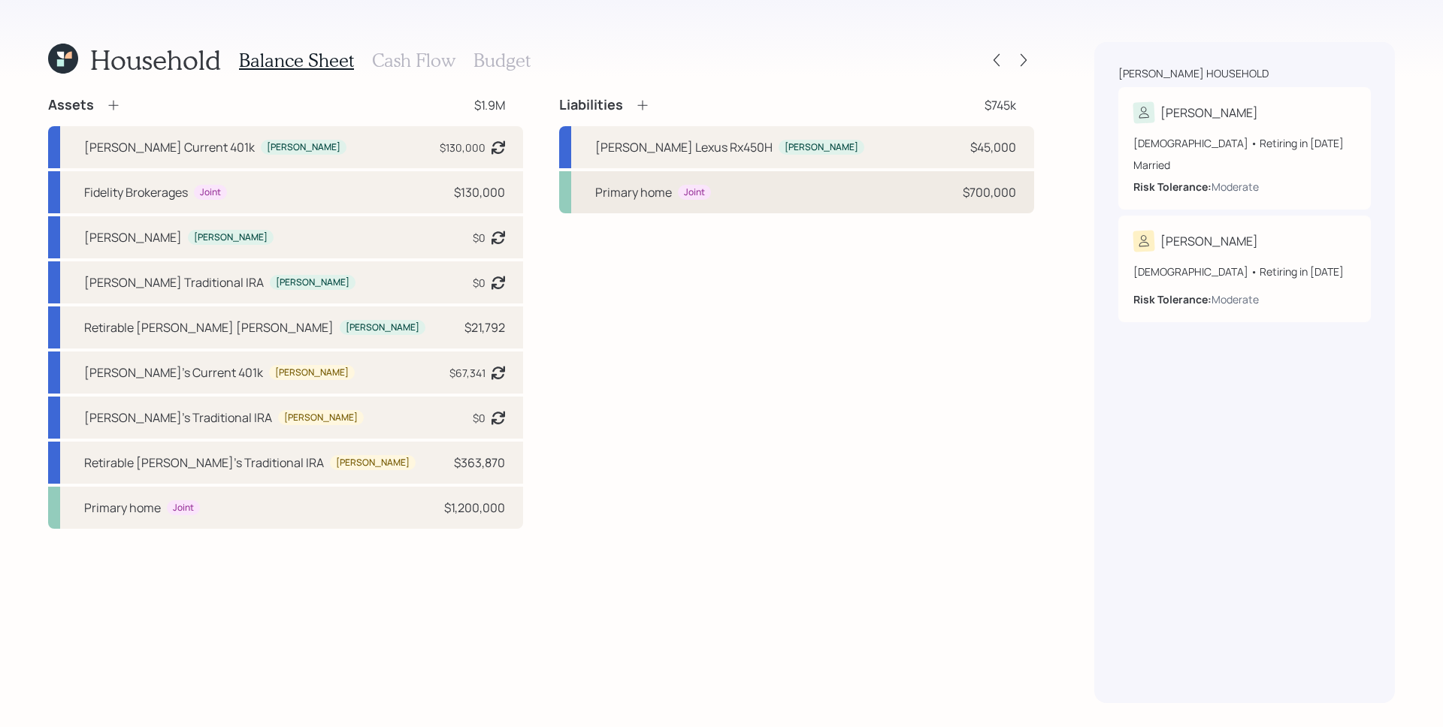
click at [815, 195] on div "Primary home Joint $700,000" at bounding box center [796, 192] width 475 height 42
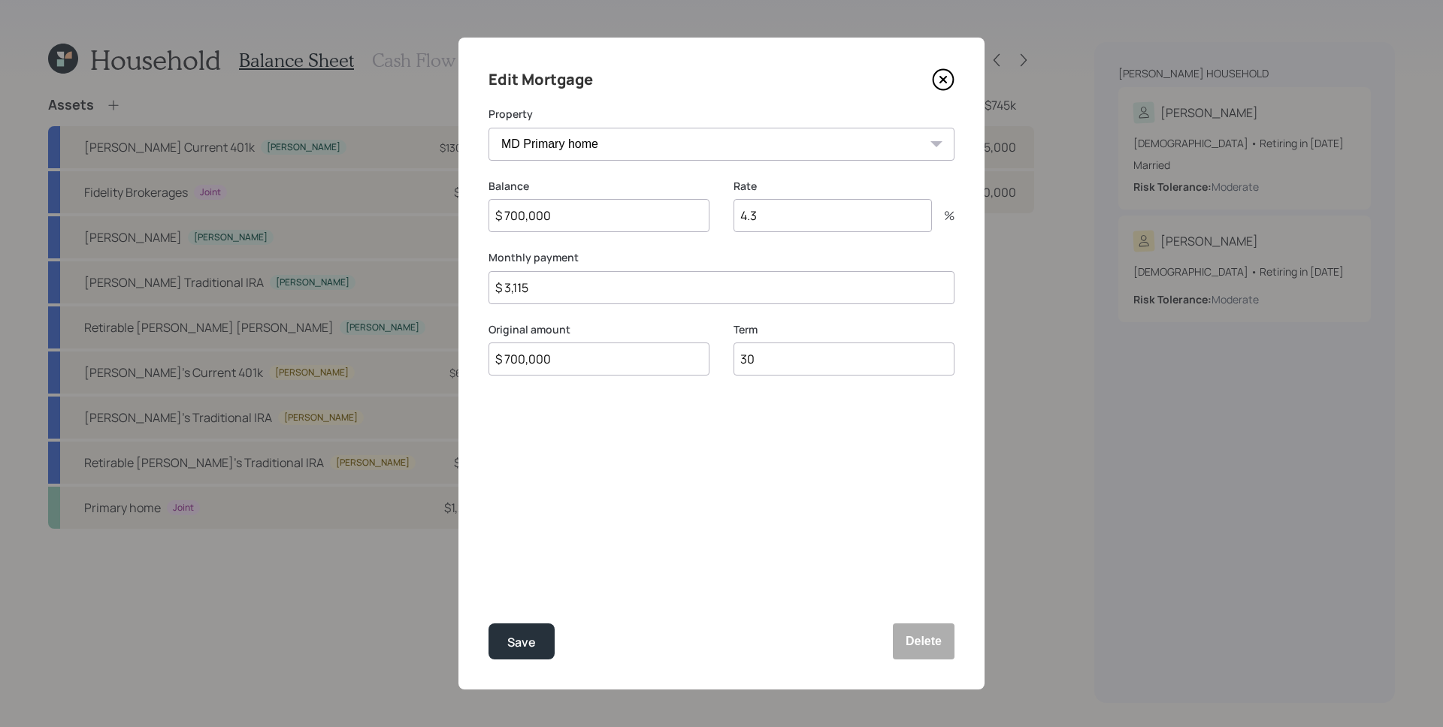
drag, startPoint x: 571, startPoint y: 296, endPoint x: 500, endPoint y: 295, distance: 71.4
click at [500, 295] on input "$ 3,115" at bounding box center [721, 287] width 466 height 33
click at [522, 646] on div "Save" at bounding box center [521, 643] width 29 height 20
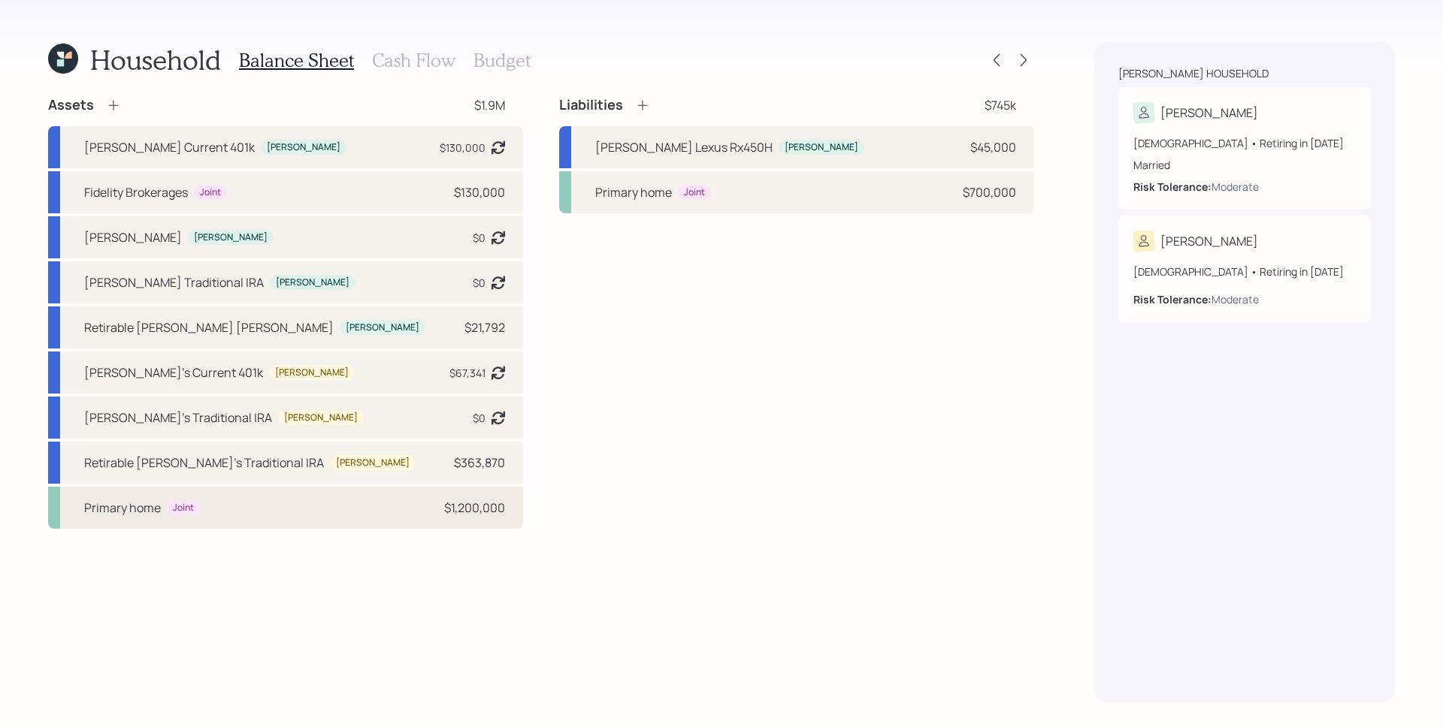
click at [272, 518] on div "Primary home Joint $1,200,000" at bounding box center [285, 508] width 475 height 42
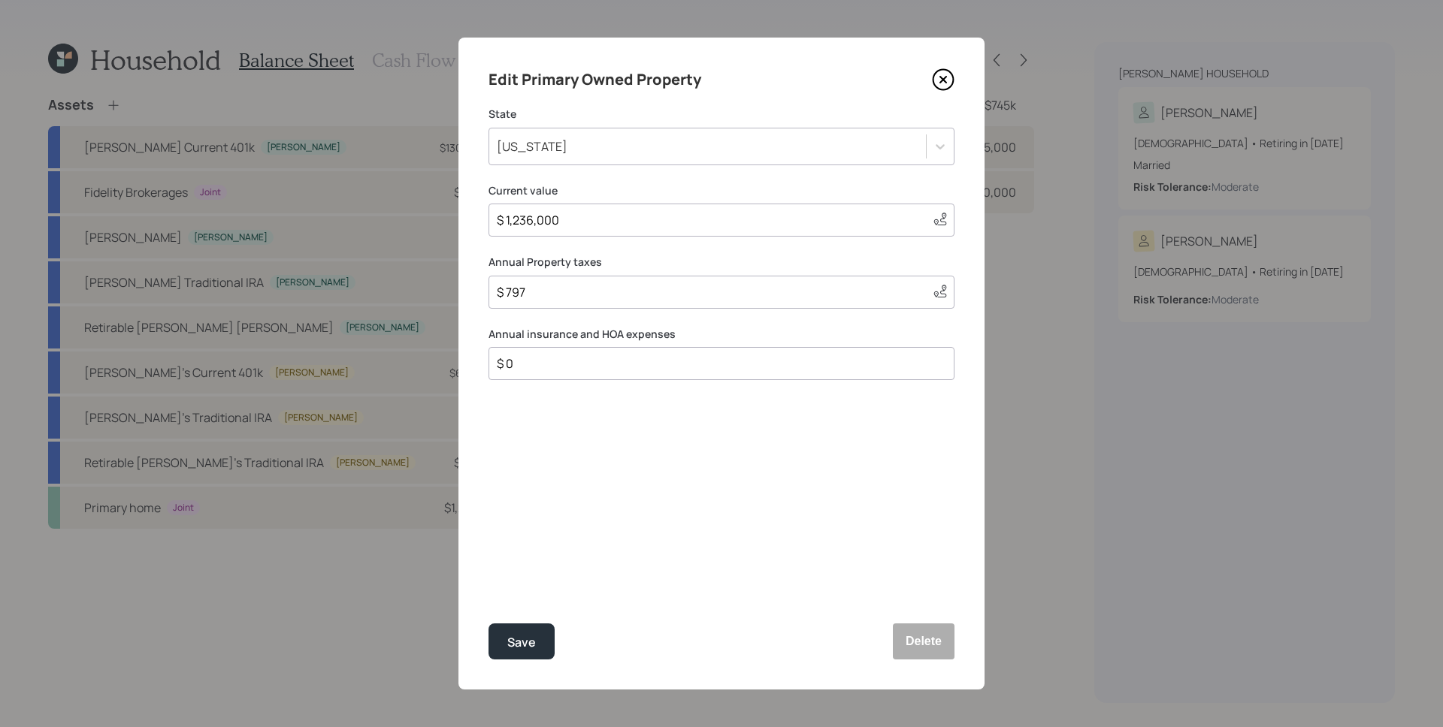
click at [567, 297] on input "$ 797" at bounding box center [707, 292] width 425 height 18
click at [529, 636] on div "Save" at bounding box center [521, 643] width 29 height 20
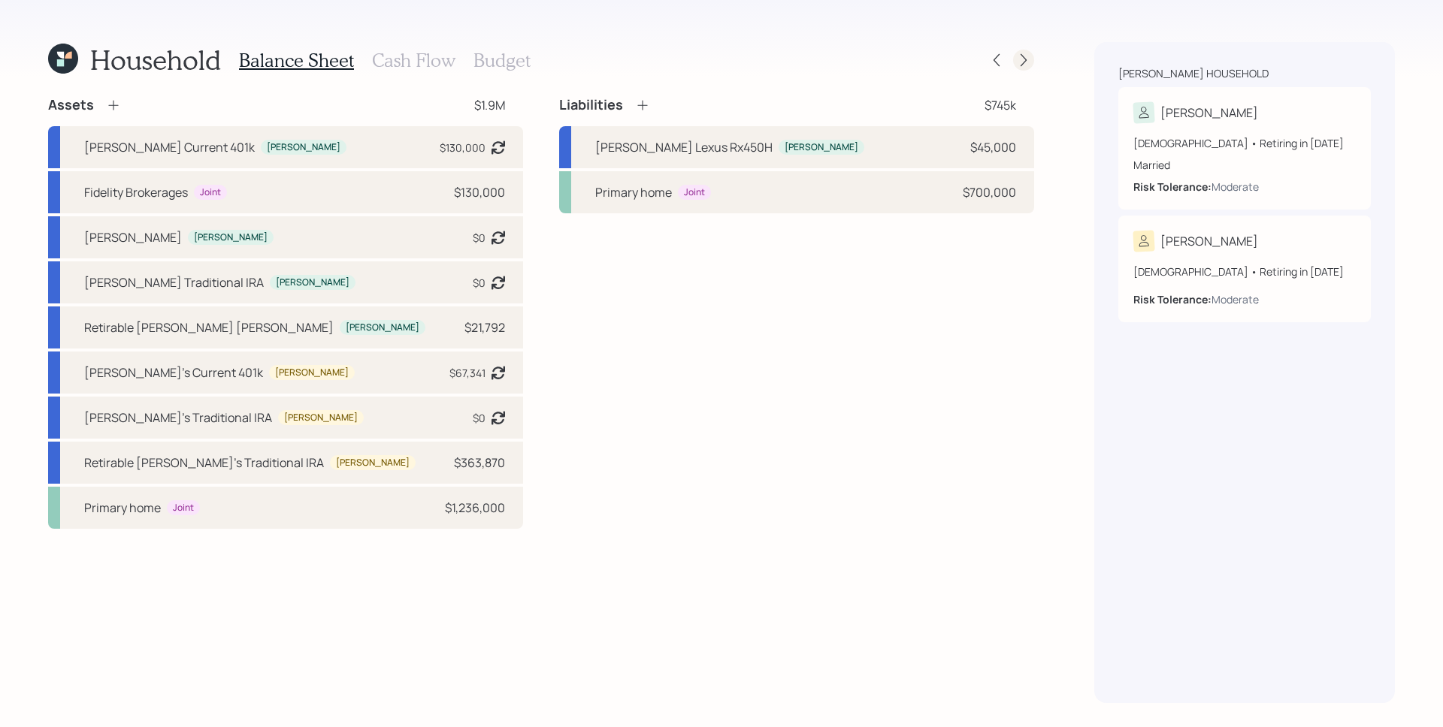
click at [1026, 60] on icon at bounding box center [1024, 60] width 6 height 13
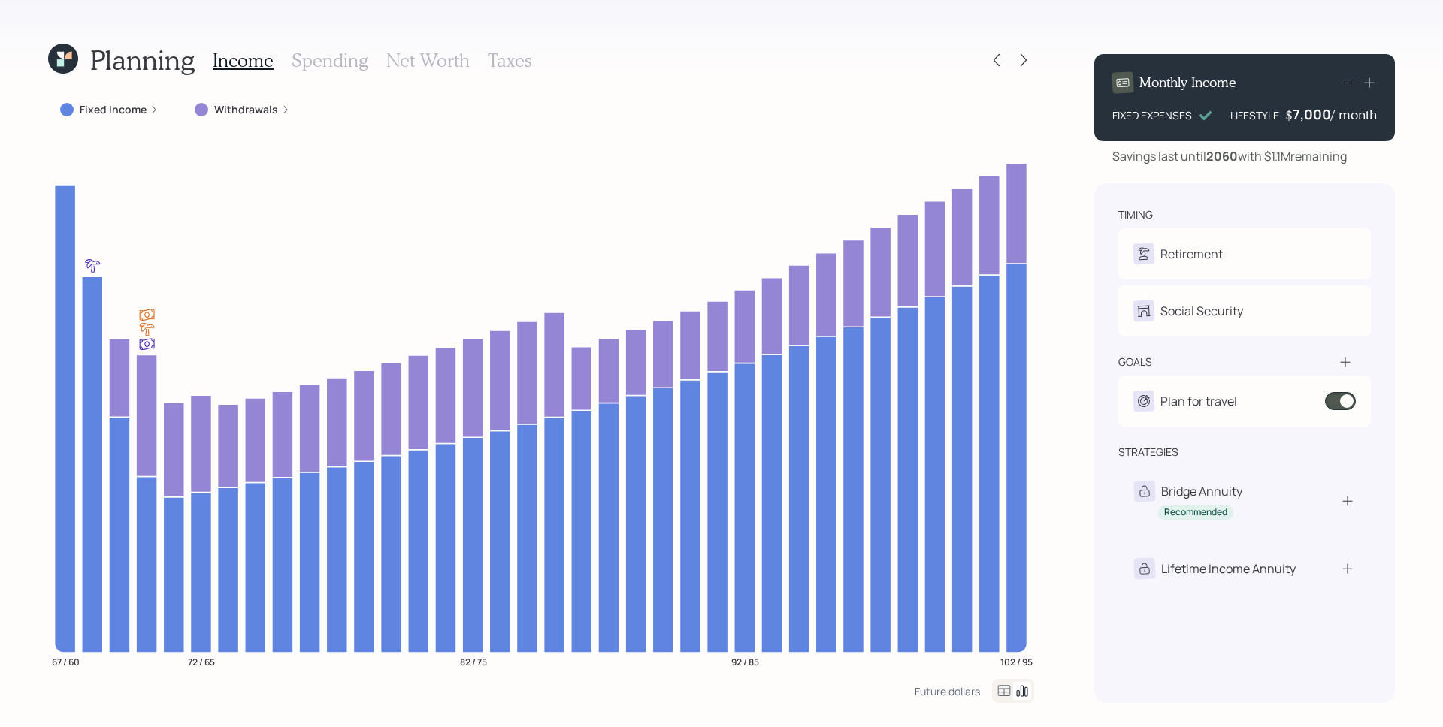
click at [340, 61] on h3 "Spending" at bounding box center [330, 61] width 77 height 22
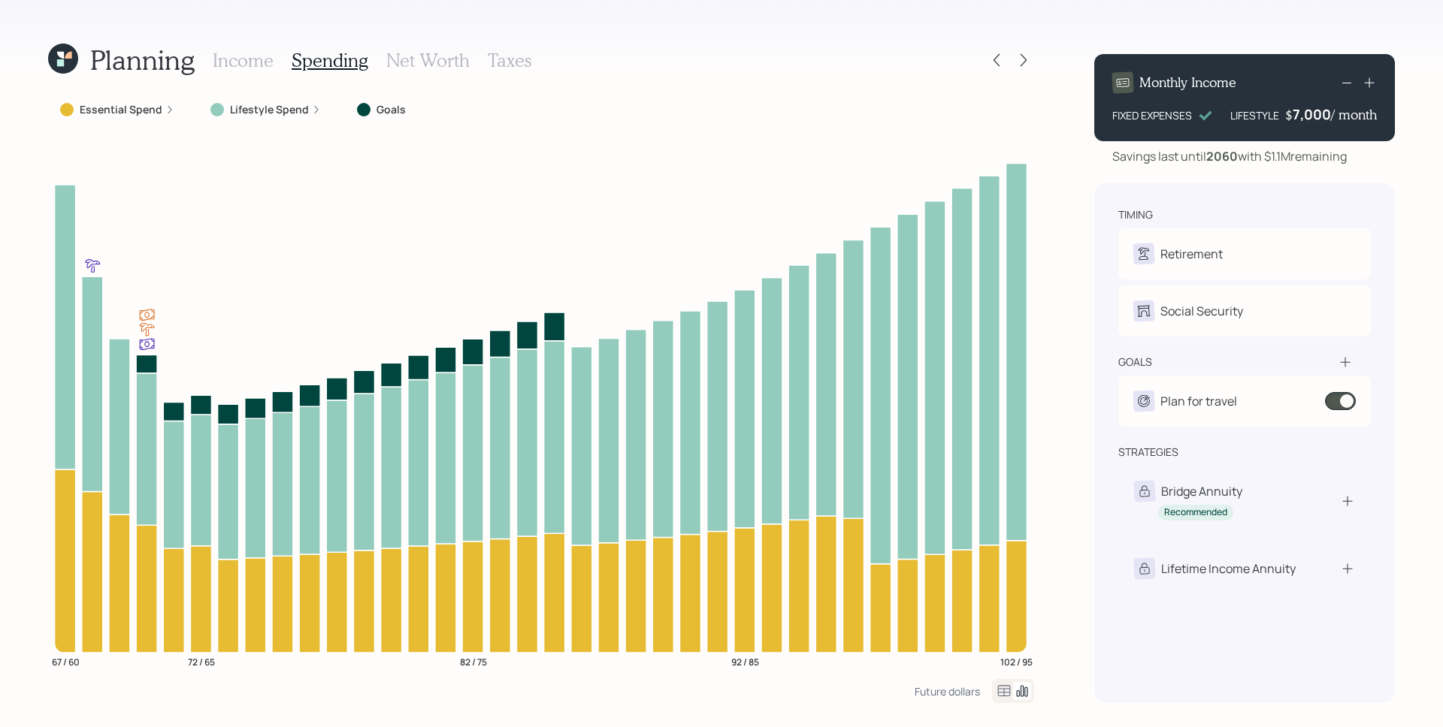
click at [168, 113] on icon at bounding box center [169, 109] width 9 height 9
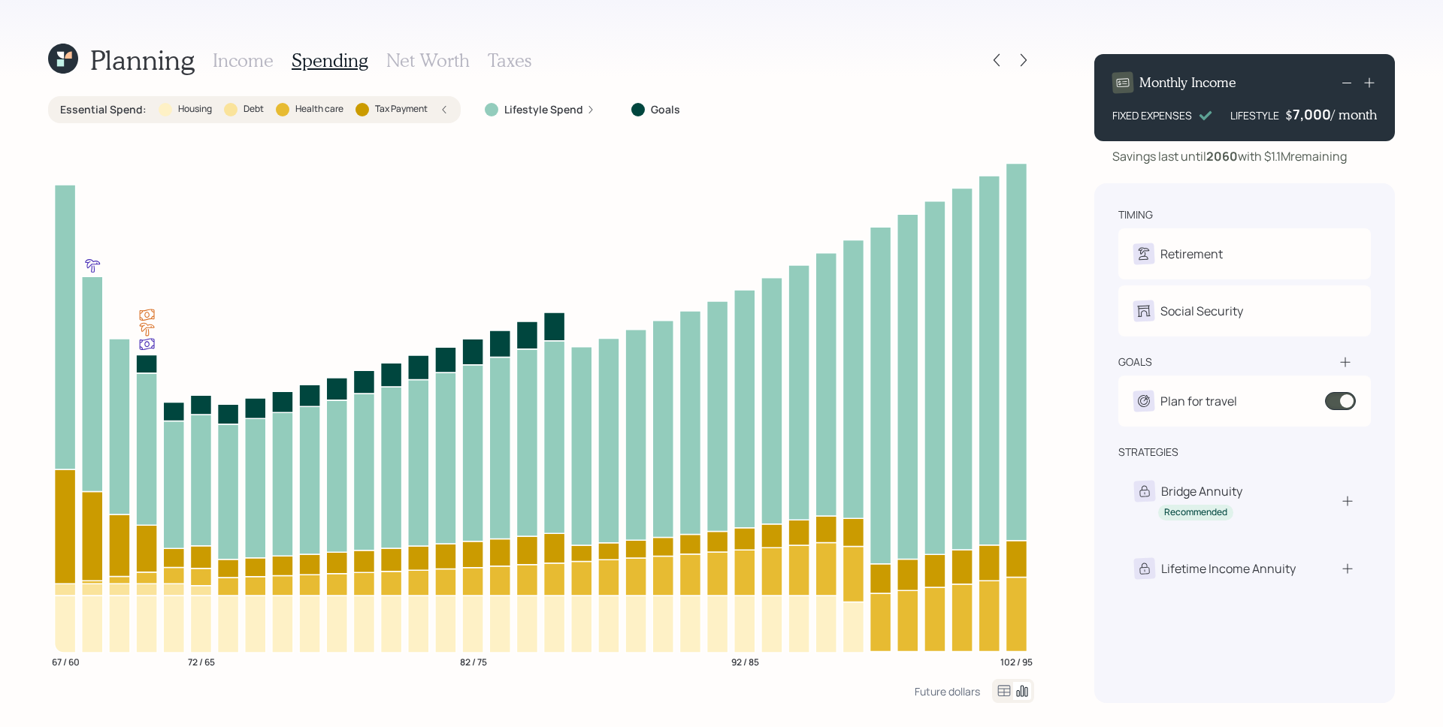
click at [253, 65] on h3 "Income" at bounding box center [243, 61] width 61 height 22
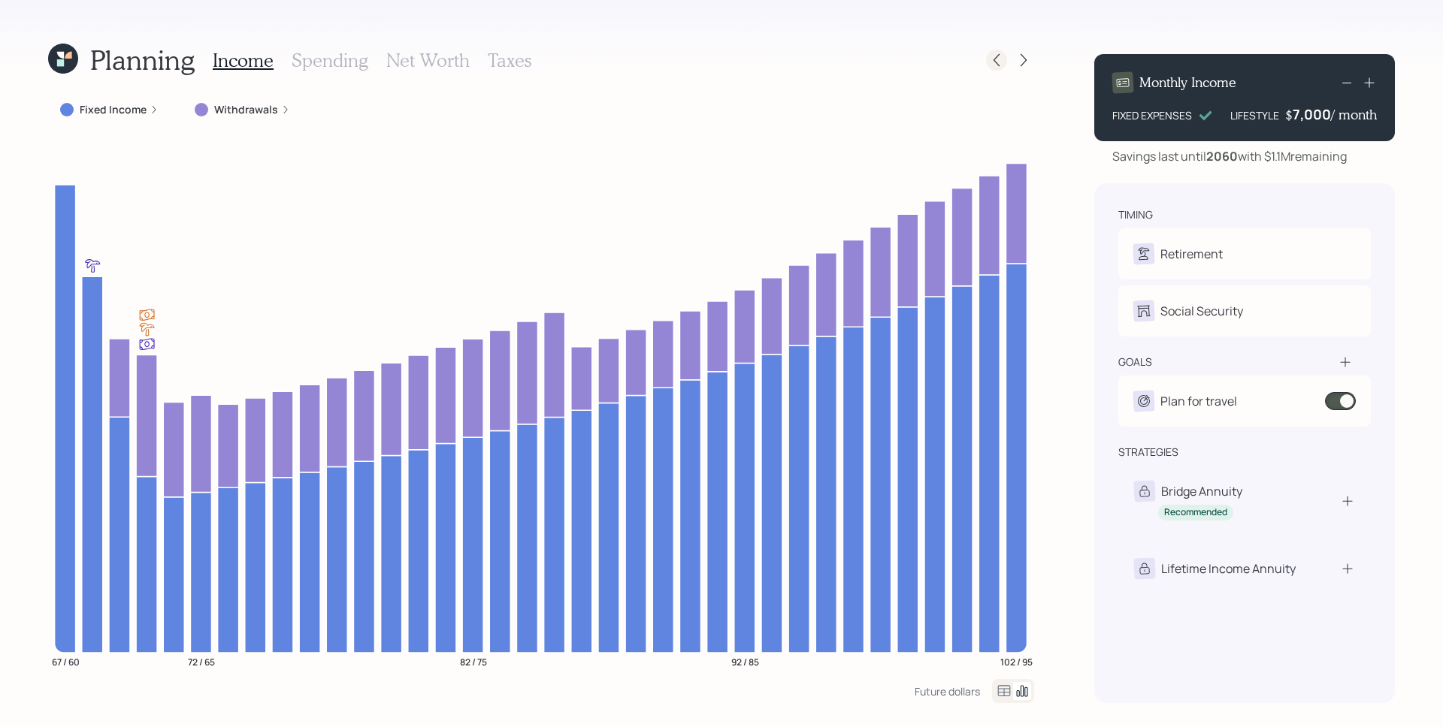
click at [1000, 65] on icon at bounding box center [996, 60] width 15 height 15
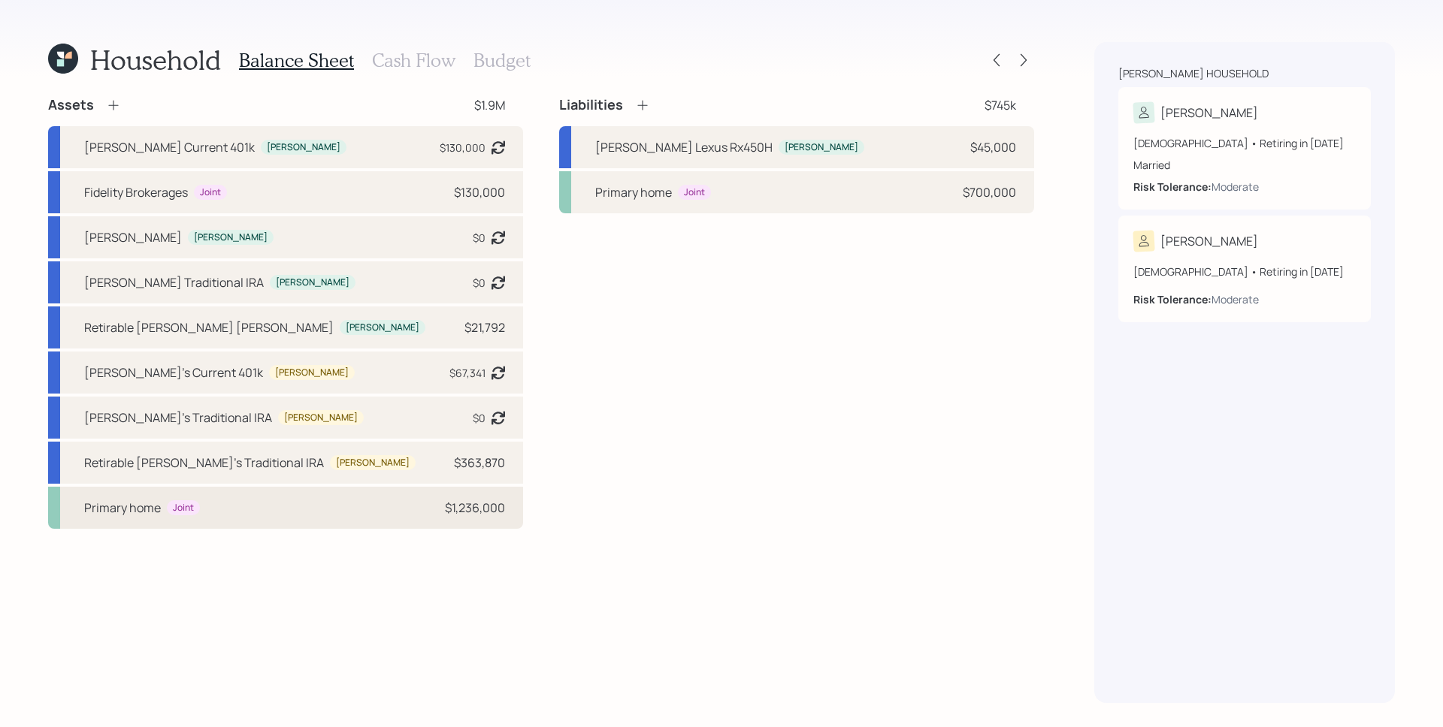
click at [298, 510] on div "Primary home Joint $1,236,000" at bounding box center [285, 508] width 475 height 42
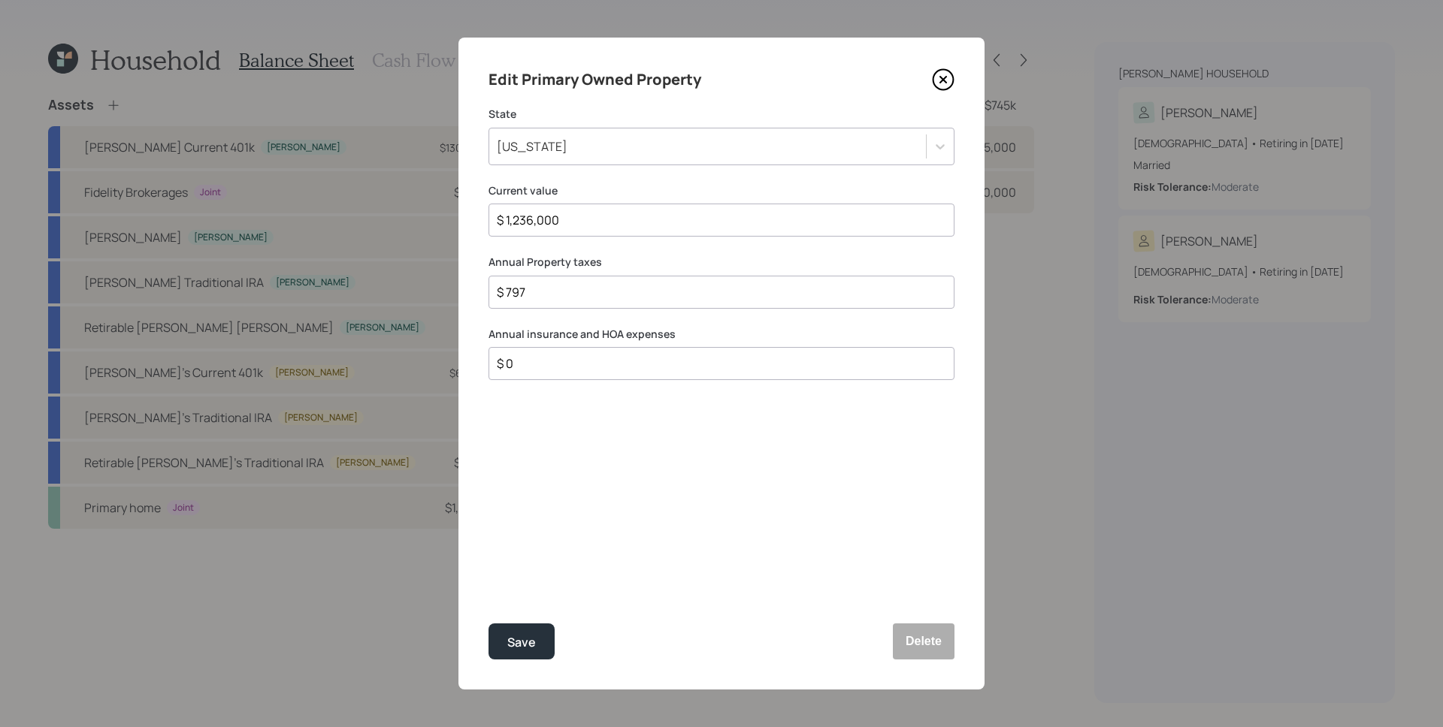
click at [572, 369] on input "$ 0" at bounding box center [715, 364] width 440 height 18
click at [573, 298] on input "$ 797" at bounding box center [715, 292] width 440 height 18
click at [617, 380] on div "$ 0" at bounding box center [721, 363] width 466 height 33
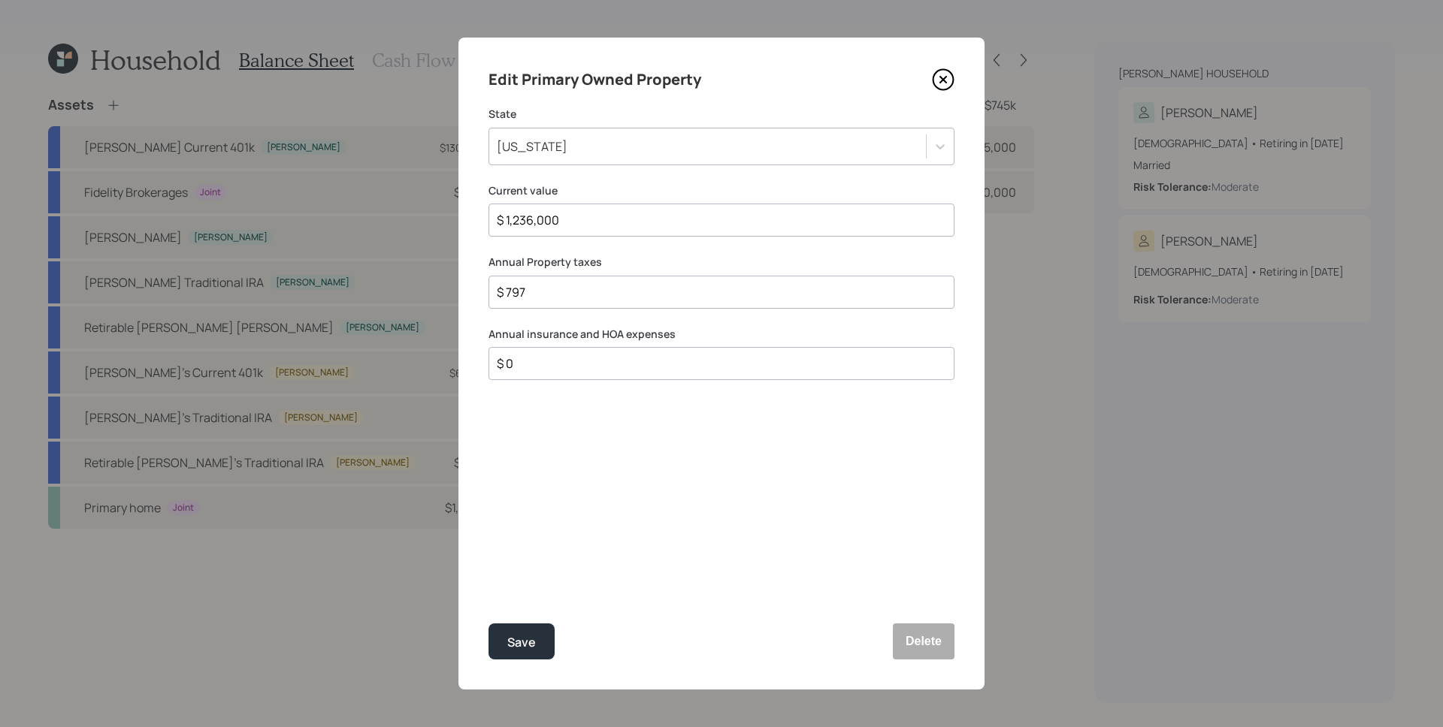
click at [615, 374] on div "$ 0" at bounding box center [721, 363] width 466 height 33
click at [615, 373] on div "$ 0" at bounding box center [721, 363] width 466 height 33
click at [615, 367] on input "$ 0" at bounding box center [715, 364] width 440 height 18
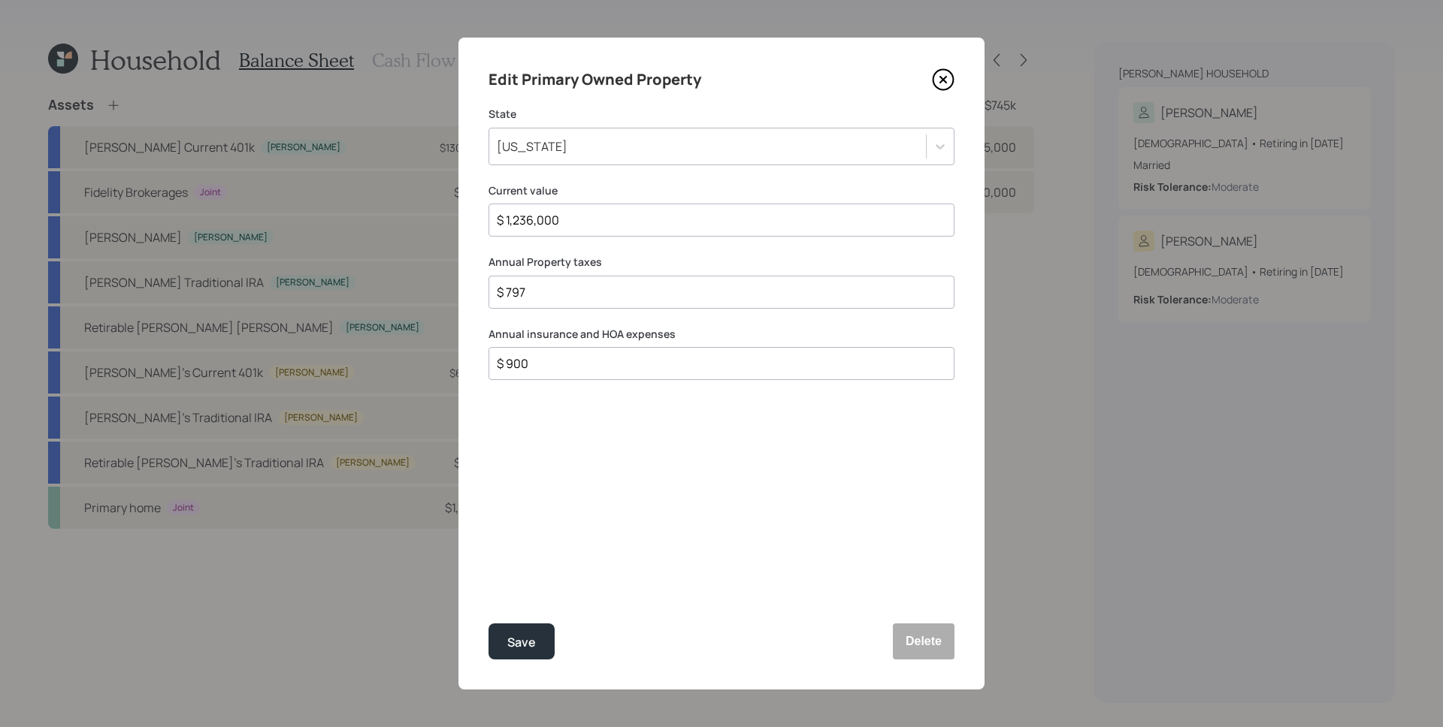
type input "$ 900"
click at [488, 624] on button "Save" at bounding box center [521, 642] width 66 height 36
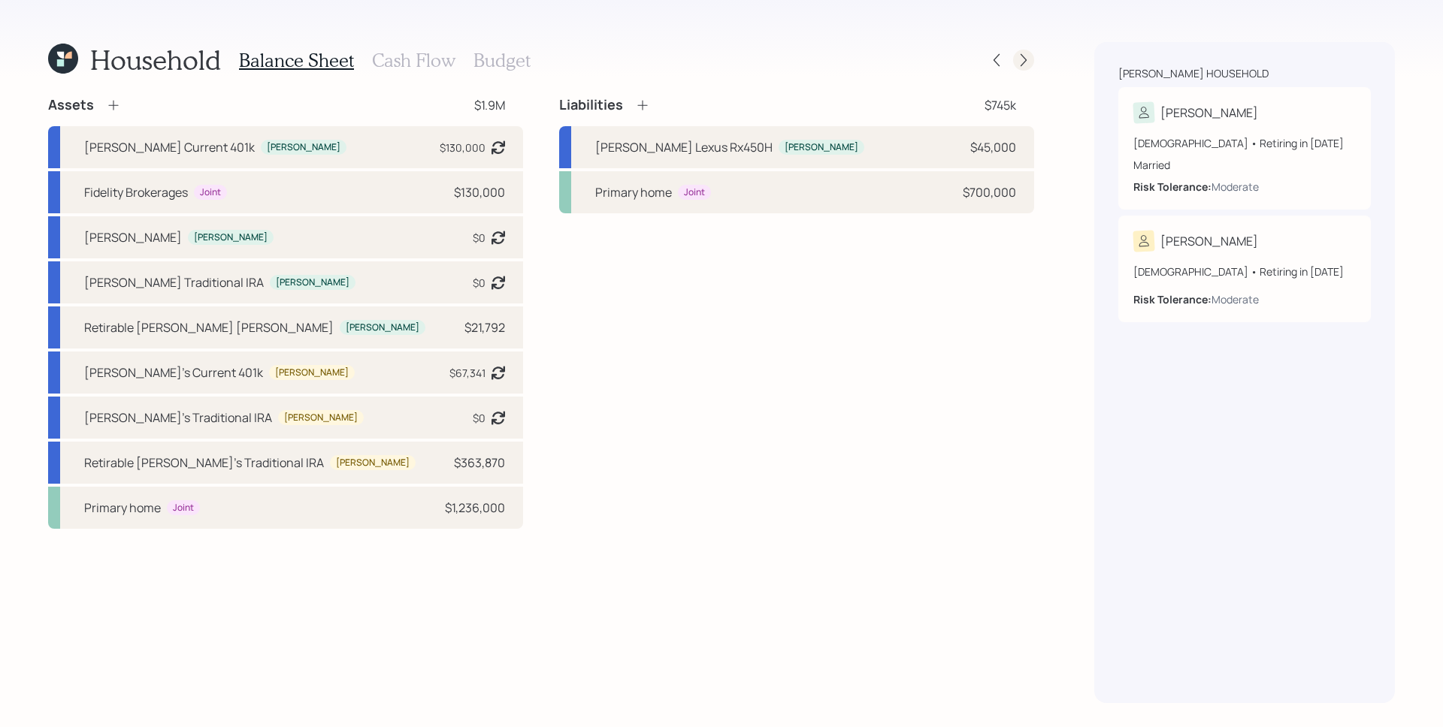
click at [1023, 65] on icon at bounding box center [1023, 60] width 15 height 15
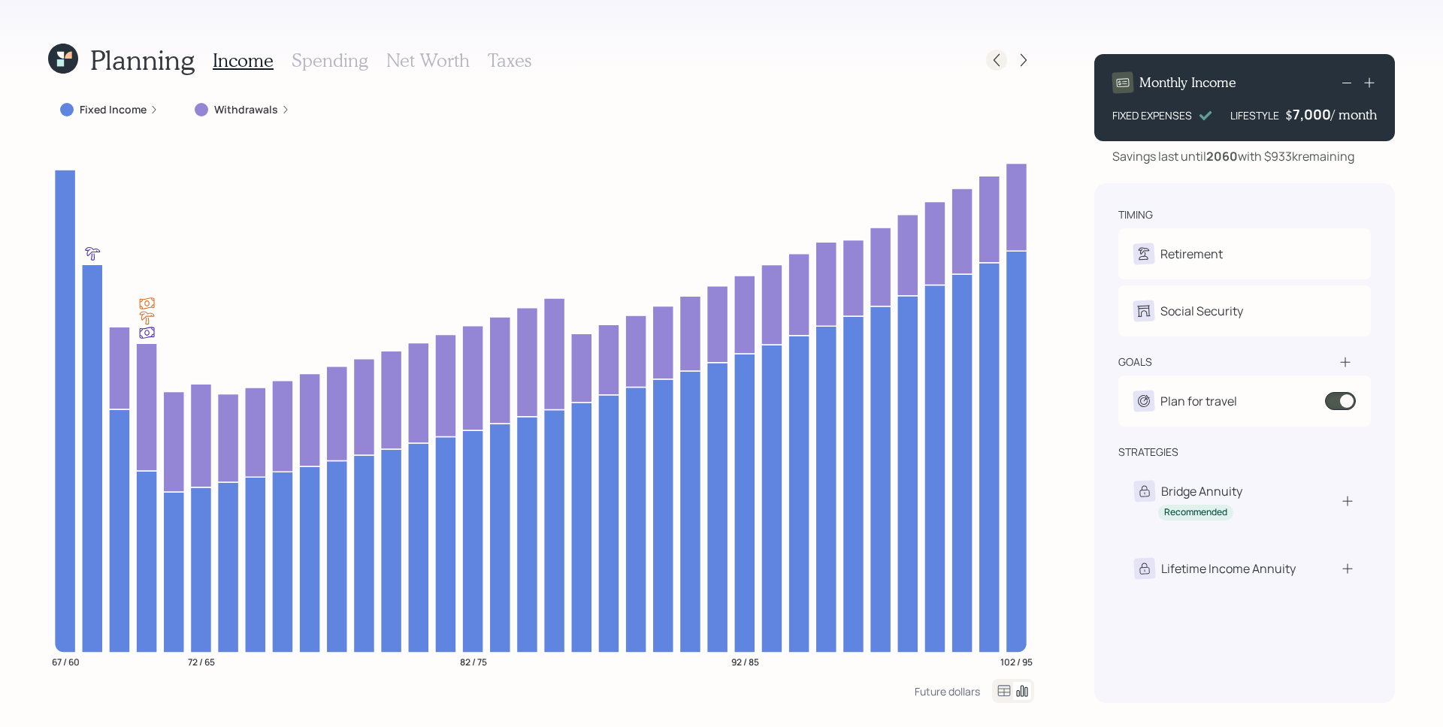
click at [997, 57] on icon at bounding box center [996, 60] width 15 height 15
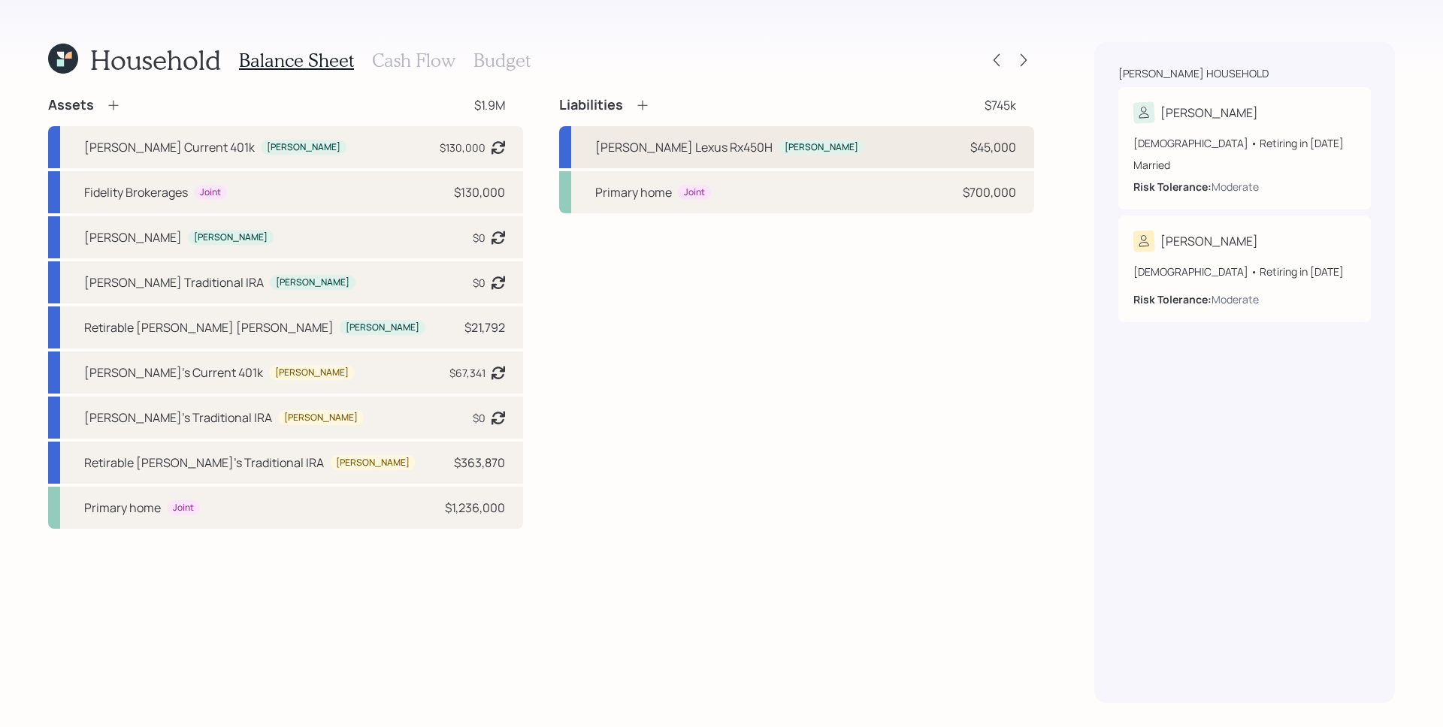
click at [812, 135] on div "[PERSON_NAME] Lexus Rx450H [PERSON_NAME] $45,000" at bounding box center [796, 147] width 475 height 42
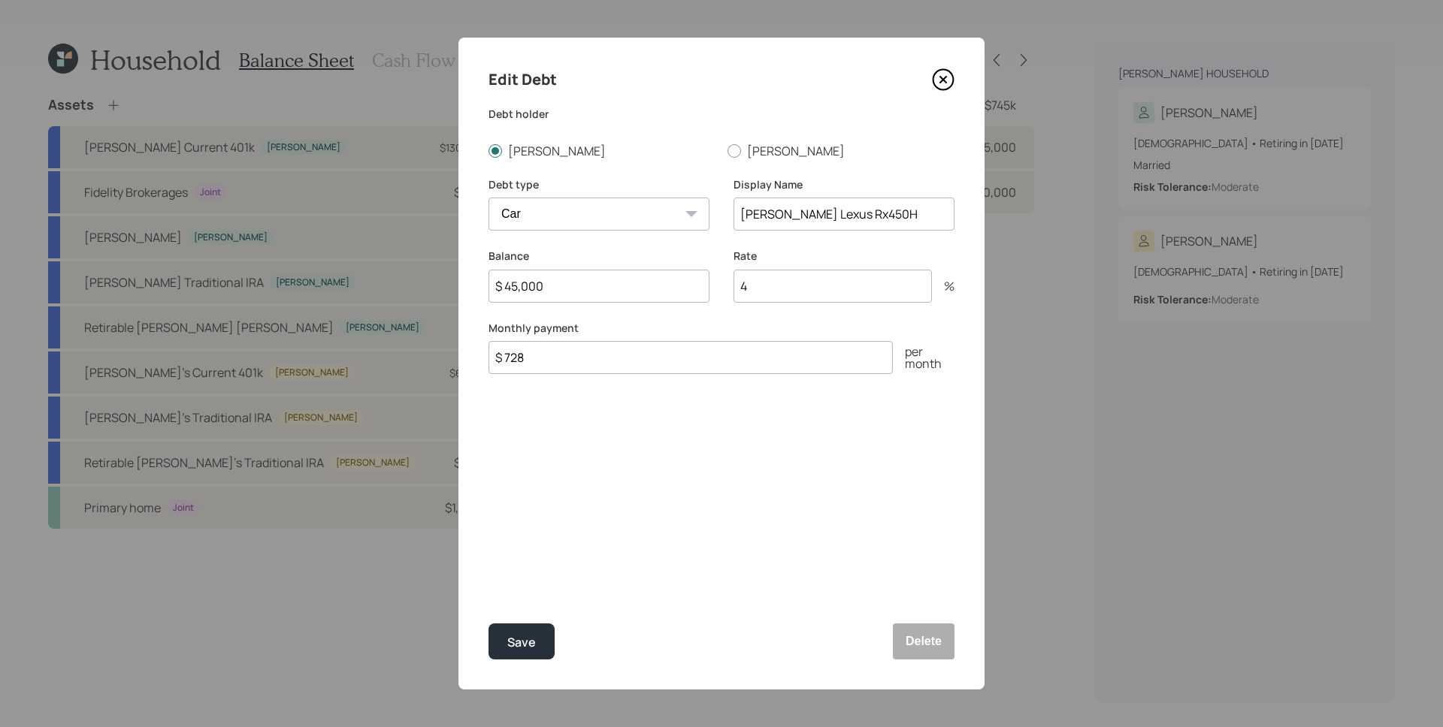
click at [935, 80] on icon at bounding box center [943, 79] width 23 height 23
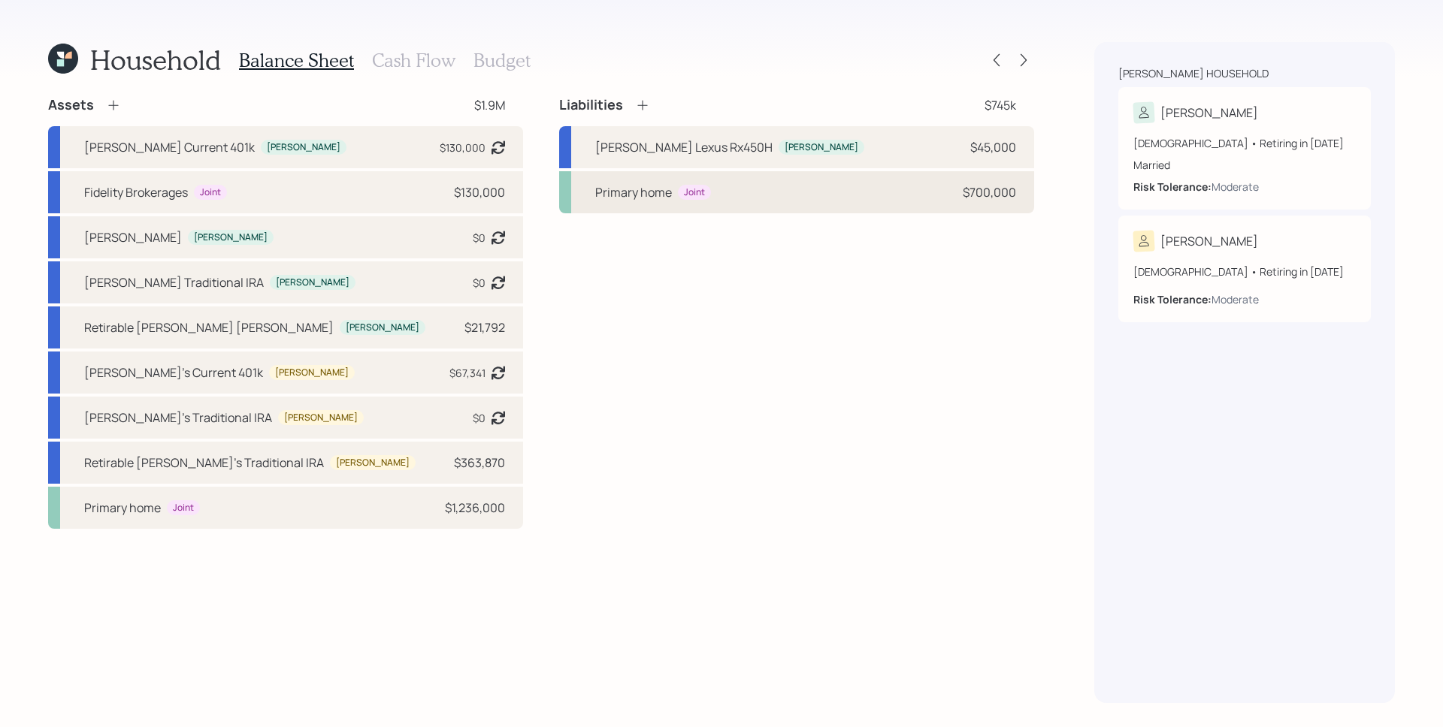
click at [867, 205] on div "Primary home Joint $700,000" at bounding box center [796, 192] width 475 height 42
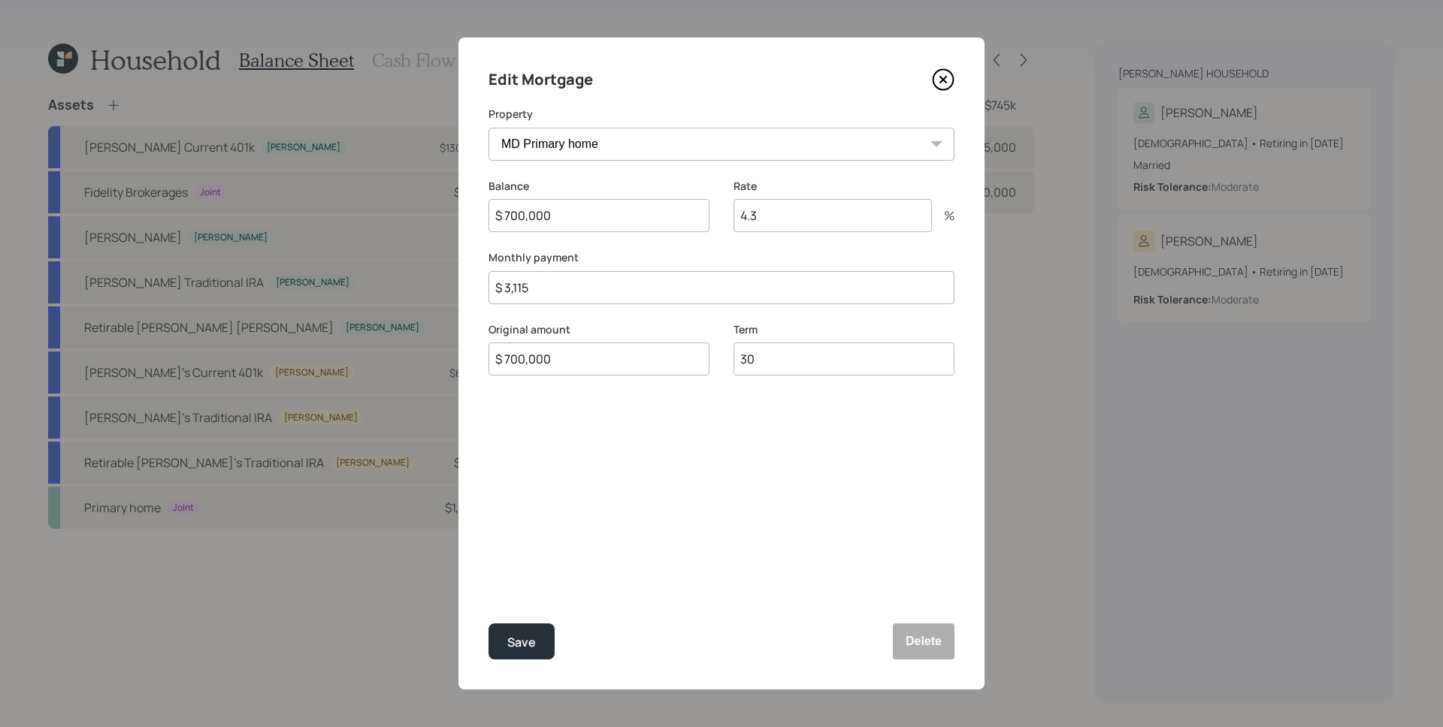
click at [543, 218] on input "$ 700,000" at bounding box center [598, 215] width 221 height 33
click at [634, 216] on input "$ 700,000" at bounding box center [598, 215] width 221 height 33
type input "$ 680,000"
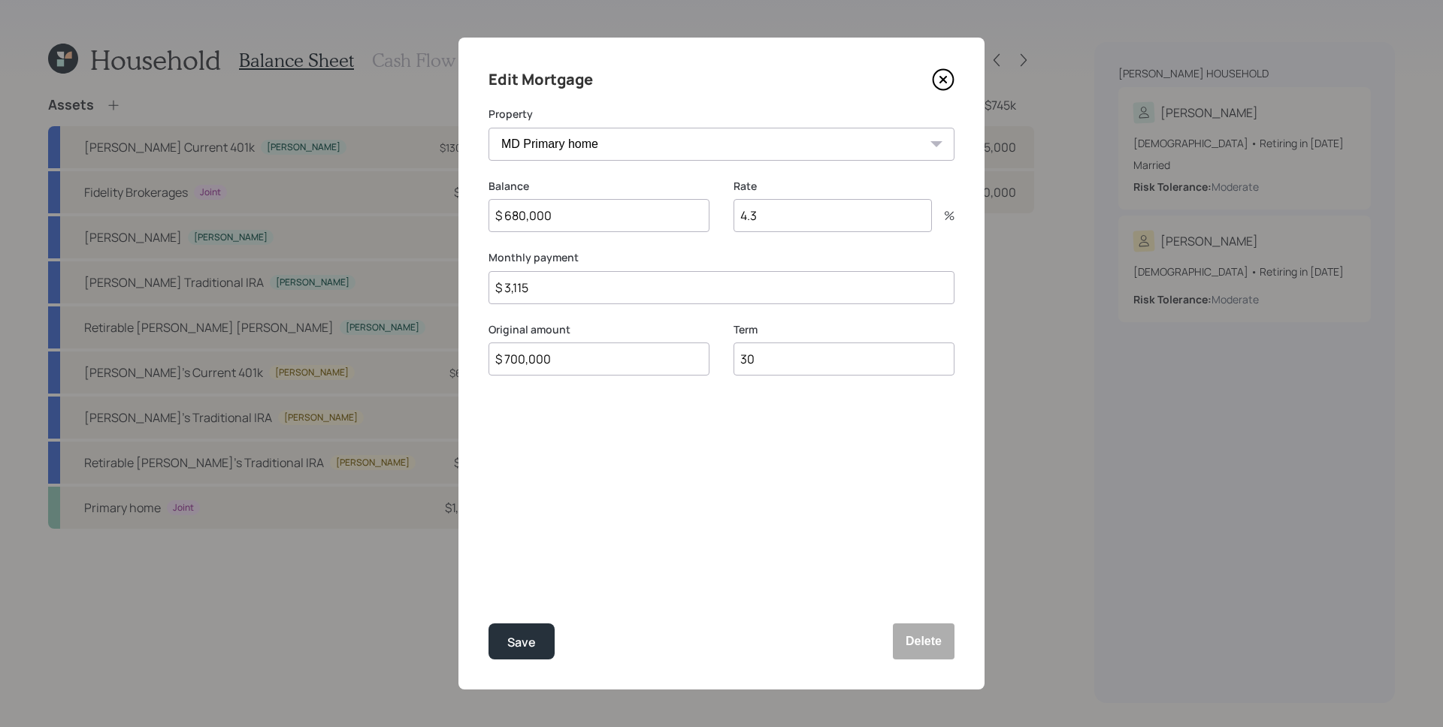
click at [488, 624] on button "Save" at bounding box center [521, 642] width 66 height 36
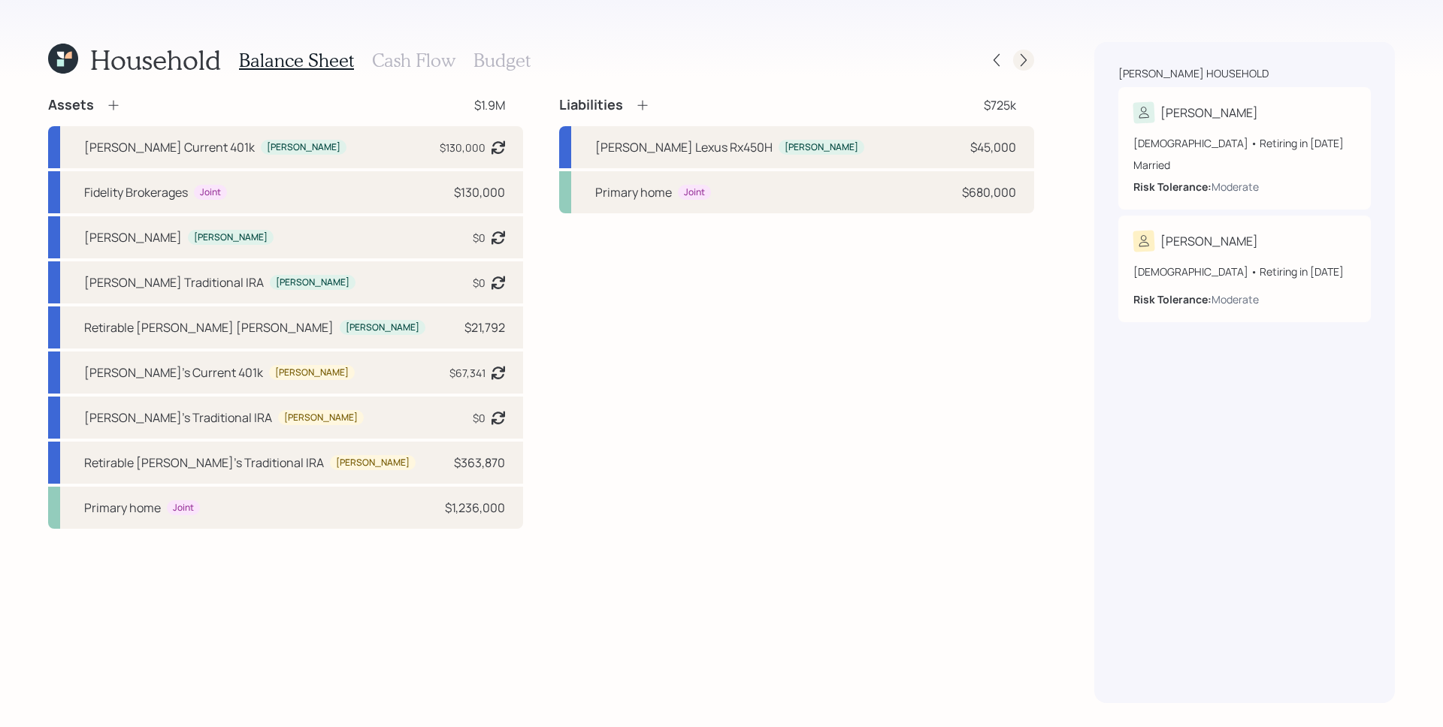
click at [1021, 50] on div at bounding box center [1023, 60] width 21 height 21
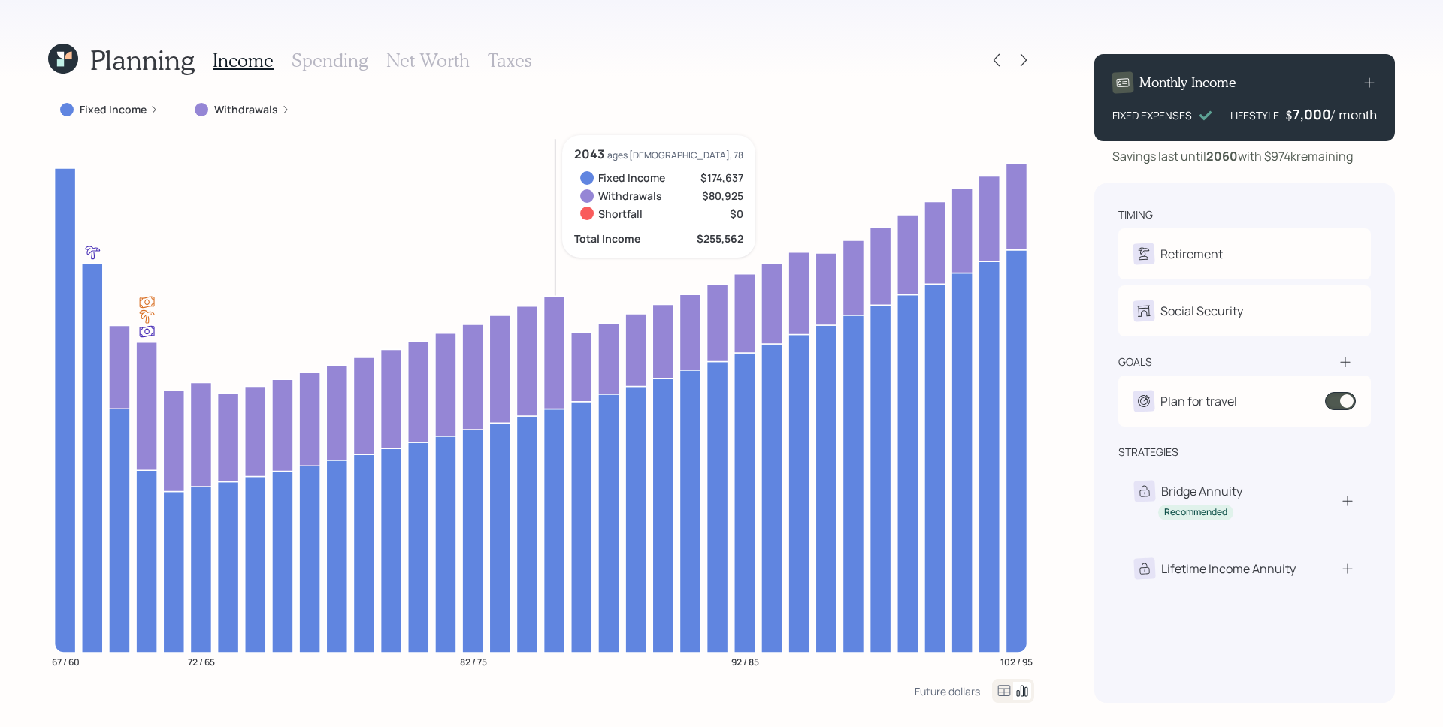
click at [340, 63] on h3 "Spending" at bounding box center [330, 61] width 77 height 22
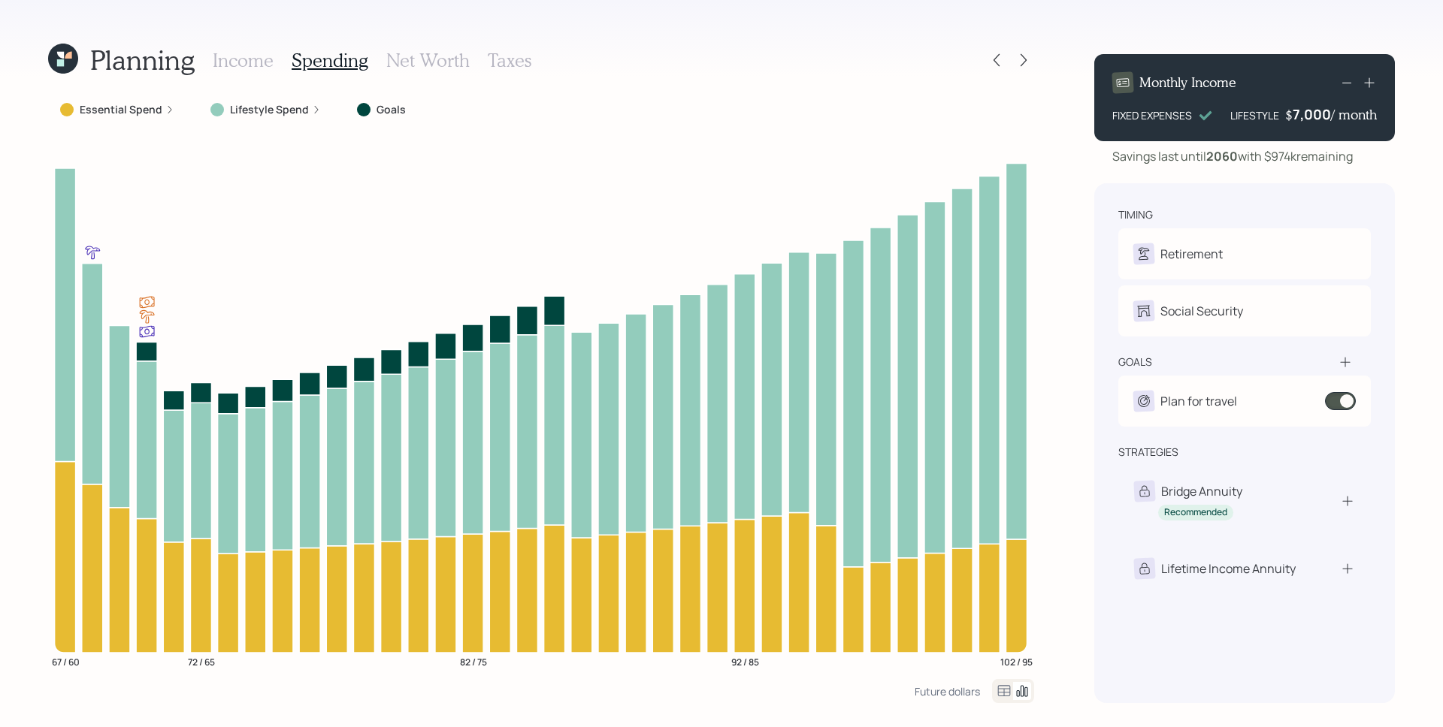
click at [168, 107] on icon at bounding box center [170, 110] width 4 height 8
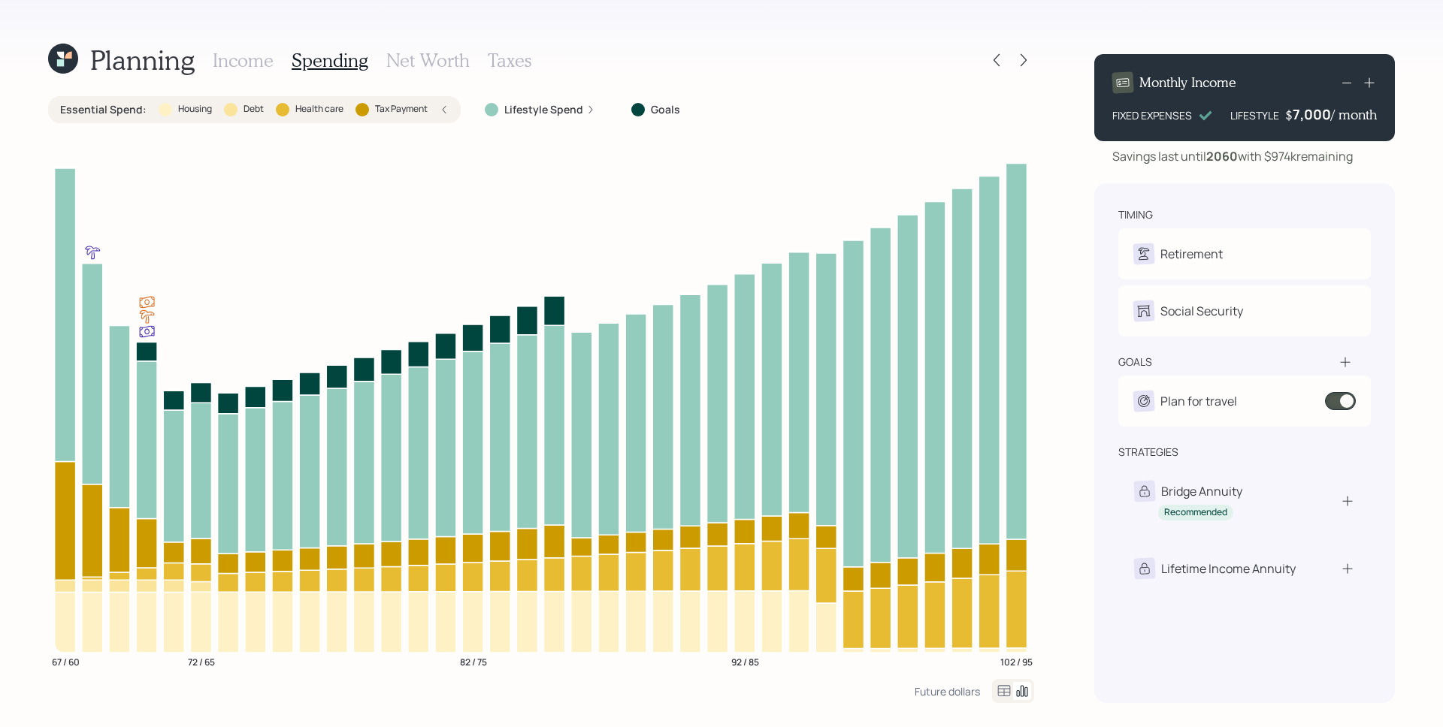
click at [266, 58] on h3 "Income" at bounding box center [243, 61] width 61 height 22
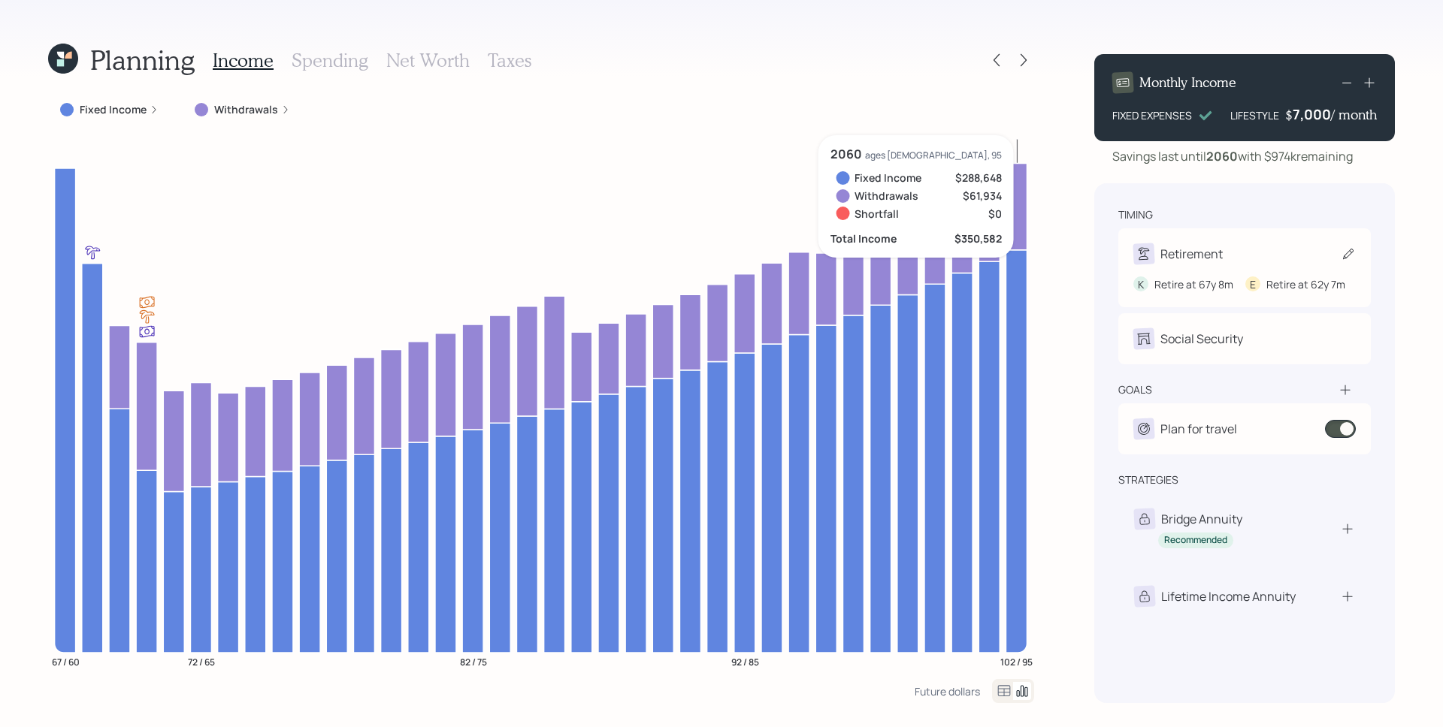
click at [1214, 255] on div "Retirement" at bounding box center [1191, 254] width 62 height 18
select select "8"
select select "7"
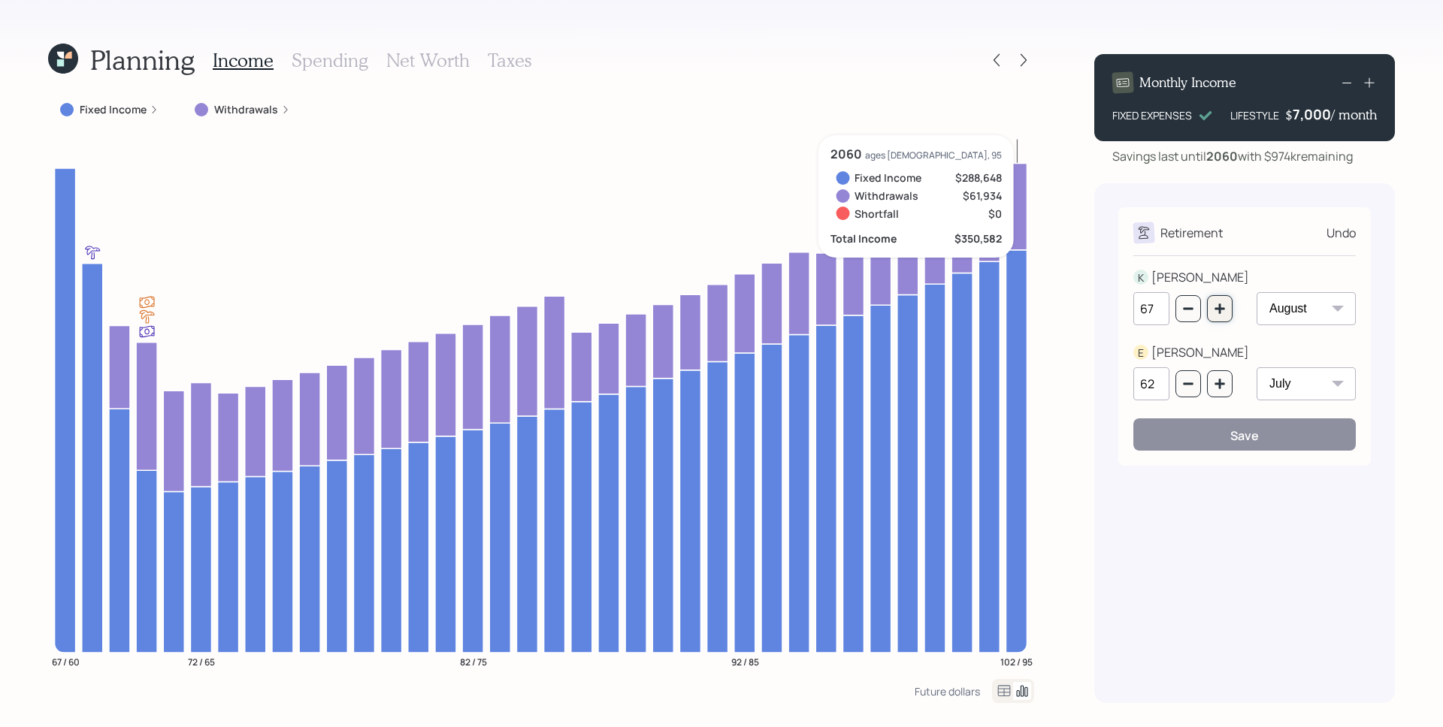
click at [1217, 305] on icon "button" at bounding box center [1220, 309] width 12 height 12
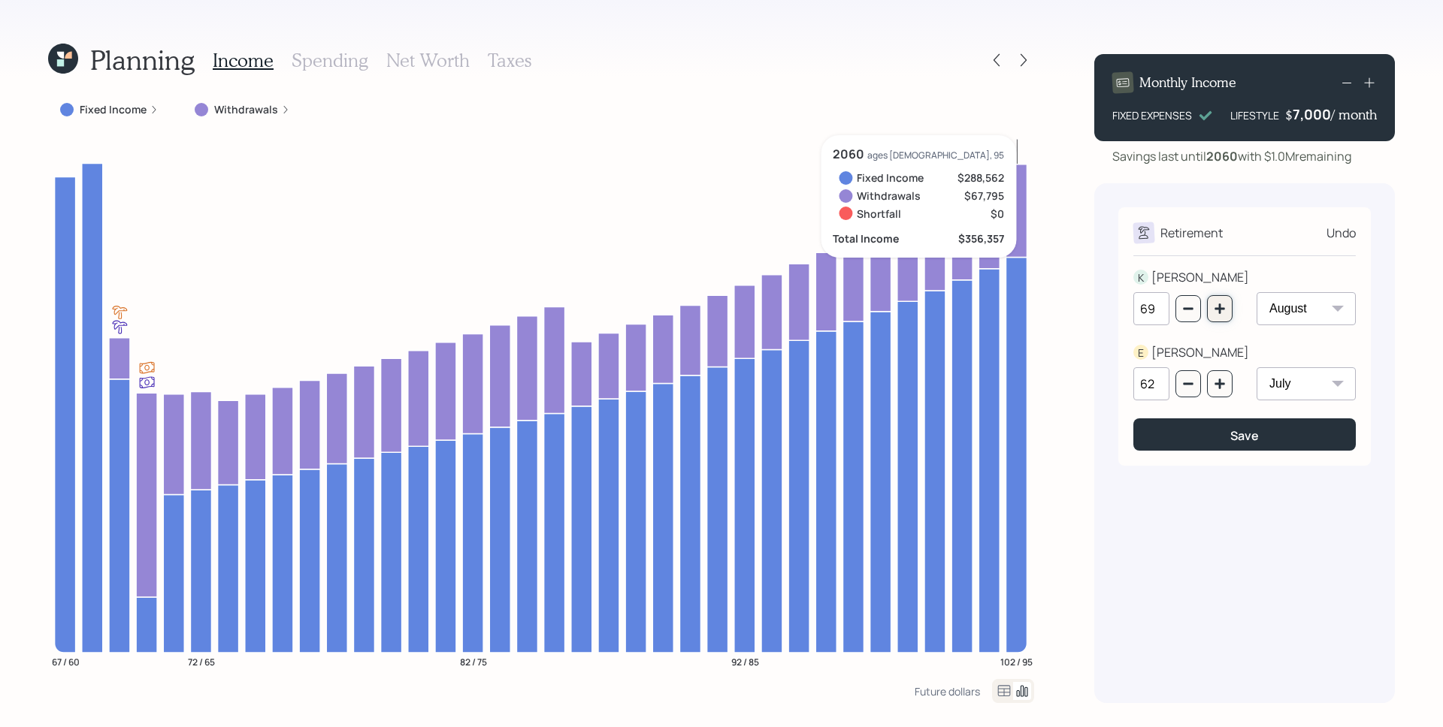
click at [1217, 304] on icon "button" at bounding box center [1220, 309] width 12 height 12
type input "70"
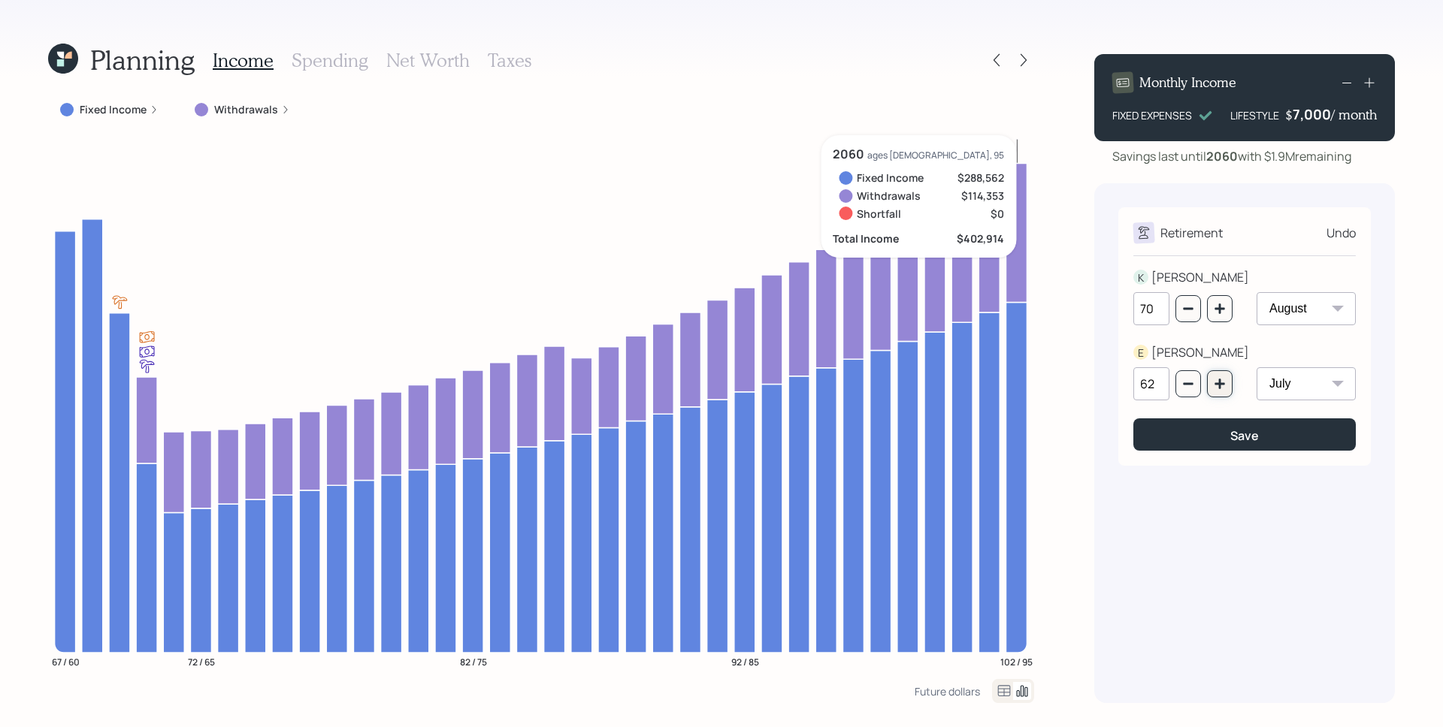
click at [1212, 384] on button "button" at bounding box center [1220, 384] width 26 height 27
type input "63"
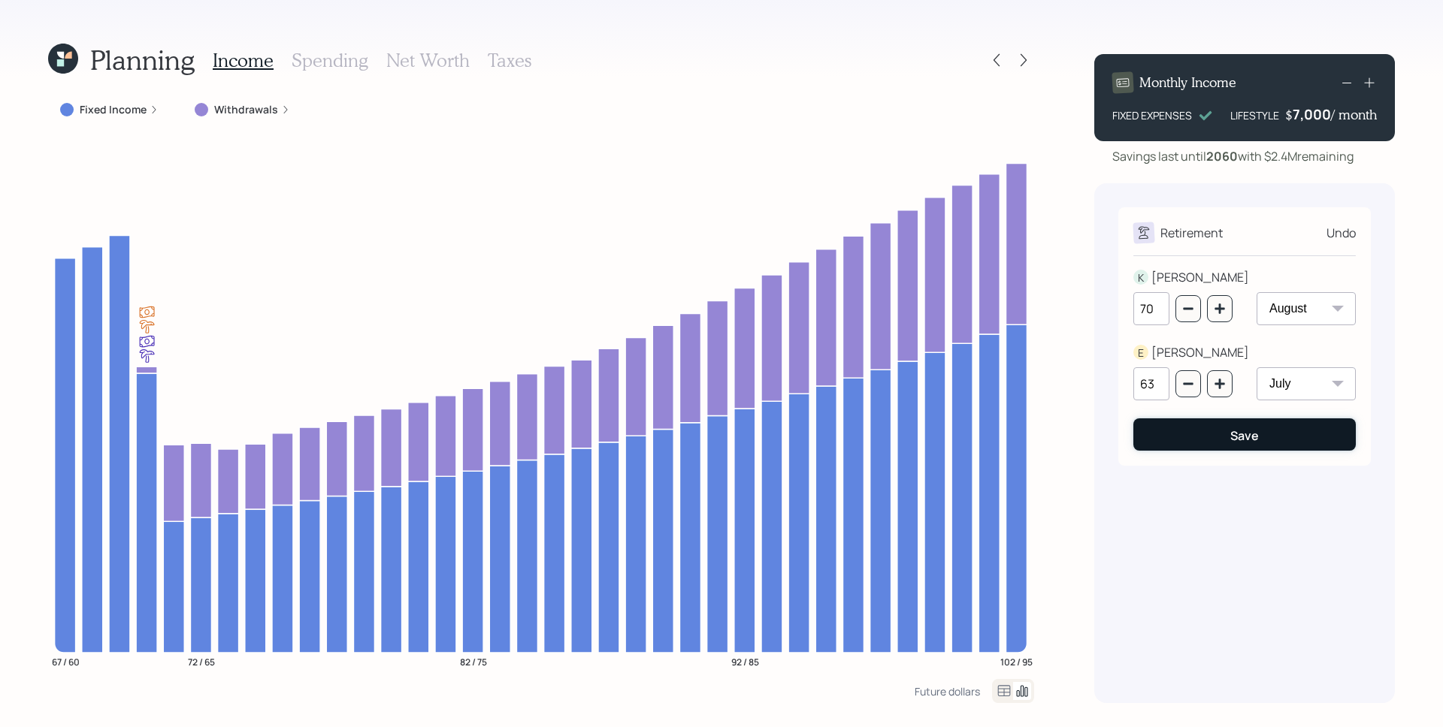
click at [1240, 428] on div "Save" at bounding box center [1244, 436] width 29 height 17
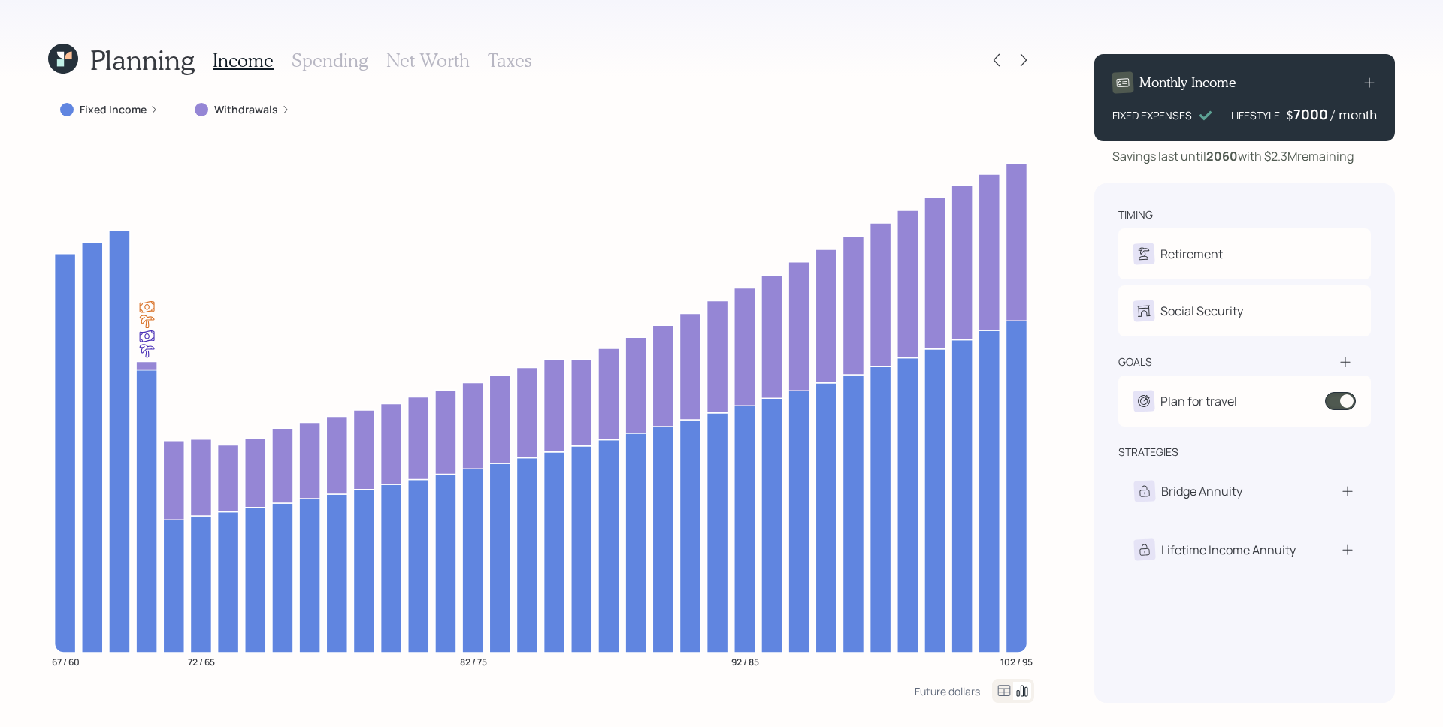
click at [1310, 122] on div "7000" at bounding box center [1312, 114] width 38 height 18
click at [1301, 163] on div "Savings last until [DATE] with $2.3M remaining" at bounding box center [1232, 156] width 241 height 18
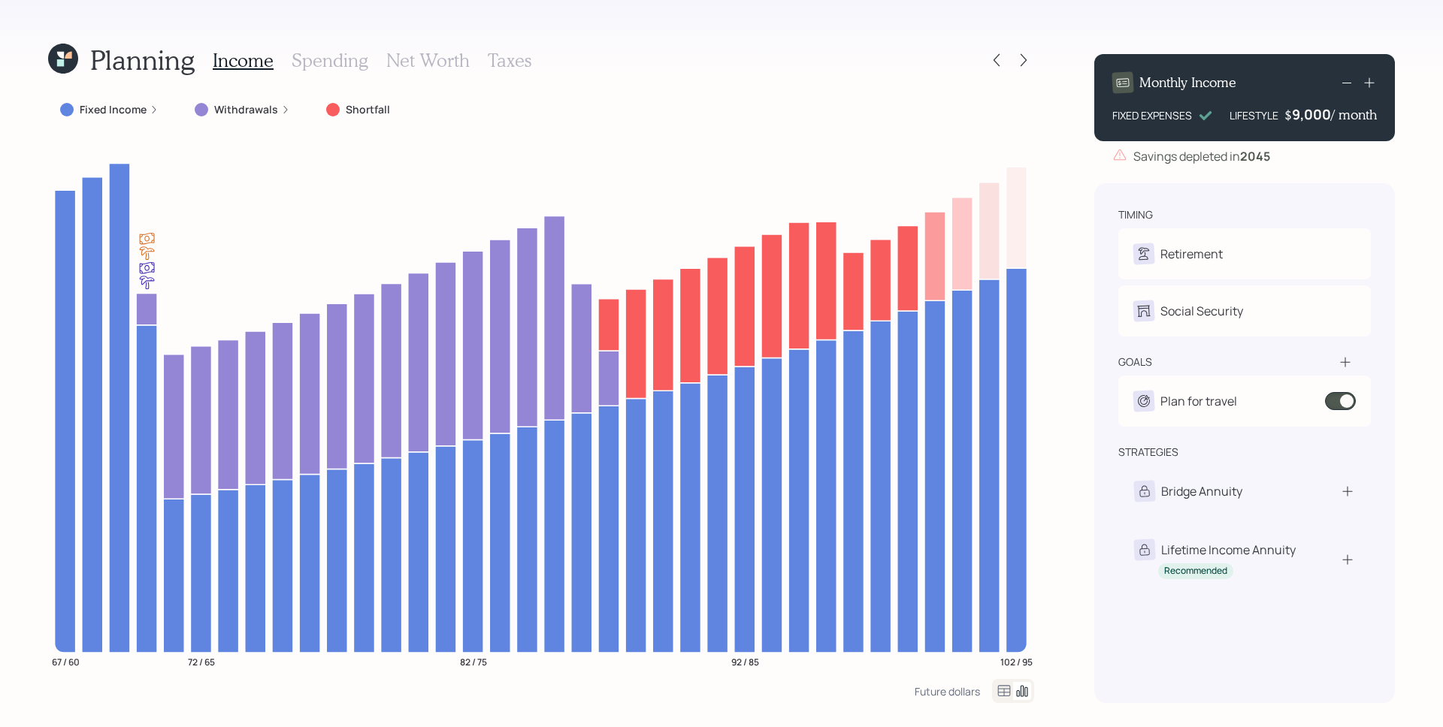
click at [1329, 110] on div "9,000" at bounding box center [1311, 114] width 39 height 18
click at [1328, 110] on div "9000" at bounding box center [1312, 114] width 38 height 18
click at [1322, 113] on div "9000" at bounding box center [1312, 114] width 38 height 18
click at [1281, 160] on div "Savings depleted in [DATE]" at bounding box center [1244, 156] width 301 height 18
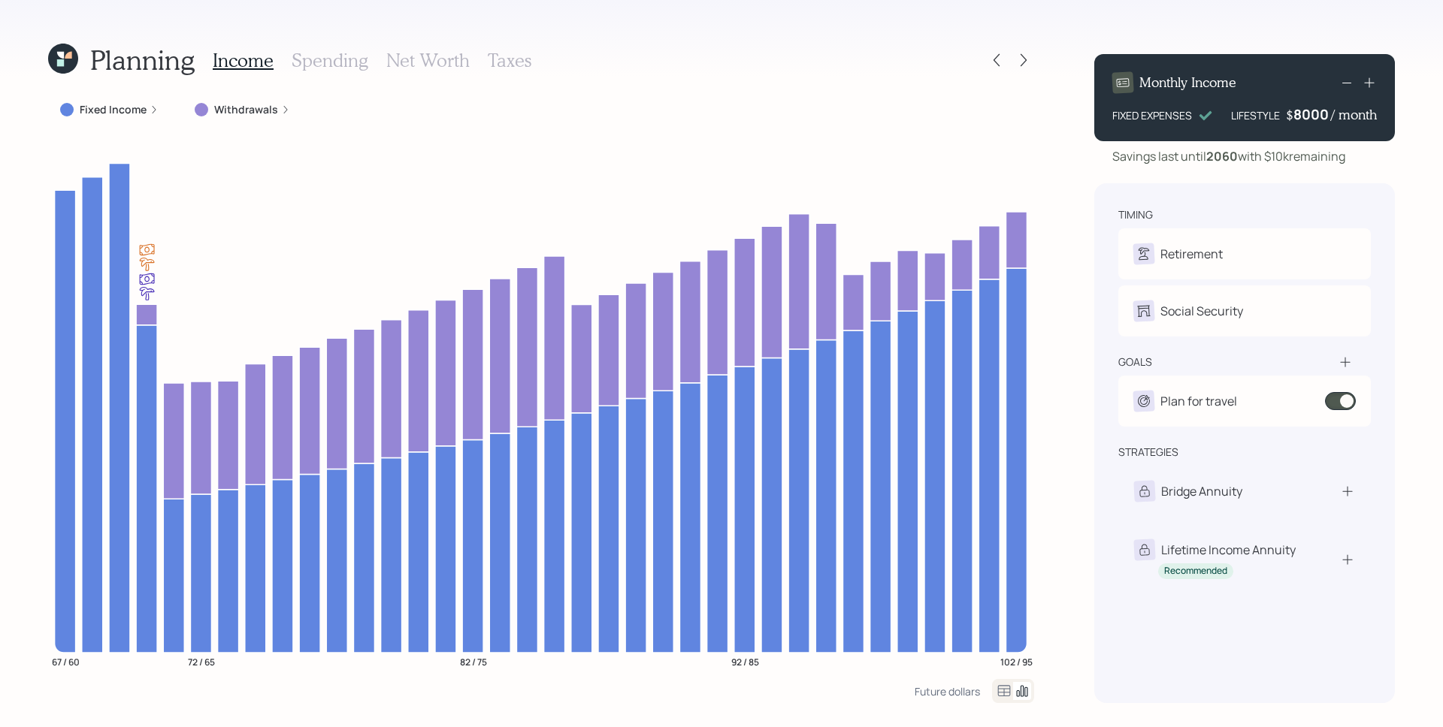
click at [1309, 117] on div "8000" at bounding box center [1312, 114] width 38 height 18
click at [1326, 166] on div "Monthly Income FIXED EXPENSES LIFESTYLE $ 7,000 / month Savings last until [DAT…" at bounding box center [1244, 372] width 301 height 661
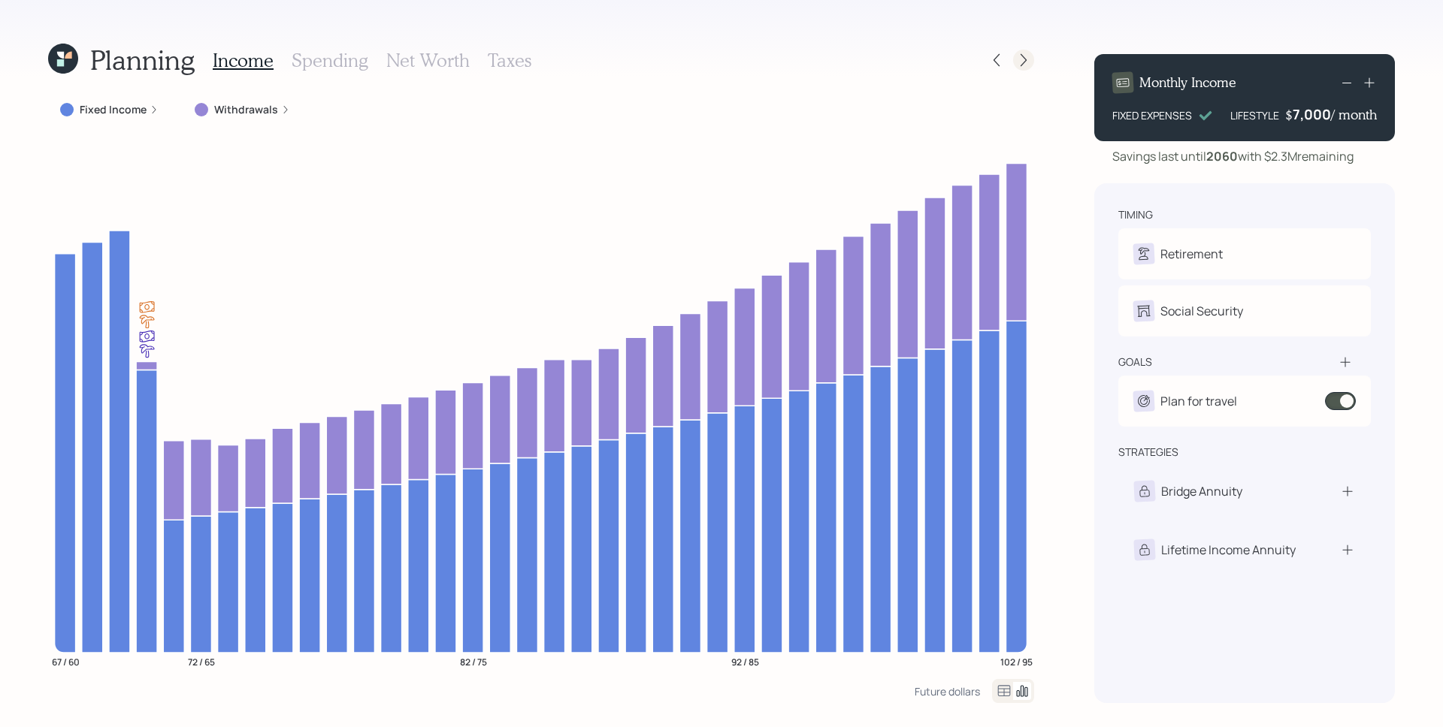
click at [1018, 62] on icon at bounding box center [1023, 60] width 15 height 15
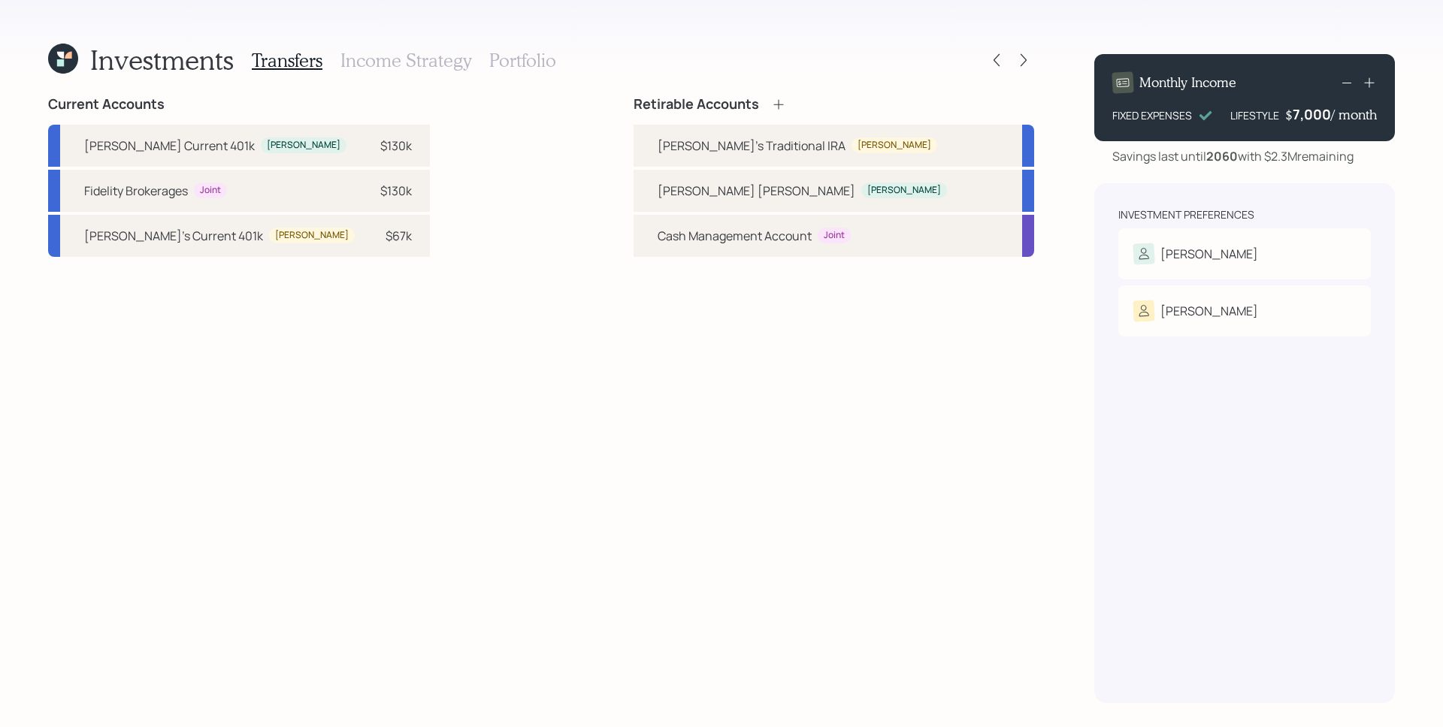
click at [505, 59] on h3 "Portfolio" at bounding box center [522, 61] width 67 height 22
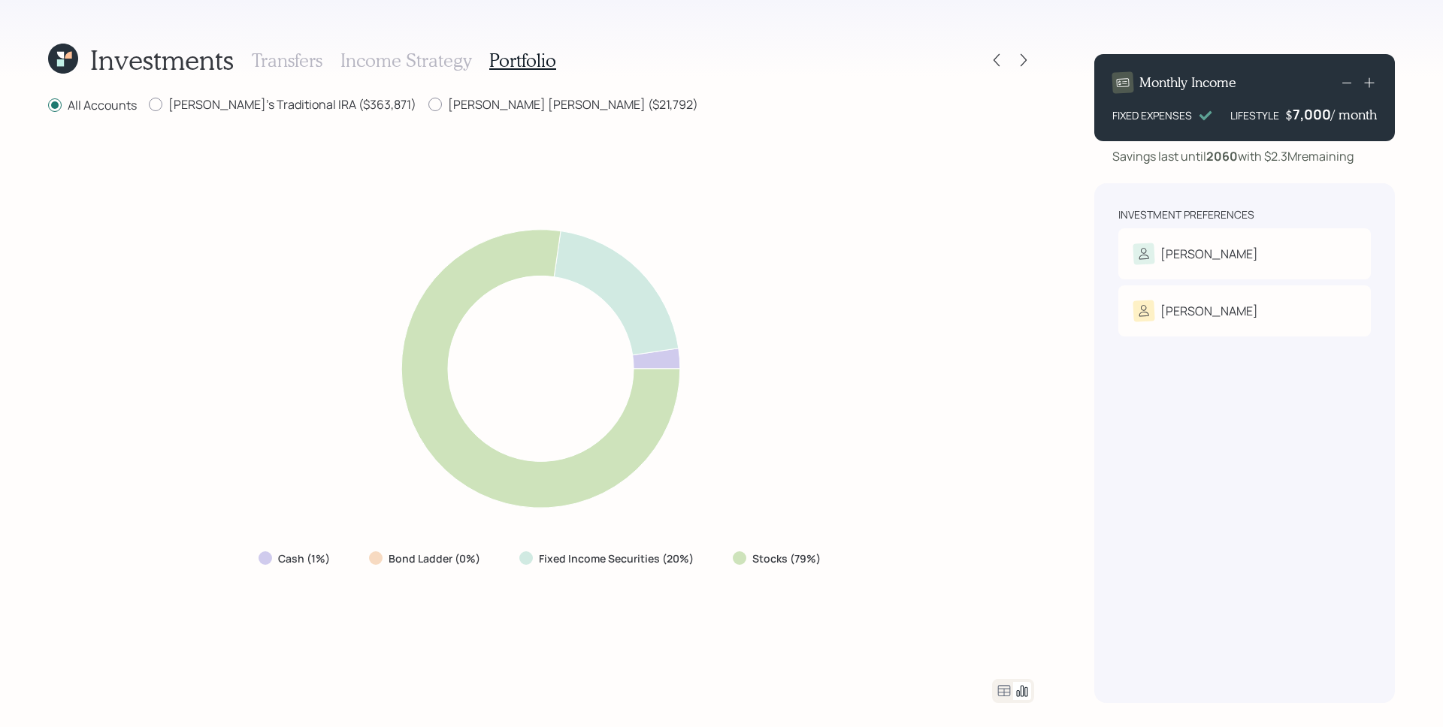
click at [393, 61] on h3 "Income Strategy" at bounding box center [405, 61] width 131 height 22
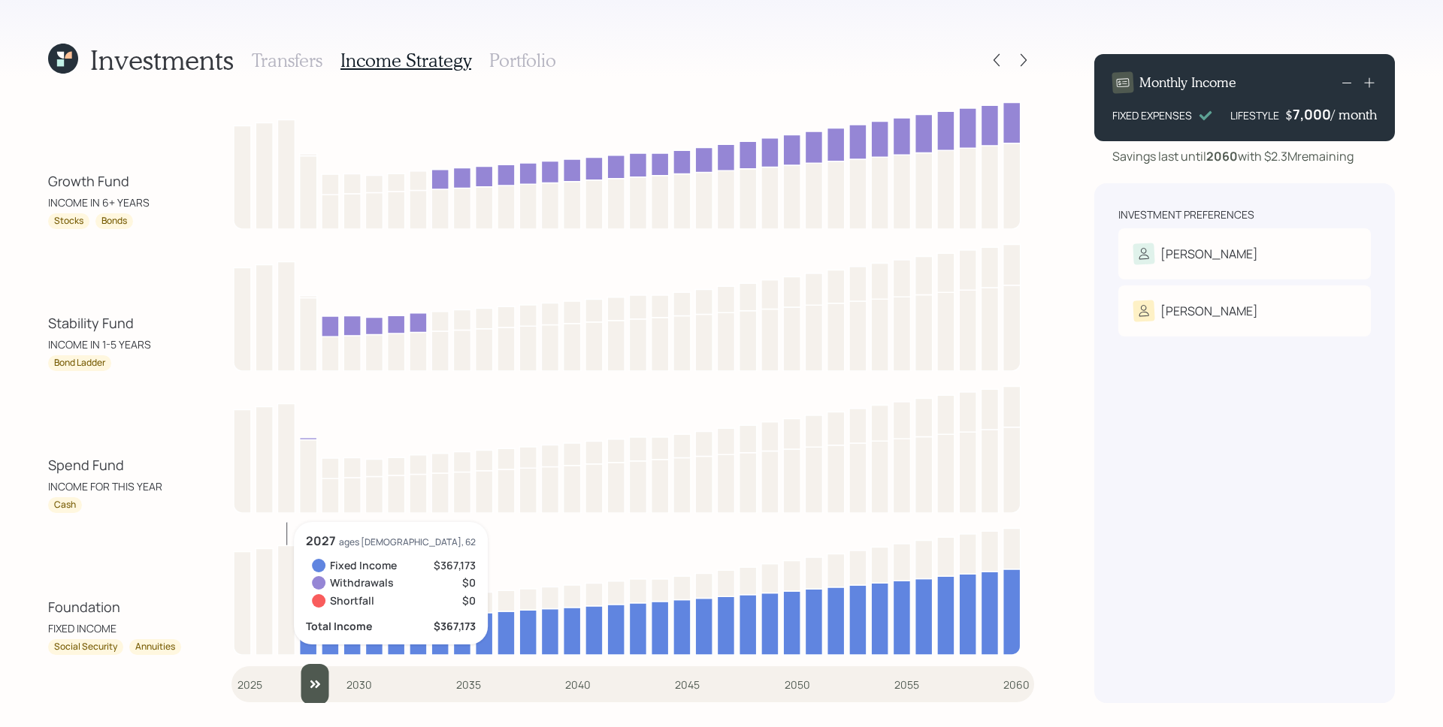
drag, startPoint x: 262, startPoint y: 678, endPoint x: 307, endPoint y: 666, distance: 46.7
click at [304, 670] on input "slider" at bounding box center [632, 684] width 803 height 41
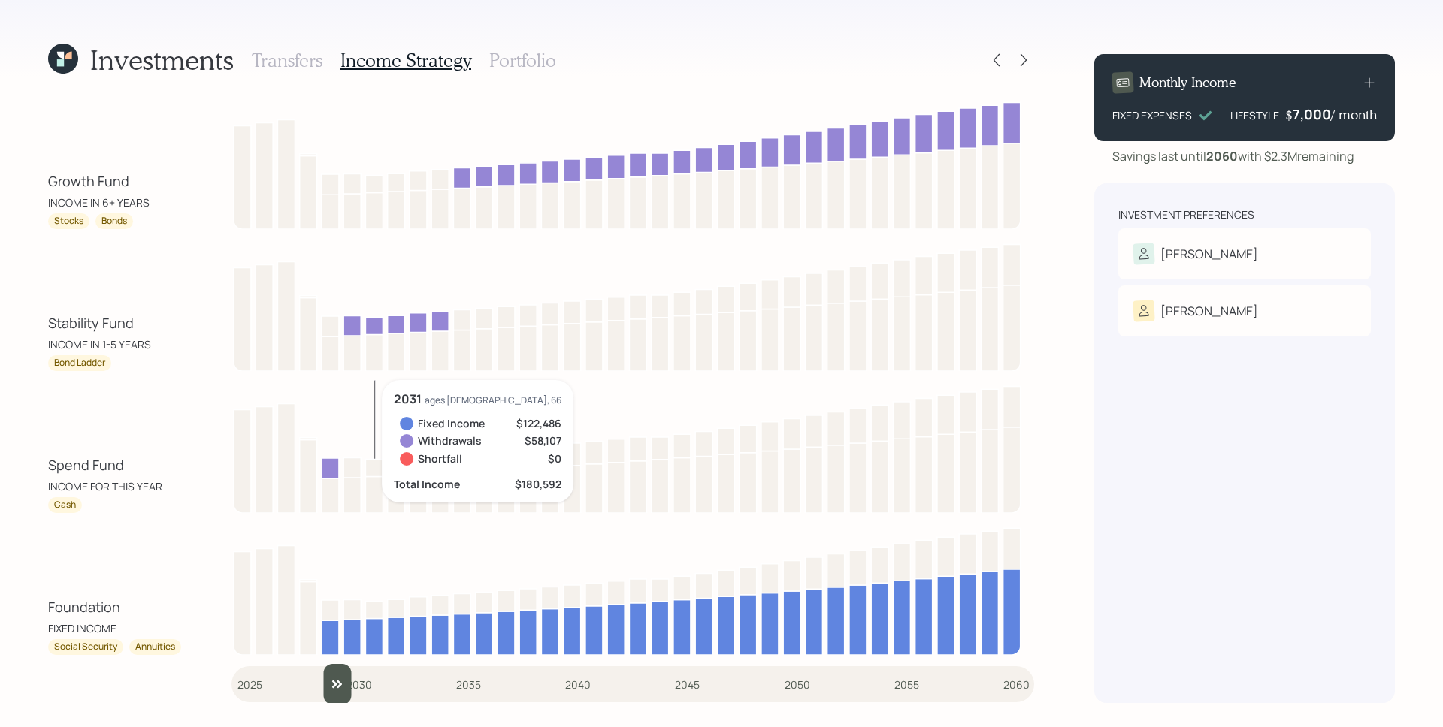
type input "2029"
click at [315, 673] on input "slider" at bounding box center [632, 684] width 803 height 41
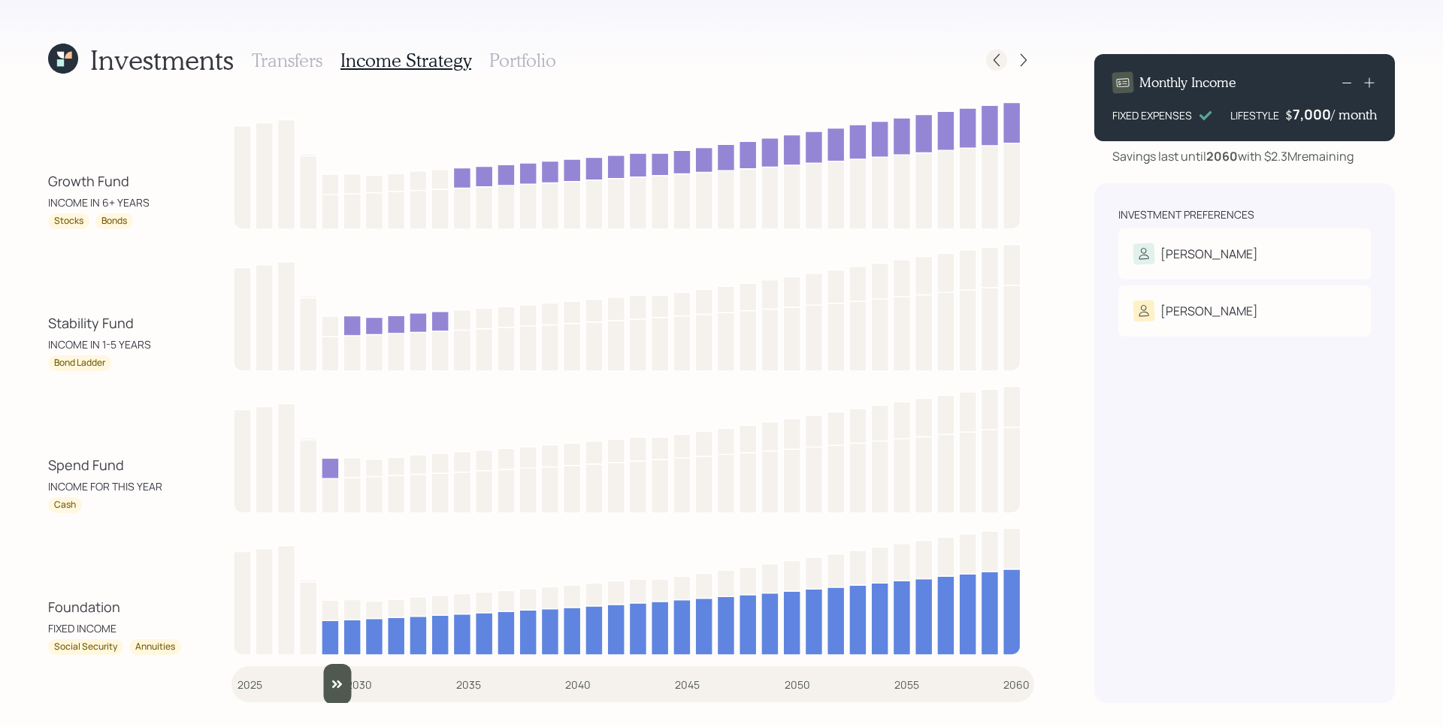
click at [994, 60] on icon at bounding box center [996, 60] width 15 height 15
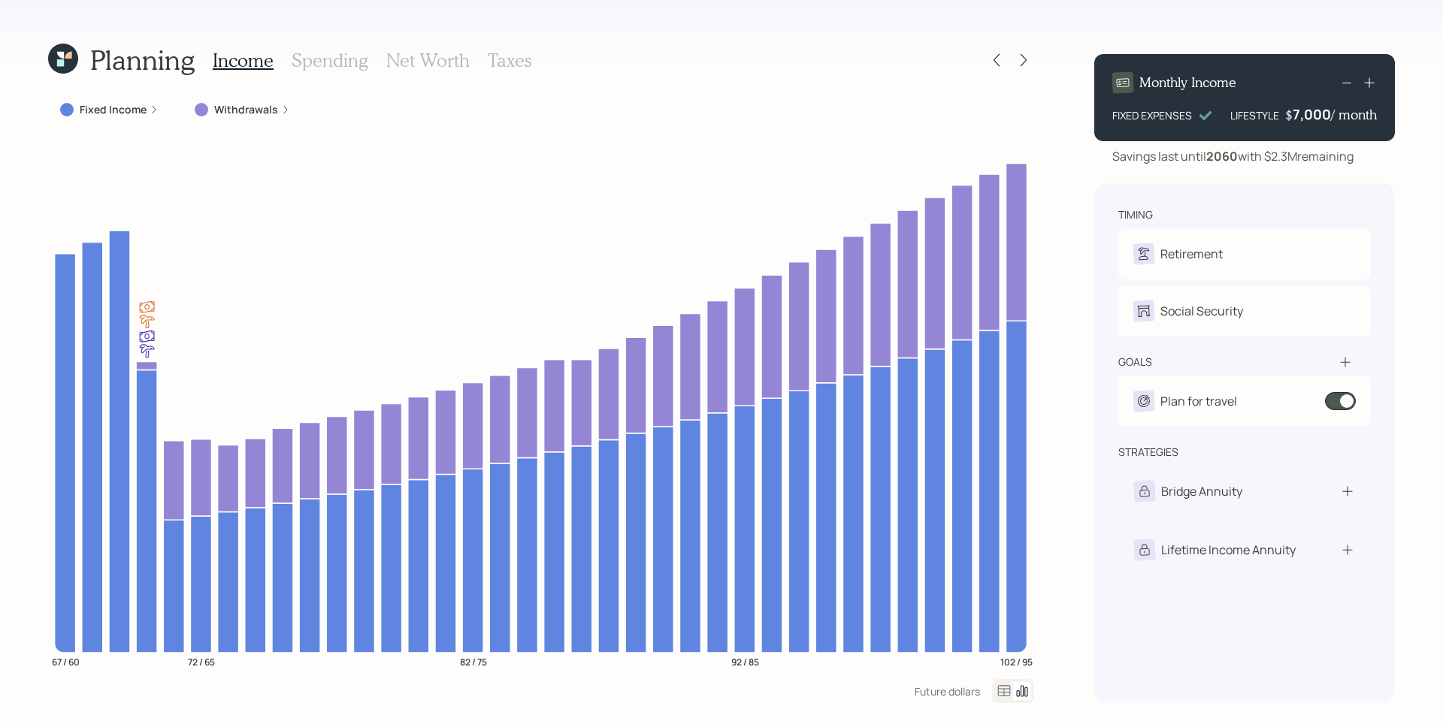
click at [1074, 257] on div "Planning Income Spending Net Worth Taxes Fixed Income Withdrawals 67 / 60 72 / …" at bounding box center [721, 363] width 1443 height 727
click at [1090, 442] on div "Planning Income Spending Net Worth Taxes Fixed Income Withdrawals 67 / 60 72 / …" at bounding box center [721, 363] width 1443 height 727
click at [998, 60] on icon at bounding box center [996, 60] width 15 height 15
